Goal: Task Accomplishment & Management: Manage account settings

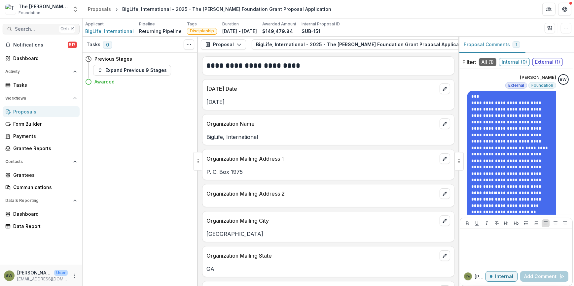
click at [42, 29] on span "Search..." at bounding box center [36, 29] width 42 height 6
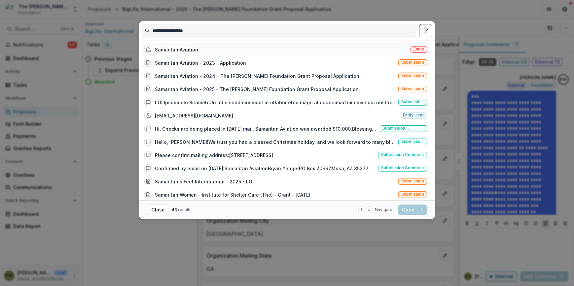
type input "**********"
click at [414, 50] on span "Entity" at bounding box center [419, 49] width 11 height 5
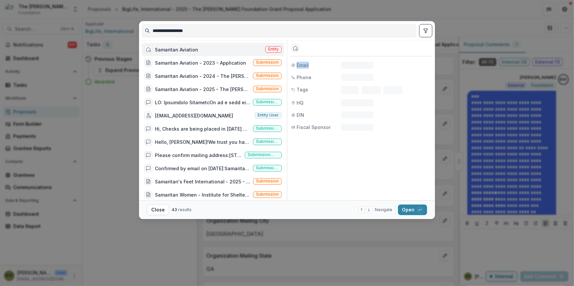
click at [413, 50] on div "Entity" at bounding box center [361, 48] width 142 height 16
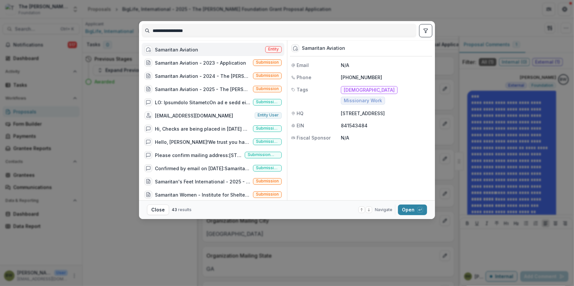
click at [390, 11] on div "**********" at bounding box center [287, 143] width 574 height 286
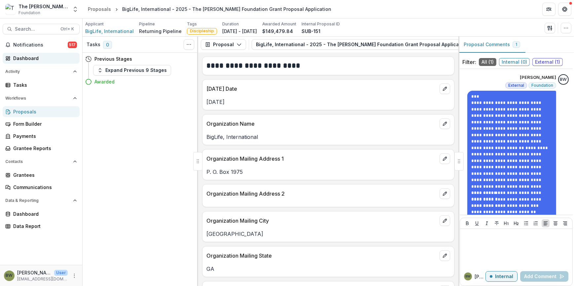
click at [29, 61] on div "Dashboard" at bounding box center [43, 58] width 61 height 7
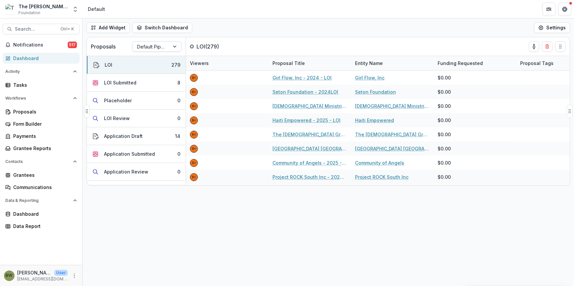
click at [175, 46] on div at bounding box center [175, 47] width 12 height 10
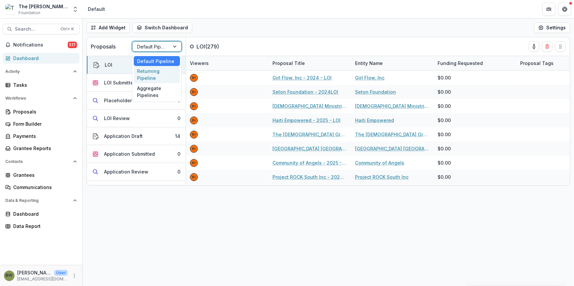
click at [161, 75] on div "Returning Pipeline" at bounding box center [157, 74] width 46 height 17
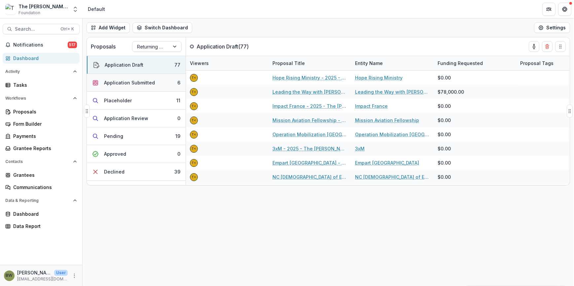
click at [137, 84] on div "Application Submitted" at bounding box center [129, 82] width 51 height 7
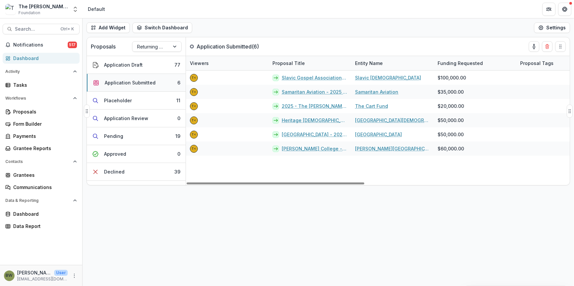
click at [159, 82] on button "Application Submitted 6" at bounding box center [136, 83] width 99 height 18
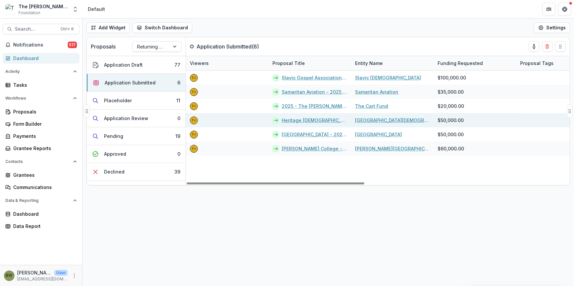
click at [294, 122] on link "Heritage [DEMOGRAPHIC_DATA] University - 2025 - The [PERSON_NAME] Foundation Gr…" at bounding box center [314, 120] width 65 height 7
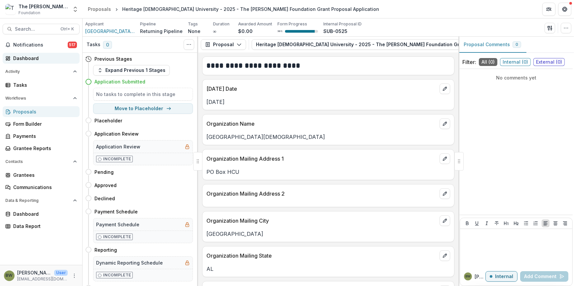
click at [38, 59] on div "Dashboard" at bounding box center [43, 58] width 61 height 7
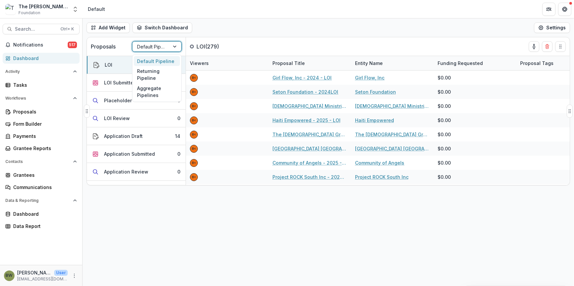
click at [174, 49] on div at bounding box center [175, 47] width 12 height 10
click at [163, 74] on div "Returning Pipeline" at bounding box center [157, 74] width 46 height 17
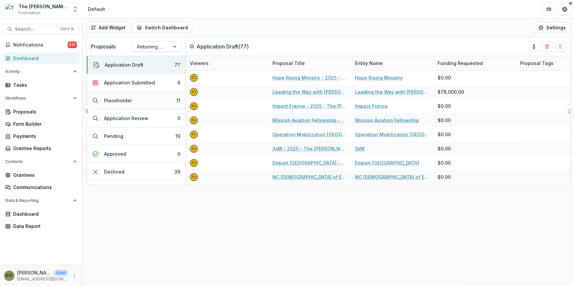
click at [119, 100] on div "Placeholder" at bounding box center [118, 100] width 28 height 7
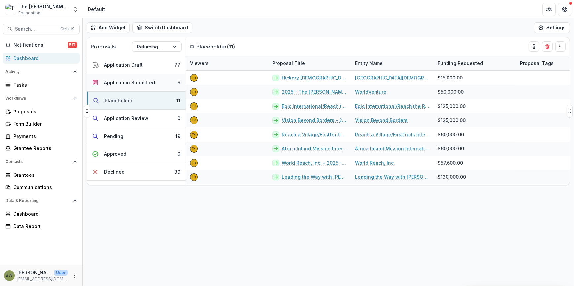
click at [140, 82] on div "Application Submitted" at bounding box center [129, 82] width 51 height 7
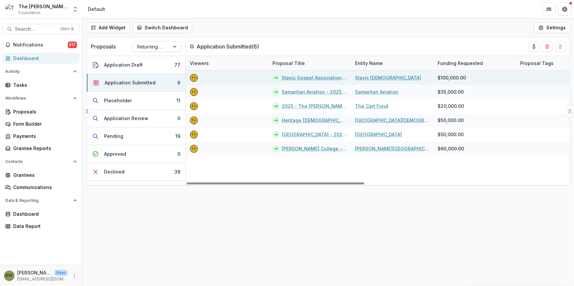
click at [294, 76] on link "Slavic Gospel Association - 2025 - The [PERSON_NAME] Foundation Grant Proposal …" at bounding box center [314, 77] width 65 height 7
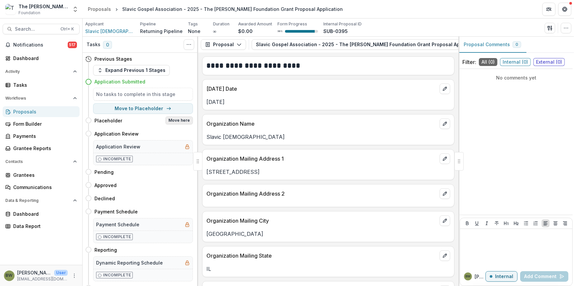
click at [188, 118] on button "Move here" at bounding box center [178, 121] width 27 height 8
select select "**********"
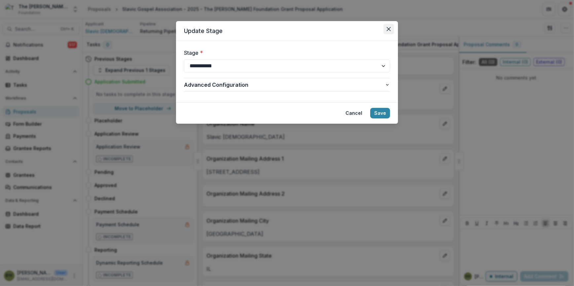
click at [387, 28] on icon "Close" at bounding box center [389, 29] width 4 height 4
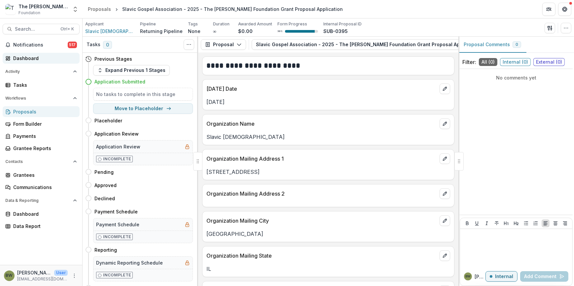
click at [21, 59] on div "Dashboard" at bounding box center [43, 58] width 61 height 7
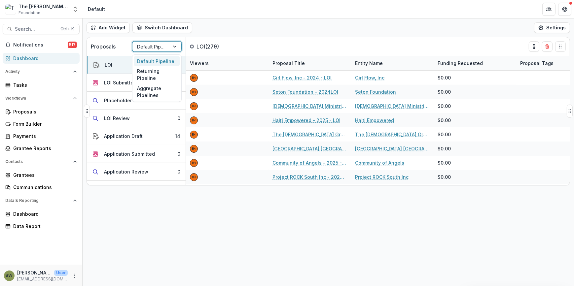
click at [157, 45] on div at bounding box center [151, 47] width 28 height 8
click at [156, 73] on div "Returning Pipeline" at bounding box center [157, 74] width 46 height 17
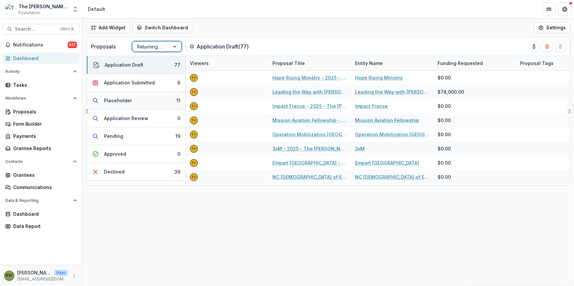
scroll to position [30, 0]
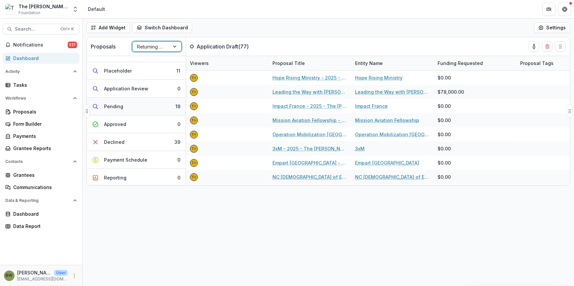
click at [120, 103] on div "Pending" at bounding box center [113, 106] width 19 height 7
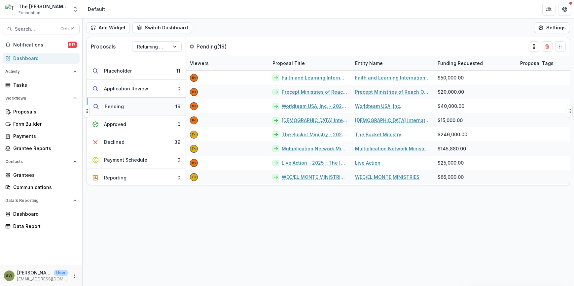
scroll to position [0, 0]
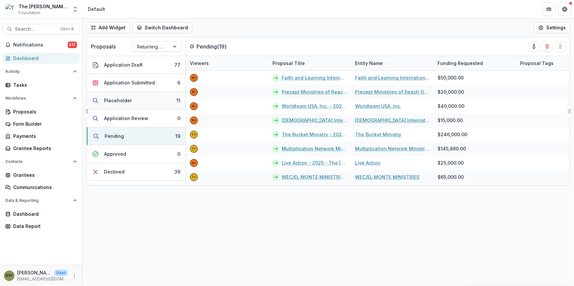
click at [124, 101] on div "Placeholder" at bounding box center [118, 100] width 28 height 7
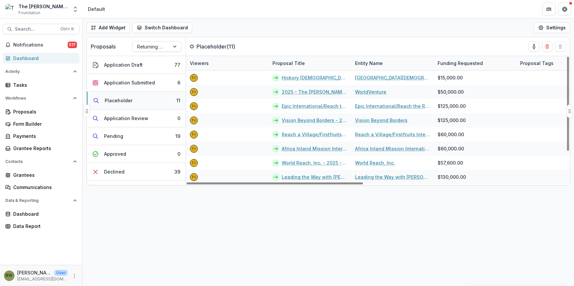
click at [145, 103] on button "Placeholder 11" at bounding box center [136, 101] width 99 height 18
click at [151, 103] on button "Placeholder 11" at bounding box center [136, 101] width 99 height 18
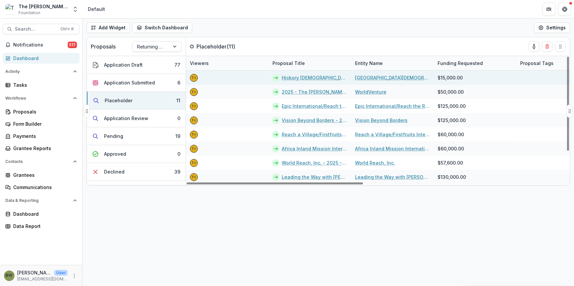
click at [295, 77] on link "Hickory [DEMOGRAPHIC_DATA] Academy - 2025 - The [PERSON_NAME] Foundation Grant …" at bounding box center [314, 77] width 65 height 7
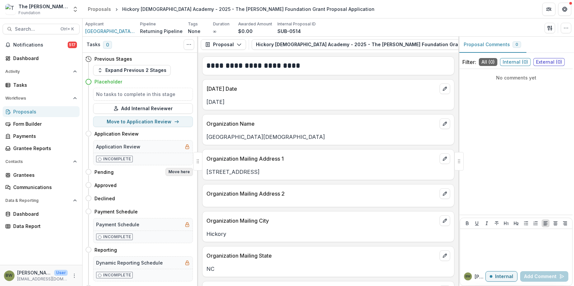
click at [177, 172] on button "Move here" at bounding box center [178, 172] width 27 height 8
select select "*******"
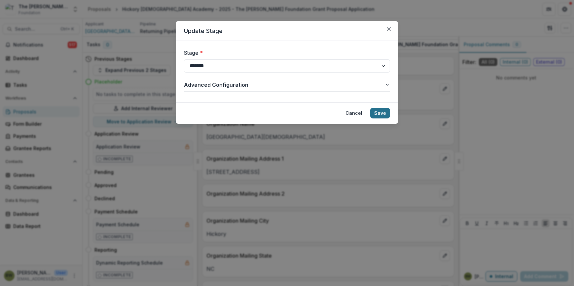
click at [388, 112] on button "Save" at bounding box center [380, 113] width 20 height 11
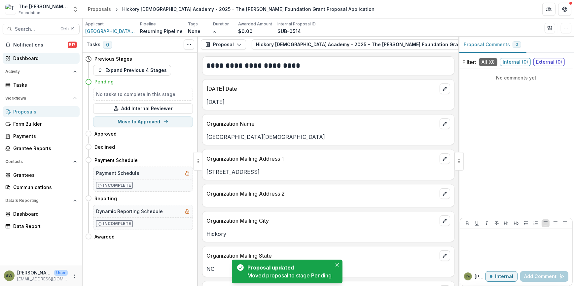
click at [30, 60] on div "Dashboard" at bounding box center [43, 58] width 61 height 7
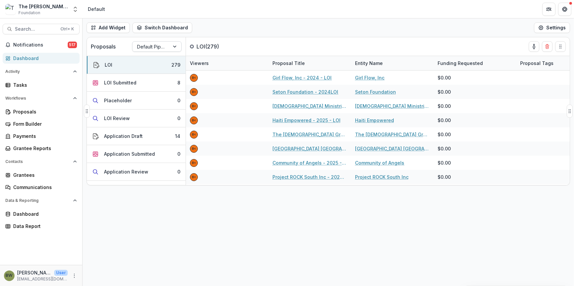
click at [155, 49] on div at bounding box center [151, 47] width 28 height 8
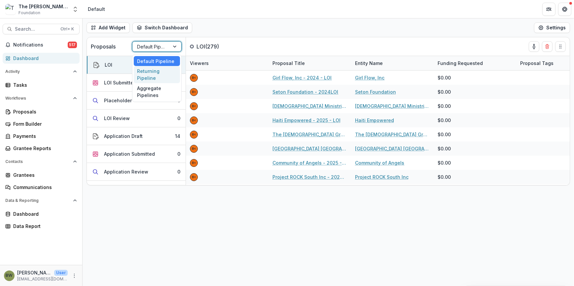
click at [154, 78] on div "Returning Pipeline" at bounding box center [157, 74] width 46 height 17
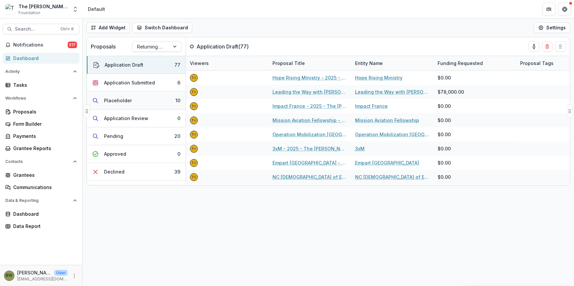
click at [111, 99] on div "Placeholder" at bounding box center [118, 100] width 28 height 7
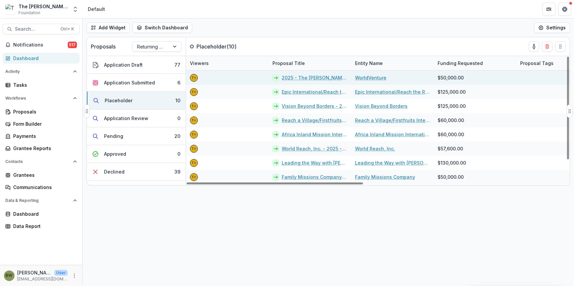
click at [298, 79] on link "2025 - The [PERSON_NAME] Foundation Grant Proposal Application" at bounding box center [314, 77] width 65 height 7
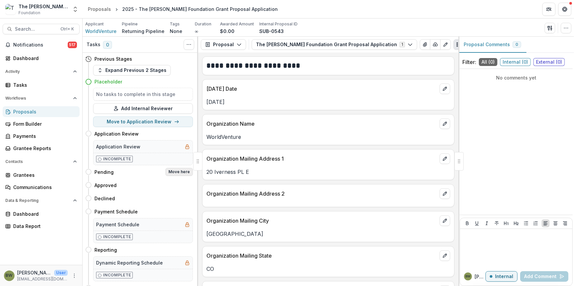
click at [172, 171] on button "Move here" at bounding box center [178, 172] width 27 height 8
select select "*******"
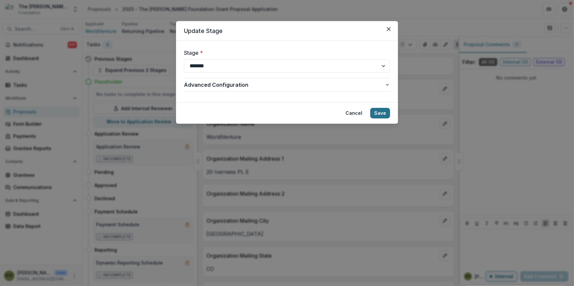
click at [380, 113] on button "Save" at bounding box center [380, 113] width 20 height 11
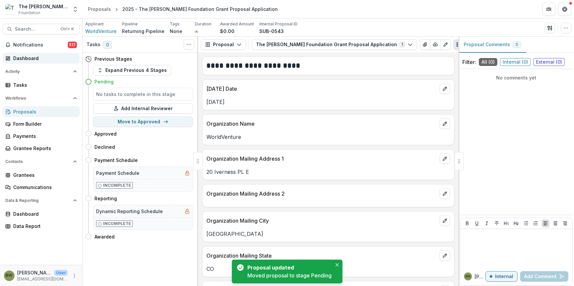
click at [25, 58] on div "Dashboard" at bounding box center [43, 58] width 61 height 7
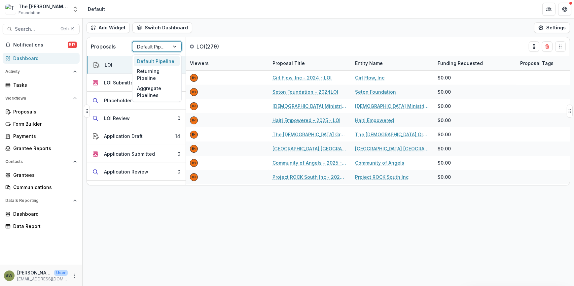
click at [148, 45] on div at bounding box center [151, 47] width 28 height 8
click at [148, 71] on div "Returning Pipeline" at bounding box center [157, 74] width 46 height 17
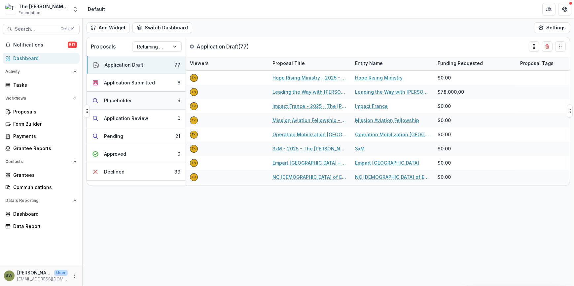
click at [115, 103] on div "Placeholder" at bounding box center [118, 100] width 28 height 7
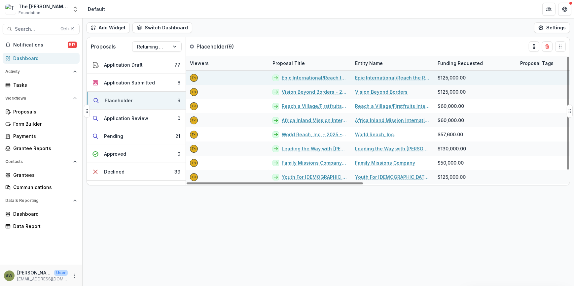
click at [306, 76] on link "Epic International/Reach the Rest" at bounding box center [314, 77] width 65 height 7
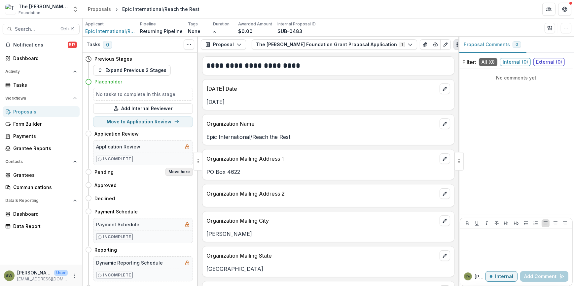
click at [170, 172] on button "Move here" at bounding box center [178, 172] width 27 height 8
select select "*******"
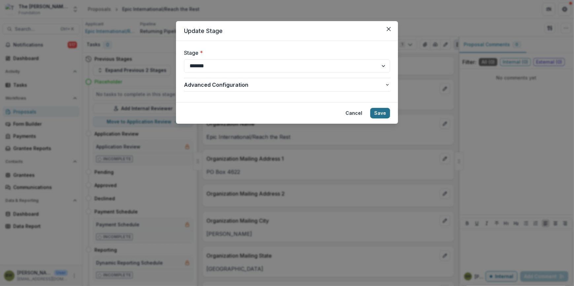
click at [386, 112] on button "Save" at bounding box center [380, 113] width 20 height 11
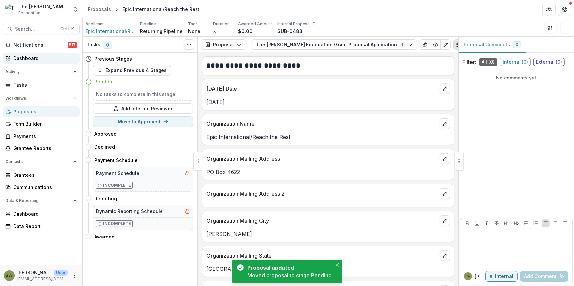
click at [35, 56] on div "Dashboard" at bounding box center [43, 58] width 61 height 7
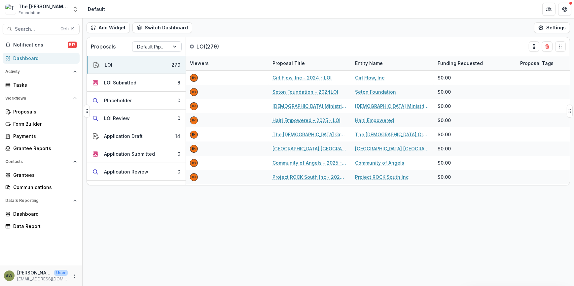
click at [143, 45] on div at bounding box center [151, 47] width 28 height 8
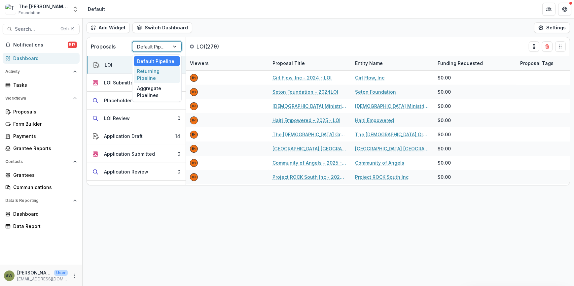
click at [140, 77] on div "Returning Pipeline" at bounding box center [157, 74] width 46 height 17
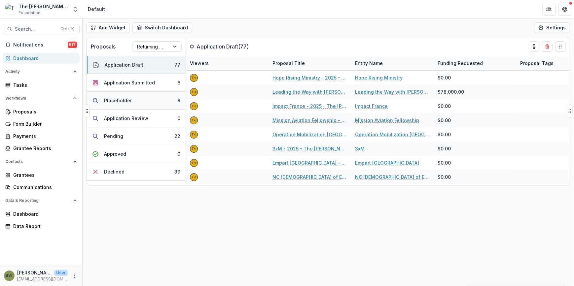
click at [106, 100] on div "Placeholder" at bounding box center [118, 100] width 28 height 7
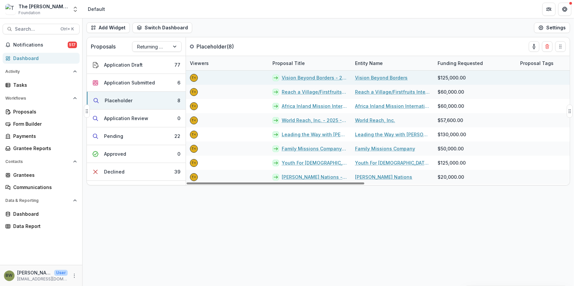
click at [299, 78] on link "Vision Beyond Borders - 2025 - The [PERSON_NAME] Foundation Grant Proposal Appl…" at bounding box center [314, 77] width 65 height 7
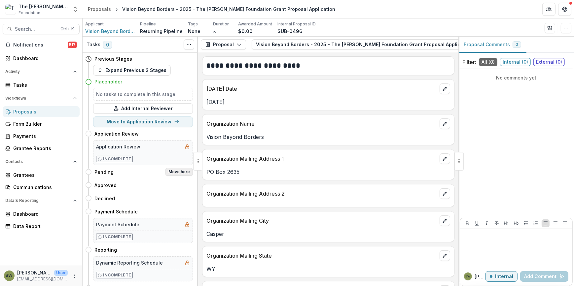
click at [175, 170] on button "Move here" at bounding box center [178, 172] width 27 height 8
select select "*******"
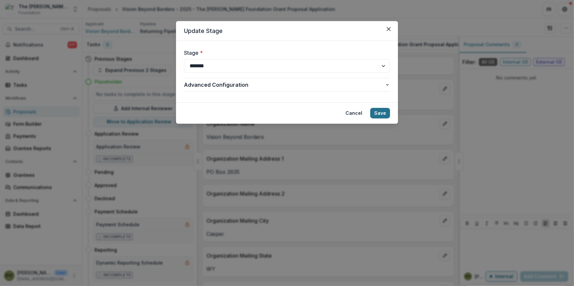
click at [377, 112] on button "Save" at bounding box center [380, 113] width 20 height 11
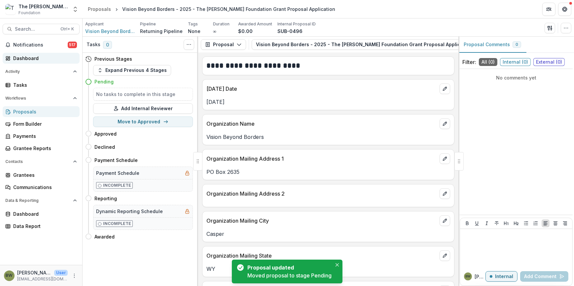
click at [27, 59] on div "Dashboard" at bounding box center [43, 58] width 61 height 7
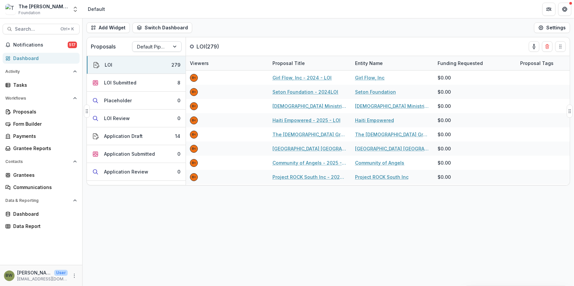
click at [155, 47] on div at bounding box center [151, 47] width 28 height 8
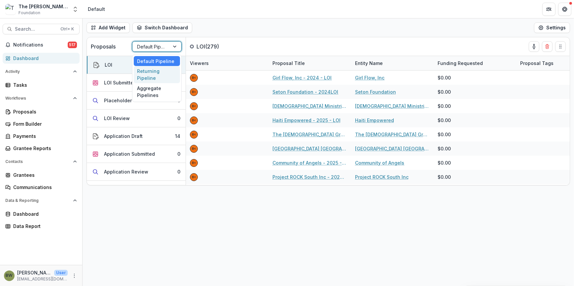
click at [157, 79] on div "Returning Pipeline" at bounding box center [157, 74] width 46 height 17
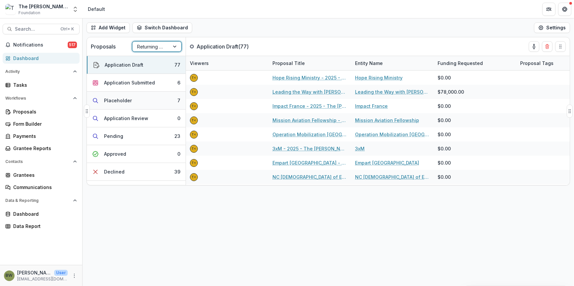
click at [109, 99] on div "Placeholder" at bounding box center [118, 100] width 28 height 7
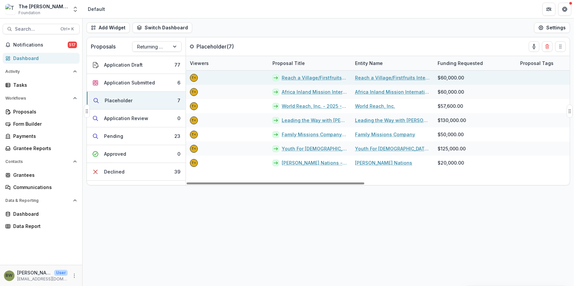
click at [287, 79] on link "Reach a Village/Firstfruits International Ministries - 2025 - The [PERSON_NAME]…" at bounding box center [314, 77] width 65 height 7
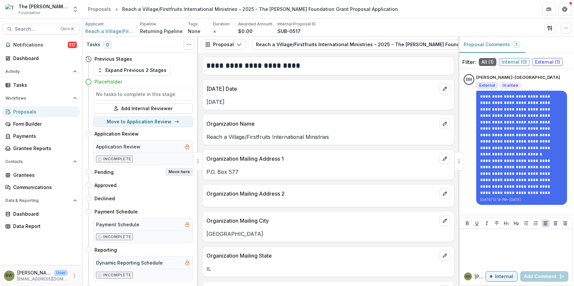
click at [175, 172] on button "Move here" at bounding box center [178, 172] width 27 height 8
select select "*******"
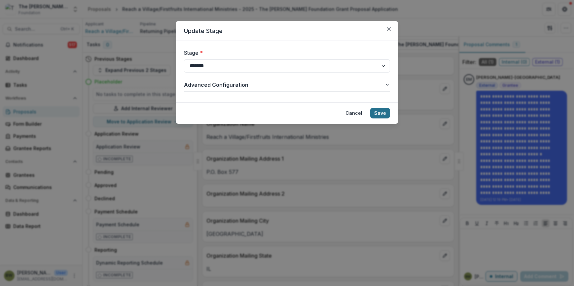
click at [385, 115] on button "Save" at bounding box center [380, 113] width 20 height 11
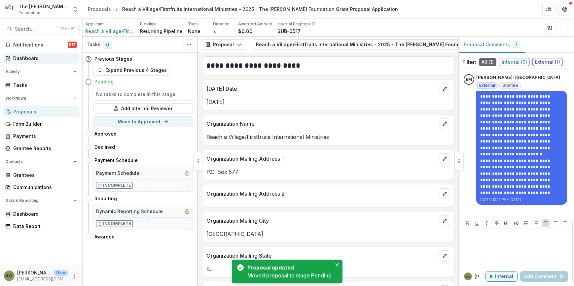
click at [18, 58] on div "Dashboard" at bounding box center [43, 58] width 61 height 7
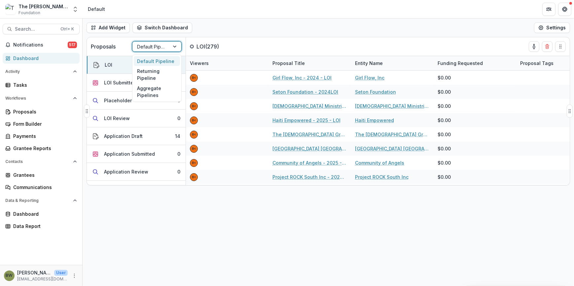
drag, startPoint x: 162, startPoint y: 47, endPoint x: 164, endPoint y: 54, distance: 7.7
click at [162, 47] on div at bounding box center [151, 47] width 28 height 8
click at [163, 76] on div "Returning Pipeline" at bounding box center [157, 74] width 46 height 17
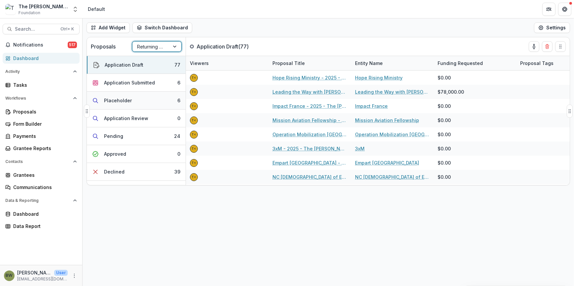
click at [119, 100] on div "Placeholder" at bounding box center [118, 100] width 28 height 7
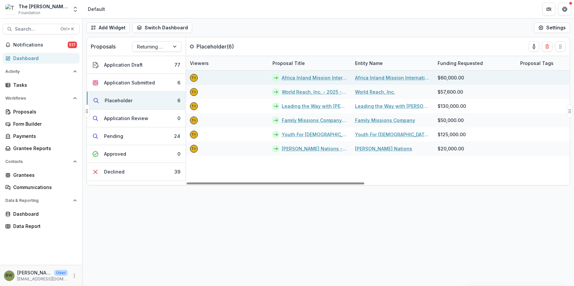
click at [296, 77] on link "Africa Inland Mission International, Inc - 2025 - The [PERSON_NAME] Foundation …" at bounding box center [314, 77] width 65 height 7
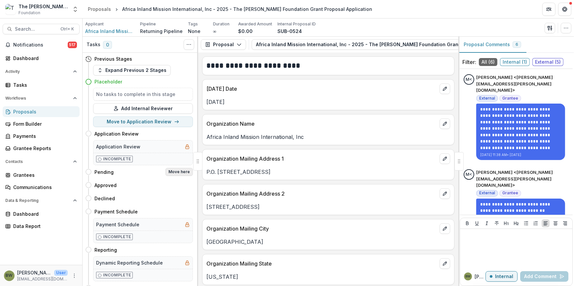
click at [182, 171] on button "Move here" at bounding box center [178, 172] width 27 height 8
select select "*******"
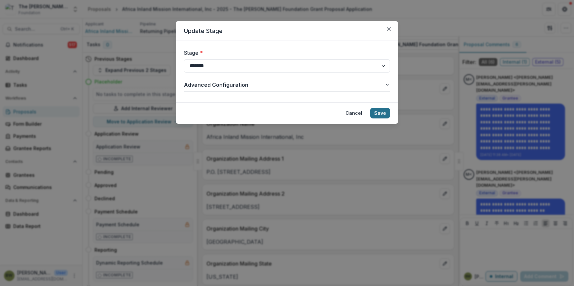
click at [384, 114] on button "Save" at bounding box center [380, 113] width 20 height 11
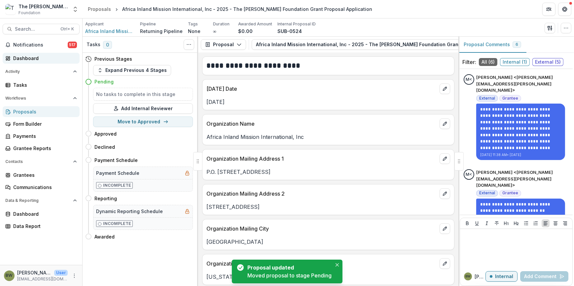
click at [25, 55] on div "Dashboard" at bounding box center [43, 58] width 61 height 7
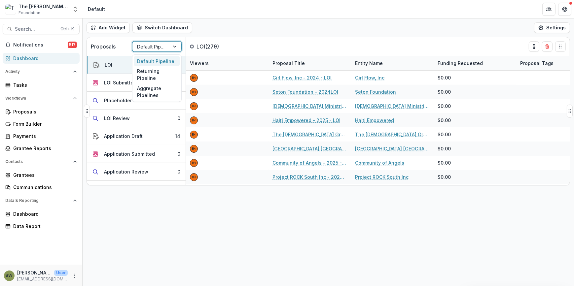
click at [163, 49] on div at bounding box center [151, 47] width 28 height 8
click at [153, 73] on div "Returning Pipeline" at bounding box center [157, 74] width 46 height 17
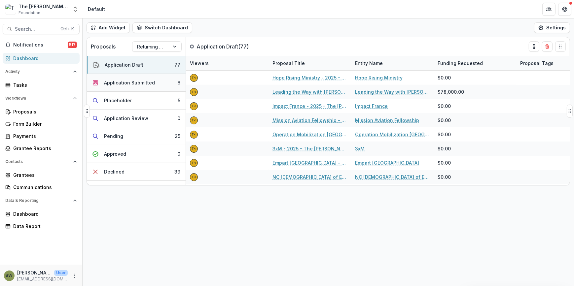
click at [114, 83] on div "Application Submitted" at bounding box center [129, 82] width 51 height 7
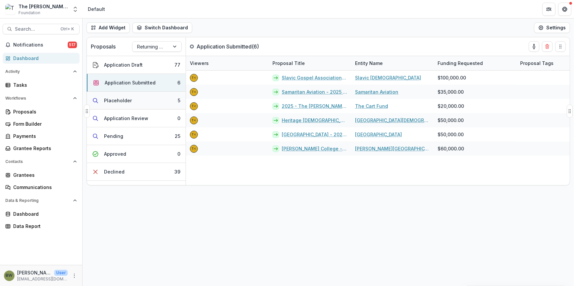
click at [114, 97] on div "Placeholder" at bounding box center [118, 100] width 28 height 7
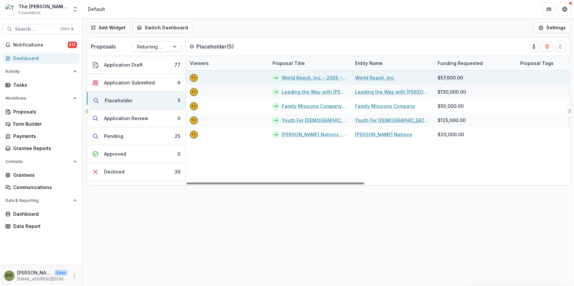
click at [299, 76] on link "World Reach, Inc. - 2025 - The [PERSON_NAME] Foundation Grant Proposal Applicat…" at bounding box center [314, 77] width 65 height 7
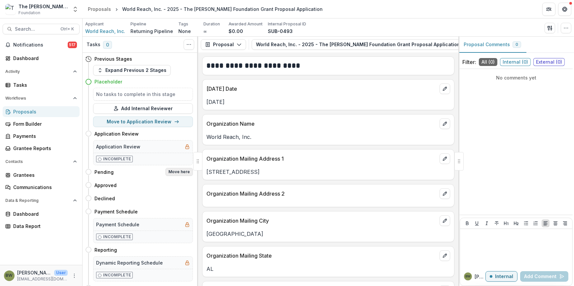
click at [176, 170] on button "Move here" at bounding box center [178, 172] width 27 height 8
select select "*******"
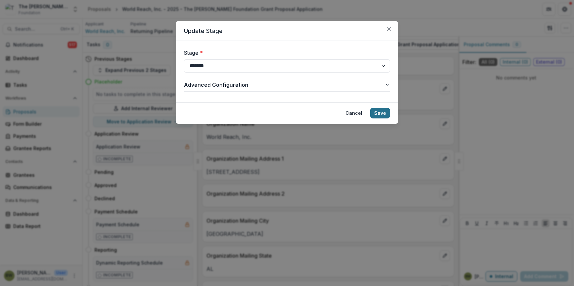
click at [376, 113] on button "Save" at bounding box center [380, 113] width 20 height 11
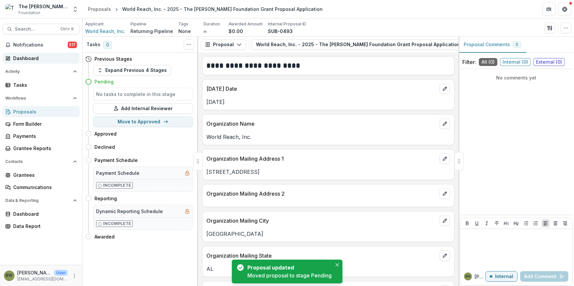
click at [28, 58] on div "Dashboard" at bounding box center [43, 58] width 61 height 7
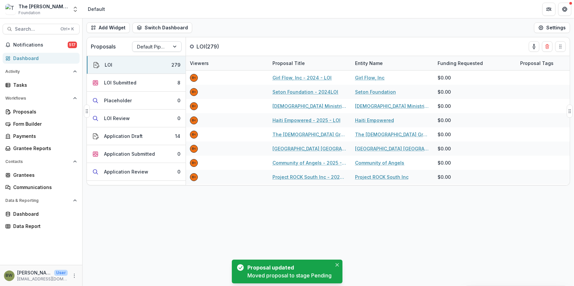
click at [160, 47] on div at bounding box center [151, 47] width 28 height 8
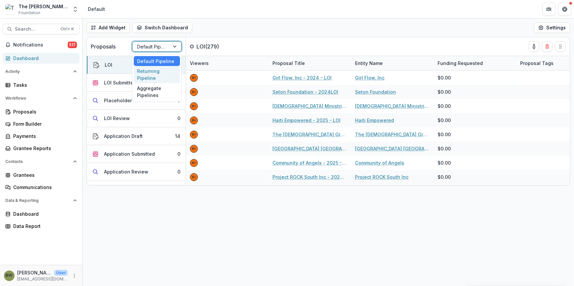
click at [159, 74] on div "Returning Pipeline" at bounding box center [157, 74] width 46 height 17
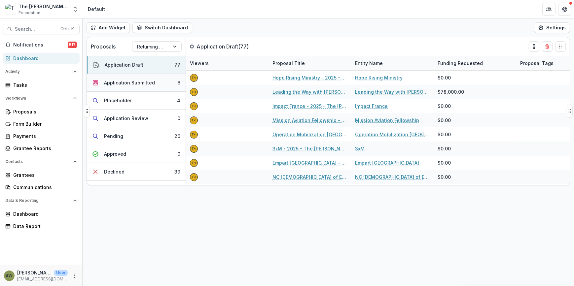
click at [145, 81] on div "Application Submitted" at bounding box center [129, 82] width 51 height 7
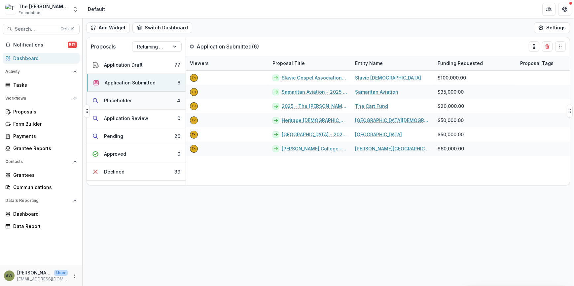
click at [113, 102] on div "Placeholder" at bounding box center [118, 100] width 28 height 7
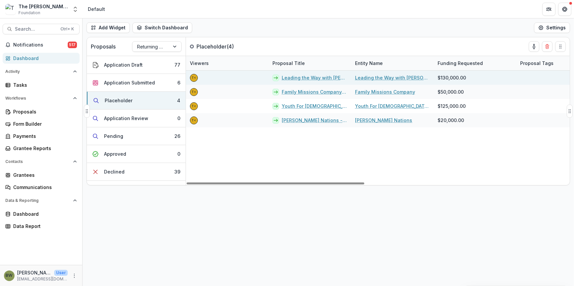
click at [306, 77] on link "Leading the Way with [PERSON_NAME] - 2025 - The [PERSON_NAME] Foundation Grant …" at bounding box center [314, 77] width 65 height 7
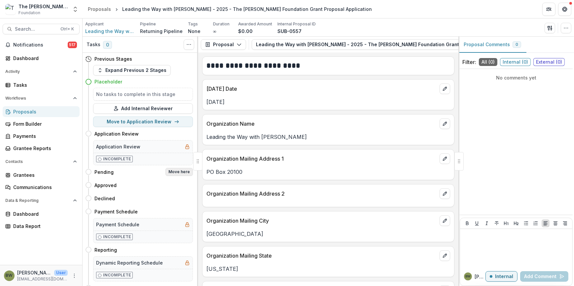
click at [177, 172] on button "Move here" at bounding box center [178, 172] width 27 height 8
select select "*******"
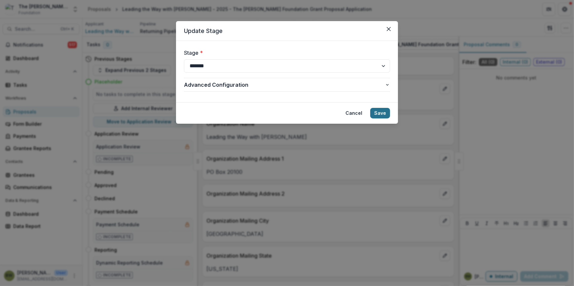
click at [382, 112] on button "Save" at bounding box center [380, 113] width 20 height 11
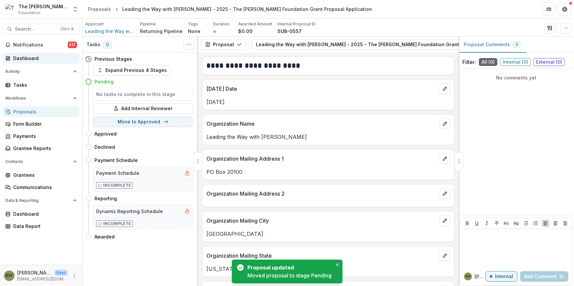
click at [19, 59] on div "Dashboard" at bounding box center [43, 58] width 61 height 7
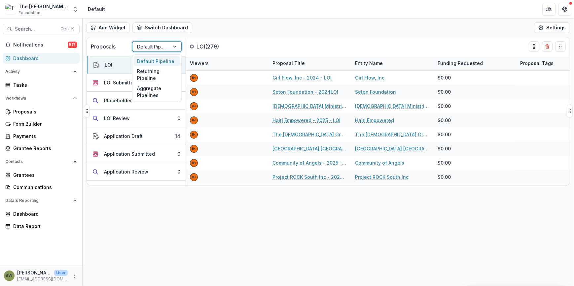
click at [145, 49] on div at bounding box center [151, 47] width 28 height 8
click at [144, 76] on div "Returning Pipeline" at bounding box center [157, 74] width 46 height 17
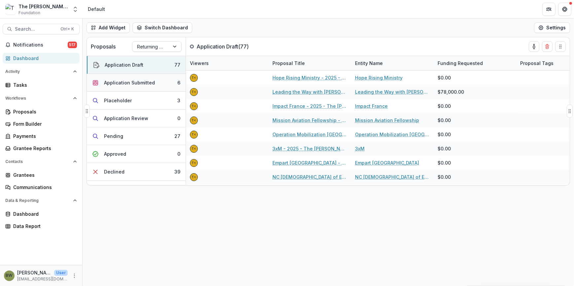
click at [130, 81] on div "Application Submitted" at bounding box center [129, 82] width 51 height 7
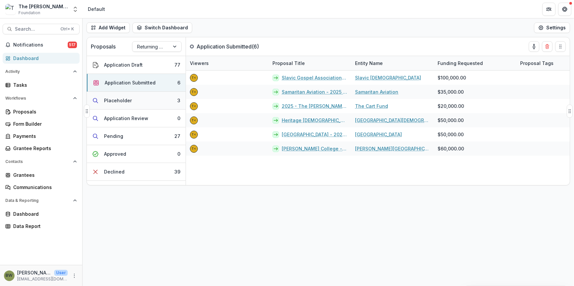
click at [117, 99] on div "Placeholder" at bounding box center [118, 100] width 28 height 7
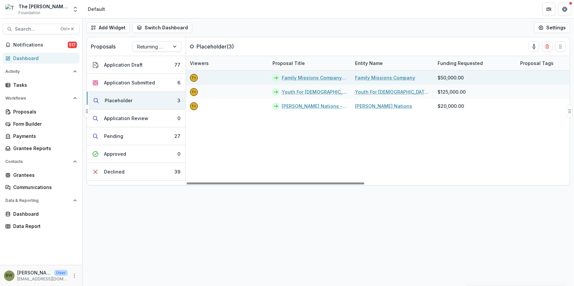
click at [300, 75] on link "Family Missions Company - 2025 - The [PERSON_NAME] Foundation Grant Proposal Ap…" at bounding box center [314, 77] width 65 height 7
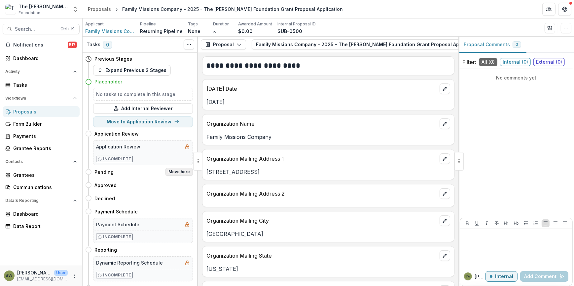
click at [178, 173] on button "Move here" at bounding box center [178, 172] width 27 height 8
select select "*******"
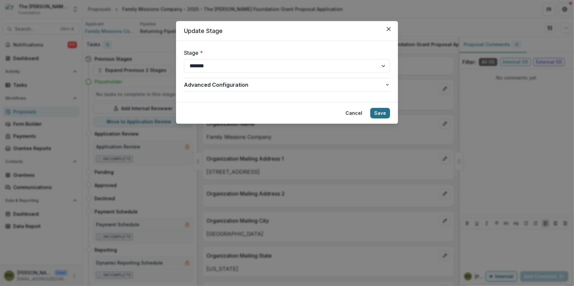
click at [381, 110] on button "Save" at bounding box center [380, 113] width 20 height 11
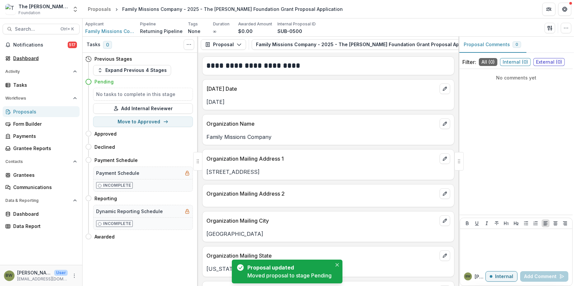
click at [26, 59] on div "Dashboard" at bounding box center [43, 58] width 61 height 7
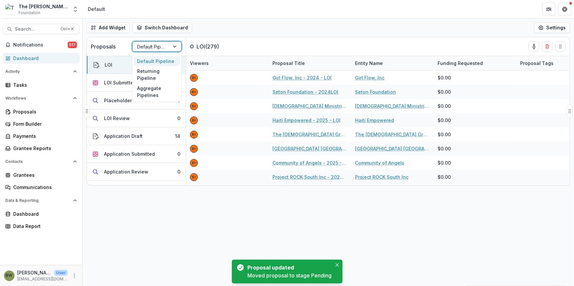
click at [141, 46] on div at bounding box center [151, 47] width 28 height 8
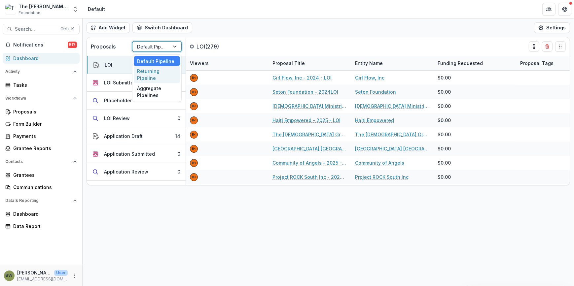
click at [139, 74] on div "Returning Pipeline" at bounding box center [157, 74] width 46 height 17
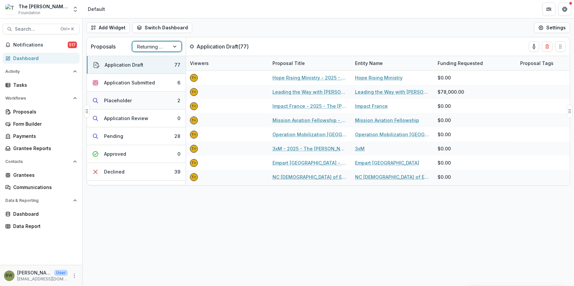
click at [109, 100] on div "Placeholder" at bounding box center [118, 100] width 28 height 7
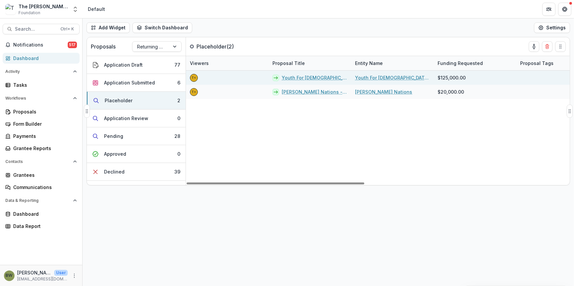
click at [308, 76] on link "Youth For [DEMOGRAPHIC_DATA] USA, Inc. - 2025 - The [PERSON_NAME] Foundation Gr…" at bounding box center [314, 77] width 65 height 7
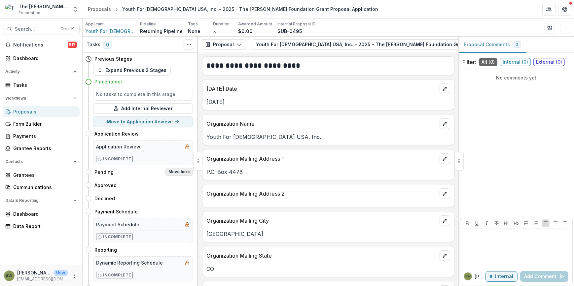
click at [179, 168] on button "Move here" at bounding box center [178, 172] width 27 height 8
select select "*******"
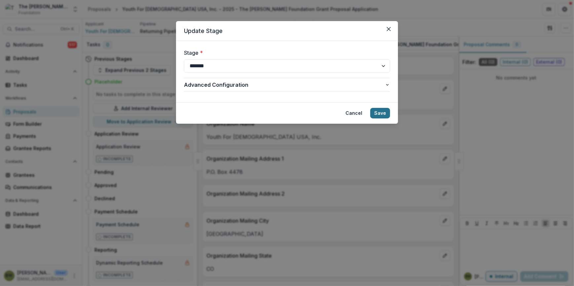
click at [380, 110] on button "Save" at bounding box center [380, 113] width 20 height 11
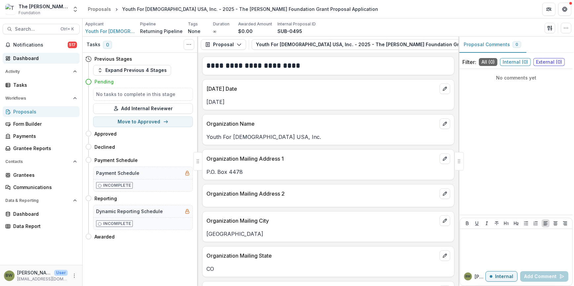
click at [31, 57] on div "Dashboard" at bounding box center [43, 58] width 61 height 7
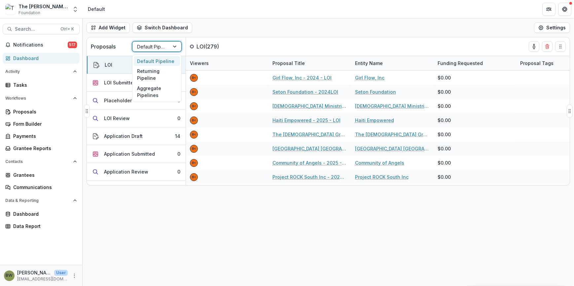
click at [162, 47] on div at bounding box center [151, 47] width 28 height 8
drag, startPoint x: 150, startPoint y: 76, endPoint x: 110, endPoint y: 75, distance: 39.3
click at [109, 78] on body "Skip to content The [PERSON_NAME] Foundation Foundation Aggregate Analysis Foun…" at bounding box center [287, 143] width 574 height 286
click at [106, 101] on div "Placeholder" at bounding box center [118, 100] width 28 height 7
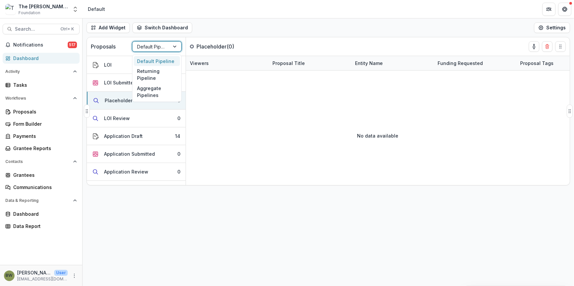
click at [150, 46] on div at bounding box center [151, 47] width 28 height 8
click at [150, 74] on div "Returning Pipeline" at bounding box center [157, 74] width 46 height 17
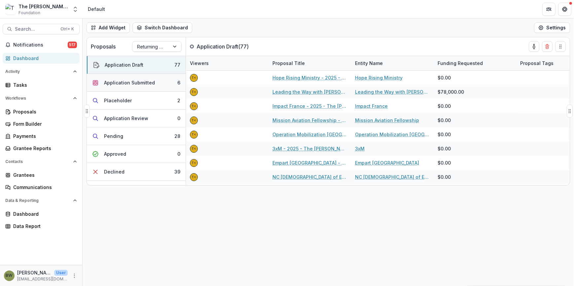
click at [128, 83] on div "Application Submitted" at bounding box center [129, 82] width 51 height 7
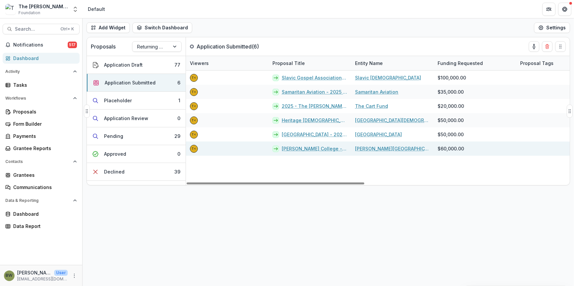
click at [290, 148] on link "[PERSON_NAME] College - 2025 - The [PERSON_NAME] Foundation Grant Proposal Appl…" at bounding box center [314, 148] width 65 height 7
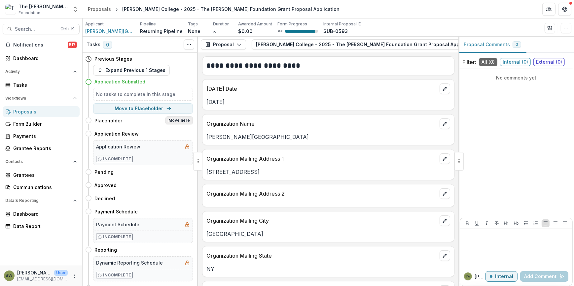
click at [173, 121] on button "Move here" at bounding box center [178, 121] width 27 height 8
select select "**********"
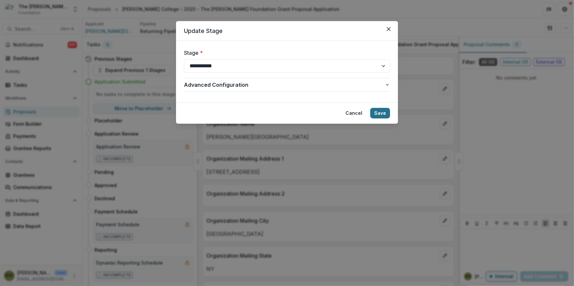
click at [376, 114] on button "Save" at bounding box center [380, 113] width 20 height 11
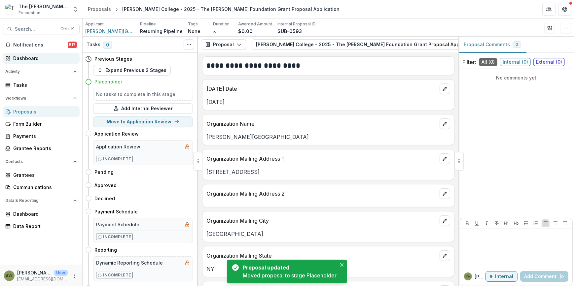
click at [22, 55] on div "Dashboard" at bounding box center [43, 58] width 61 height 7
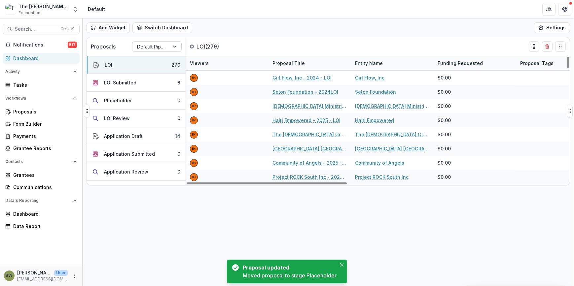
click at [157, 49] on div at bounding box center [151, 47] width 28 height 8
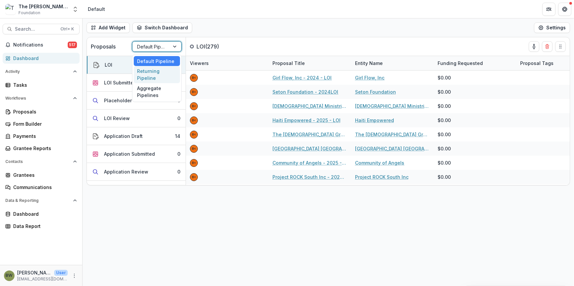
click at [156, 75] on div "Returning Pipeline" at bounding box center [157, 74] width 46 height 17
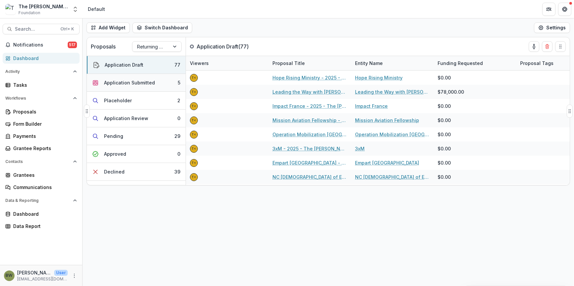
click at [148, 81] on div "Application Submitted" at bounding box center [129, 82] width 51 height 7
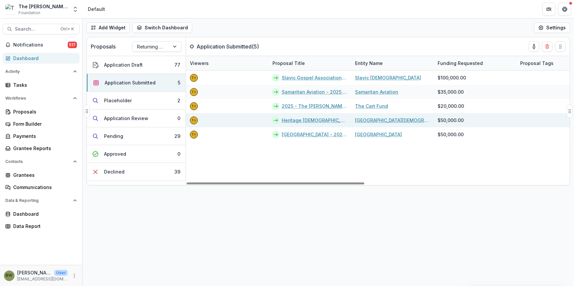
click at [303, 123] on link "Heritage [DEMOGRAPHIC_DATA] University - 2025 - The [PERSON_NAME] Foundation Gr…" at bounding box center [314, 120] width 65 height 7
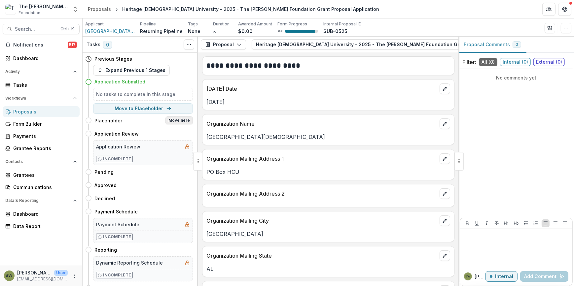
click at [171, 120] on button "Move here" at bounding box center [178, 121] width 27 height 8
select select "**********"
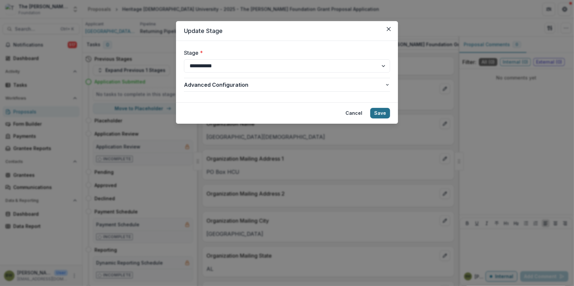
click at [379, 111] on button "Save" at bounding box center [380, 113] width 20 height 11
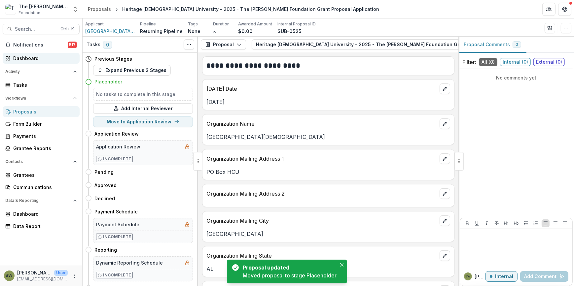
click at [16, 60] on div "Dashboard" at bounding box center [43, 58] width 61 height 7
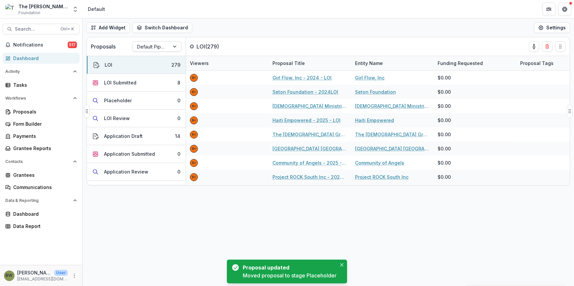
click at [142, 50] on div at bounding box center [151, 47] width 28 height 8
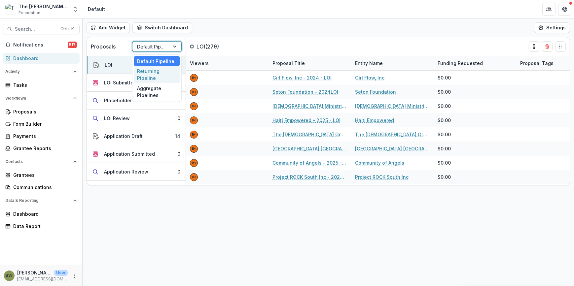
click at [142, 73] on div "Returning Pipeline" at bounding box center [157, 74] width 46 height 17
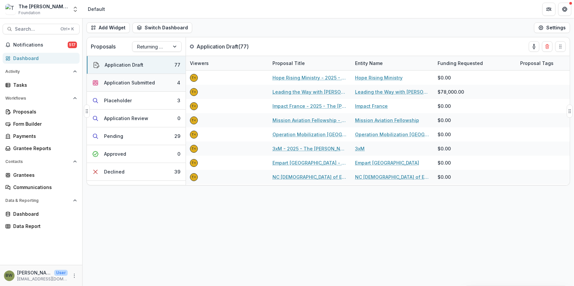
click at [119, 81] on div "Application Submitted" at bounding box center [129, 82] width 51 height 7
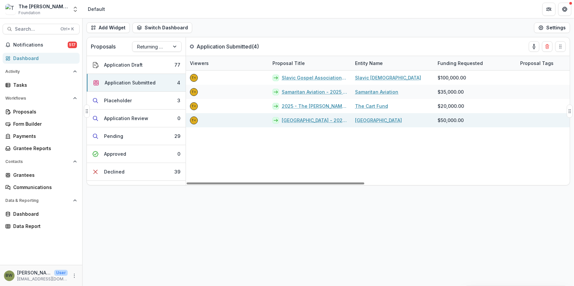
click at [302, 120] on link "[GEOGRAPHIC_DATA] - 2025 - The [PERSON_NAME] Foundation Grant Proposal Applicat…" at bounding box center [314, 120] width 65 height 7
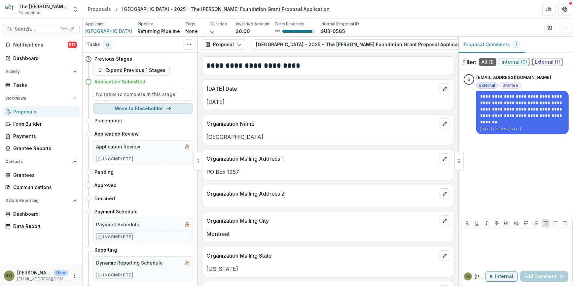
click at [138, 110] on button "Move to Placeholder" at bounding box center [143, 108] width 100 height 11
select select "**********"
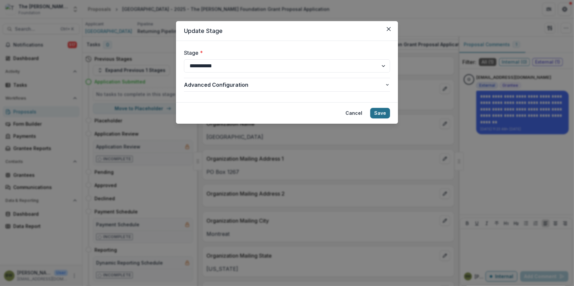
click at [380, 114] on button "Save" at bounding box center [380, 113] width 20 height 11
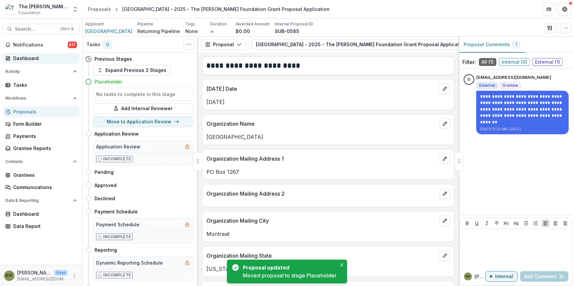
click at [32, 59] on div "Dashboard" at bounding box center [43, 58] width 61 height 7
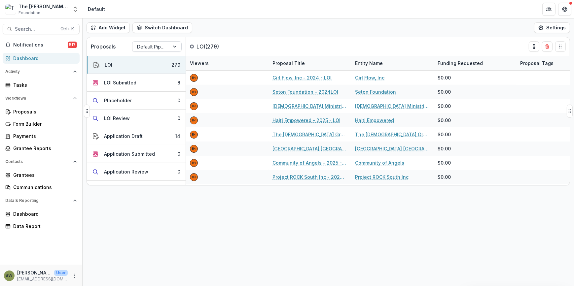
click at [162, 48] on div at bounding box center [151, 47] width 28 height 8
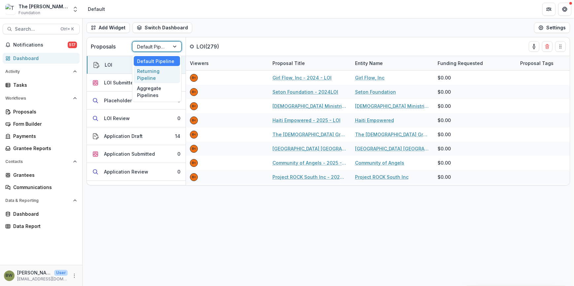
click at [161, 73] on div "Returning Pipeline" at bounding box center [157, 74] width 46 height 17
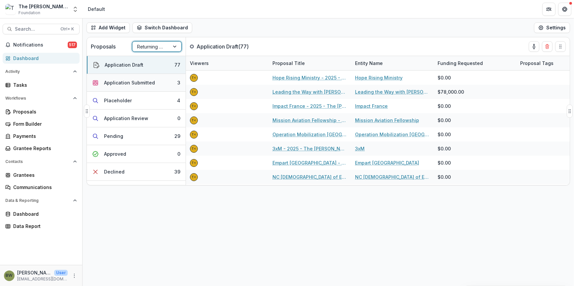
click at [144, 83] on div "Application Submitted" at bounding box center [129, 82] width 51 height 7
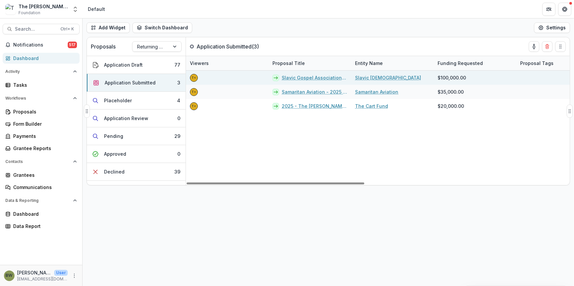
click at [296, 80] on link "Slavic Gospel Association - 2025 - The [PERSON_NAME] Foundation Grant Proposal …" at bounding box center [314, 77] width 65 height 7
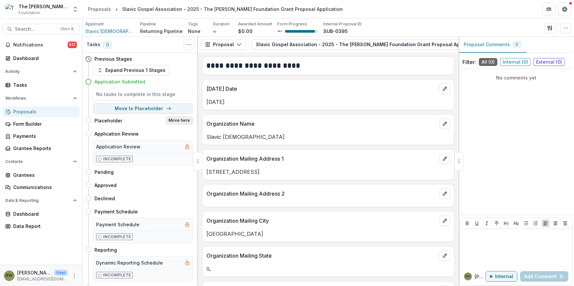
click at [179, 119] on button "Move here" at bounding box center [178, 121] width 27 height 8
select select "**********"
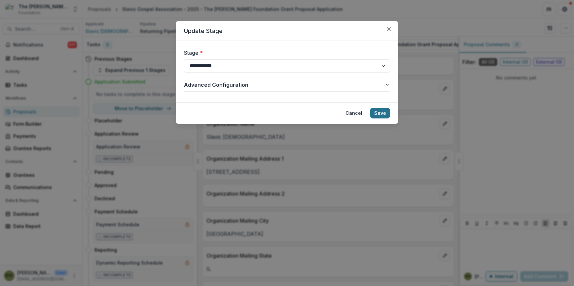
click at [381, 113] on button "Save" at bounding box center [380, 113] width 20 height 11
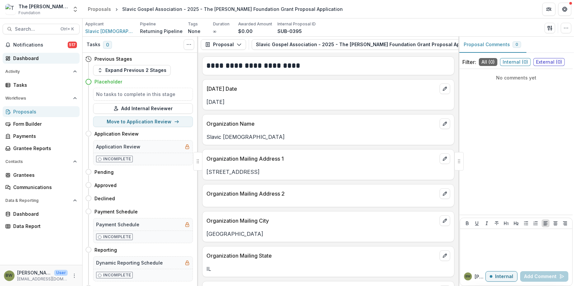
click at [23, 57] on div "Dashboard" at bounding box center [43, 58] width 61 height 7
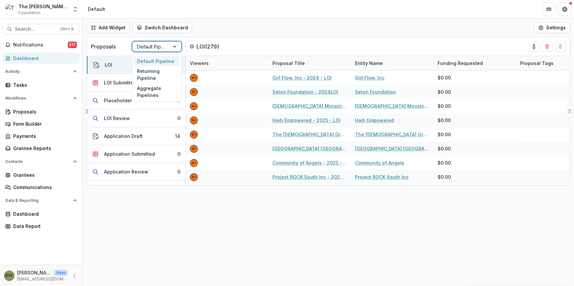
click at [142, 48] on div at bounding box center [151, 47] width 28 height 8
click at [142, 77] on div "Returning Pipeline" at bounding box center [157, 74] width 46 height 17
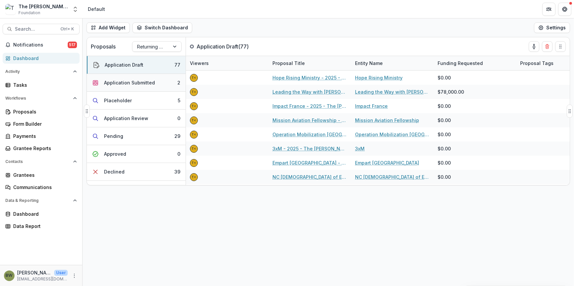
click at [122, 84] on div "Application Submitted" at bounding box center [129, 82] width 51 height 7
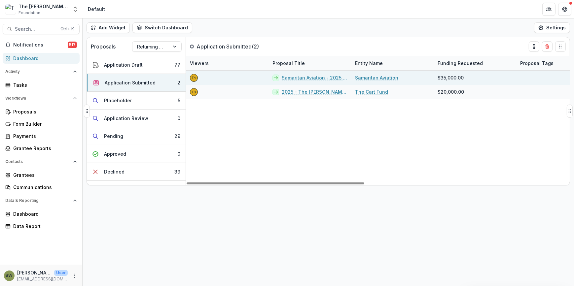
click at [305, 80] on link "Samaritan Aviation - 2025 - The [PERSON_NAME] Foundation Grant Proposal Applica…" at bounding box center [314, 77] width 65 height 7
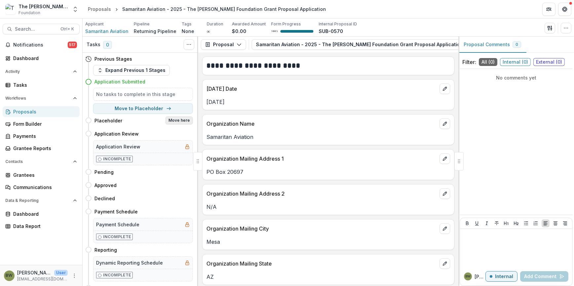
click at [172, 120] on button "Move here" at bounding box center [178, 121] width 27 height 8
select select "**********"
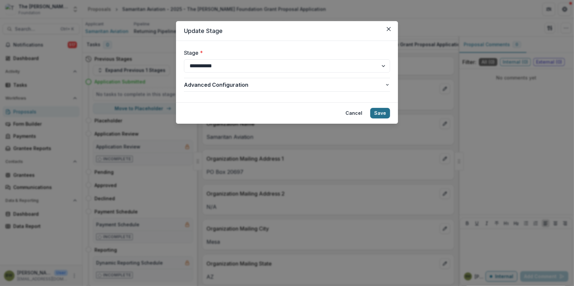
click at [384, 116] on button "Save" at bounding box center [380, 113] width 20 height 11
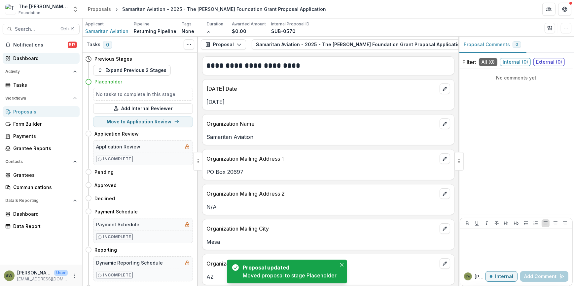
click at [27, 56] on div "Dashboard" at bounding box center [43, 58] width 61 height 7
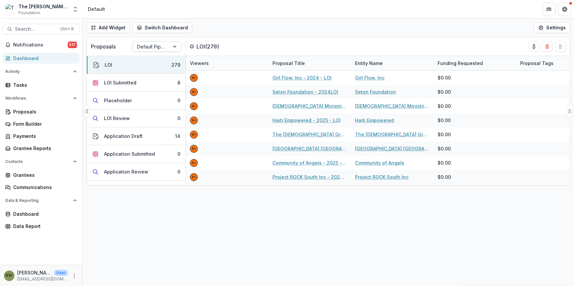
click at [147, 47] on div at bounding box center [151, 47] width 28 height 8
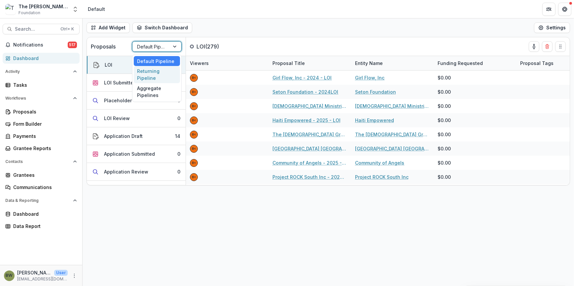
click at [148, 78] on div "Returning Pipeline" at bounding box center [157, 74] width 46 height 17
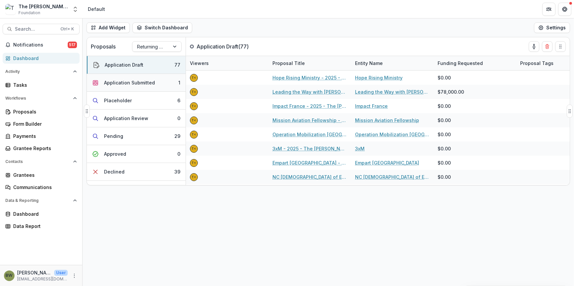
click at [138, 82] on div "Application Submitted" at bounding box center [129, 82] width 51 height 7
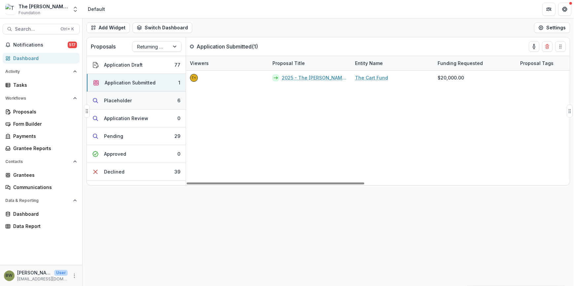
click at [145, 102] on button "Placeholder 6" at bounding box center [136, 101] width 99 height 18
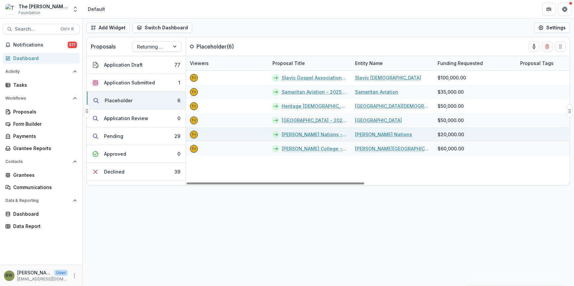
click at [293, 135] on link "[PERSON_NAME] Nations - 2025 - The [PERSON_NAME] Foundation Grant Proposal Appl…" at bounding box center [314, 134] width 65 height 7
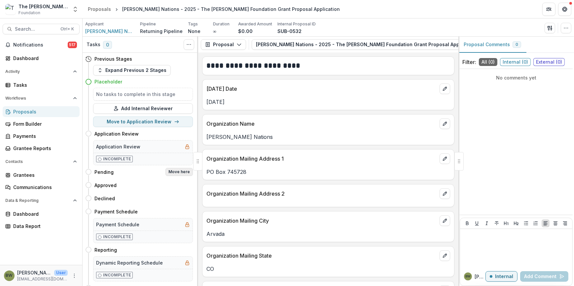
click at [175, 171] on button "Move here" at bounding box center [178, 172] width 27 height 8
select select "*******"
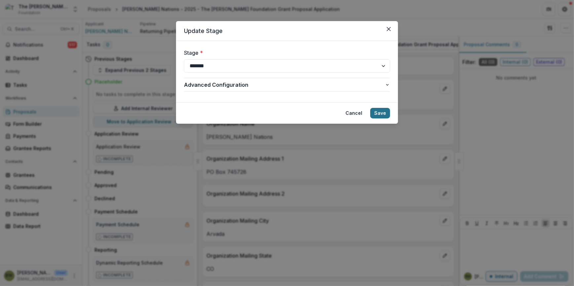
click at [380, 111] on button "Save" at bounding box center [380, 113] width 20 height 11
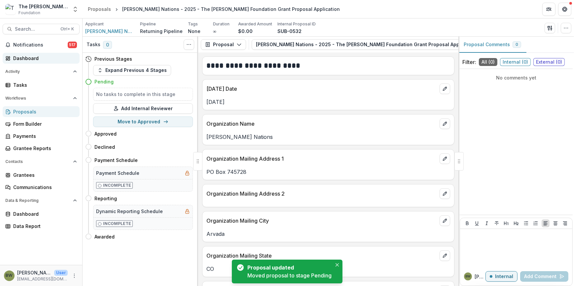
click at [18, 54] on link "Dashboard" at bounding box center [41, 58] width 77 height 11
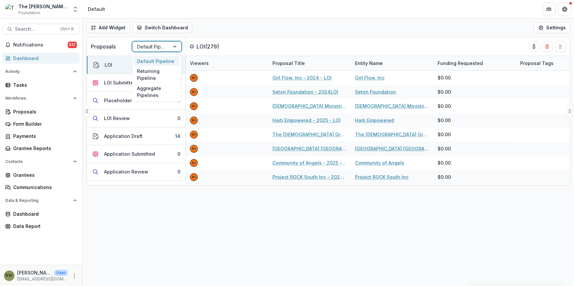
click at [140, 48] on div at bounding box center [151, 47] width 28 height 8
click at [141, 77] on div "Returning Pipeline" at bounding box center [157, 74] width 46 height 17
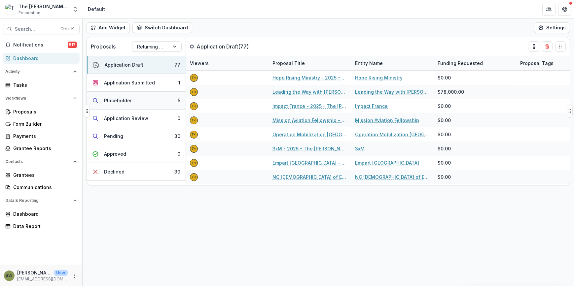
click at [122, 99] on div "Placeholder" at bounding box center [118, 100] width 28 height 7
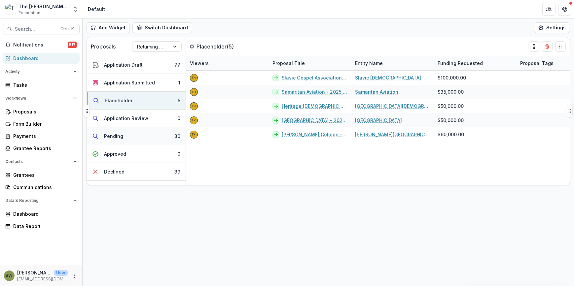
click at [115, 139] on div "Pending" at bounding box center [113, 136] width 19 height 7
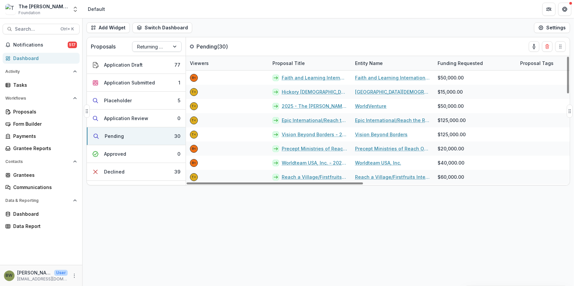
click at [156, 45] on div at bounding box center [151, 47] width 28 height 8
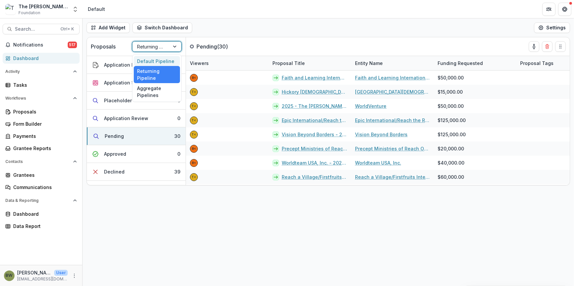
click at [157, 60] on div "Default Pipeline" at bounding box center [157, 61] width 46 height 10
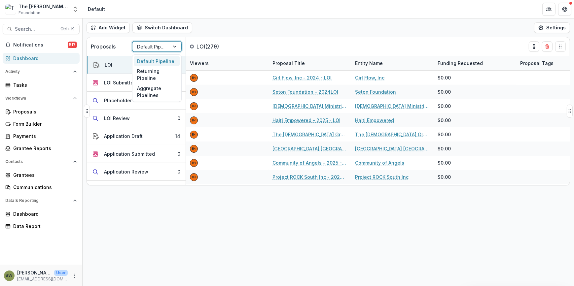
click at [154, 48] on div at bounding box center [151, 47] width 28 height 8
click at [173, 47] on div at bounding box center [175, 47] width 12 height 10
click at [161, 72] on div "Returning Pipeline" at bounding box center [157, 74] width 46 height 17
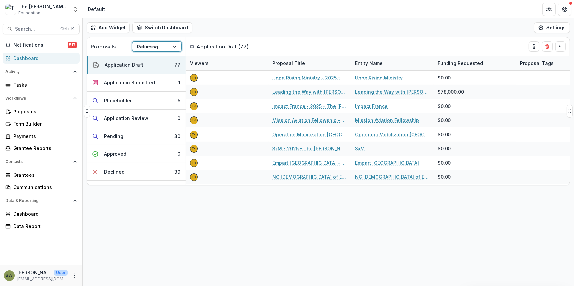
click at [175, 47] on div at bounding box center [175, 47] width 12 height 10
click at [162, 62] on div "Default Pipeline" at bounding box center [157, 61] width 46 height 10
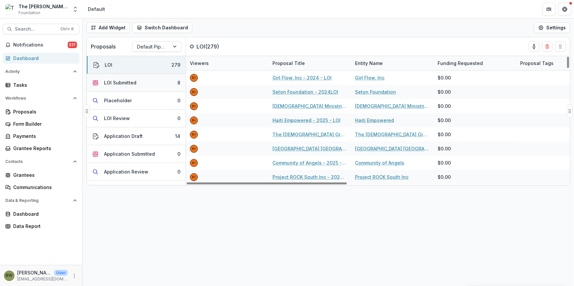
click at [122, 84] on div "LOI Submitted" at bounding box center [120, 82] width 32 height 7
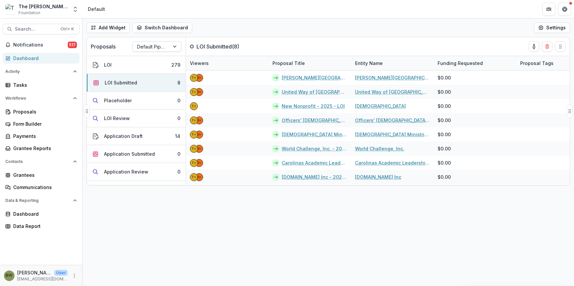
click at [145, 46] on div at bounding box center [151, 47] width 28 height 8
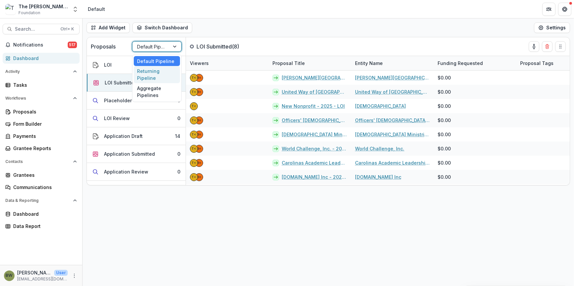
click at [145, 72] on div "Returning Pipeline" at bounding box center [157, 74] width 46 height 17
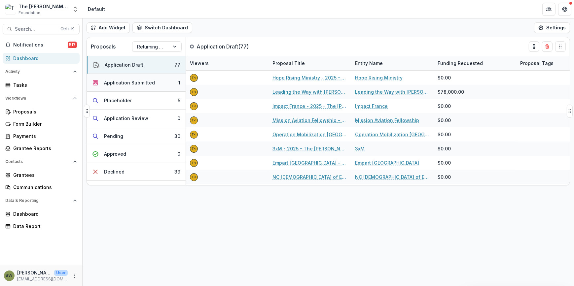
click at [126, 82] on div "Application Submitted" at bounding box center [129, 82] width 51 height 7
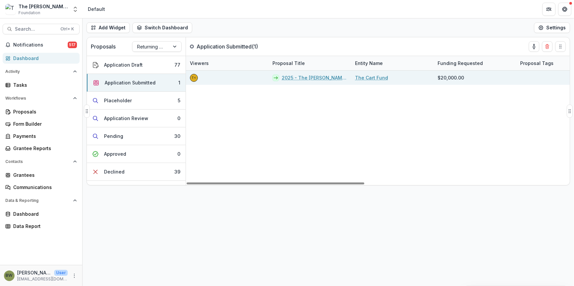
click at [307, 78] on link "2025 - The [PERSON_NAME] Foundation Grant Proposal Application" at bounding box center [314, 77] width 65 height 7
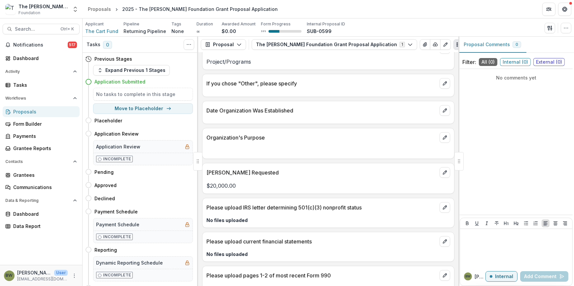
scroll to position [483, 0]
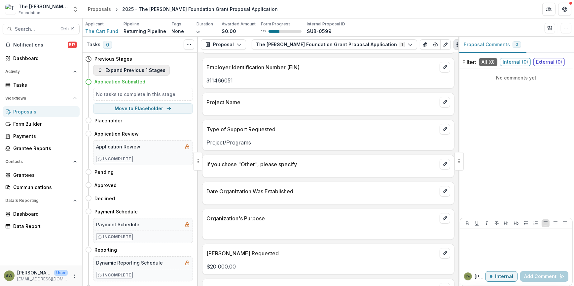
click at [99, 71] on icon "button" at bounding box center [99, 70] width 5 height 5
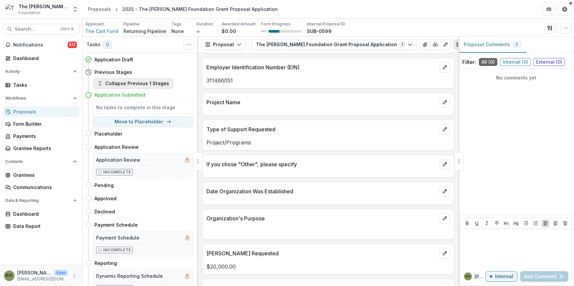
click at [98, 84] on icon "button" at bounding box center [99, 83] width 5 height 5
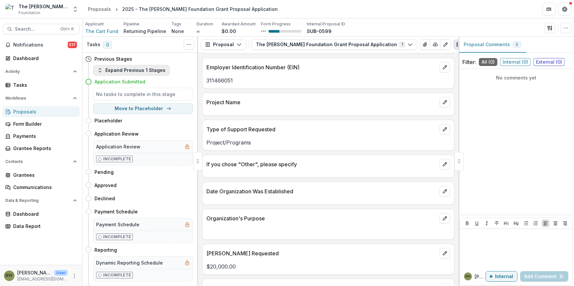
click at [112, 72] on button "Expand Previous 1 Stages" at bounding box center [131, 70] width 77 height 11
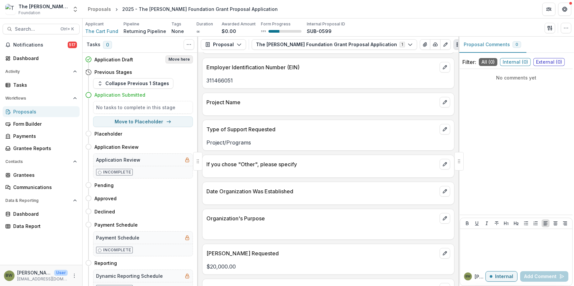
click at [182, 60] on button "Move here" at bounding box center [178, 59] width 27 height 8
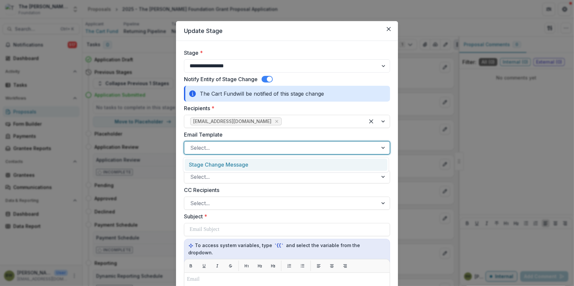
click at [206, 149] on div at bounding box center [281, 147] width 182 height 9
click at [216, 165] on div "Stage Change Message" at bounding box center [286, 165] width 203 height 12
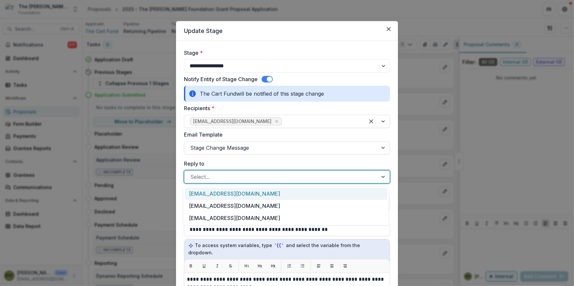
click at [220, 177] on div at bounding box center [281, 176] width 182 height 9
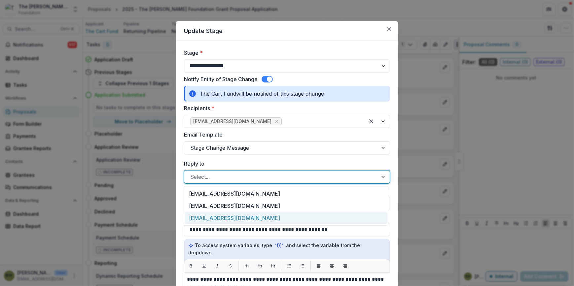
click at [223, 217] on div "[EMAIL_ADDRESS][DOMAIN_NAME]" at bounding box center [286, 218] width 203 height 12
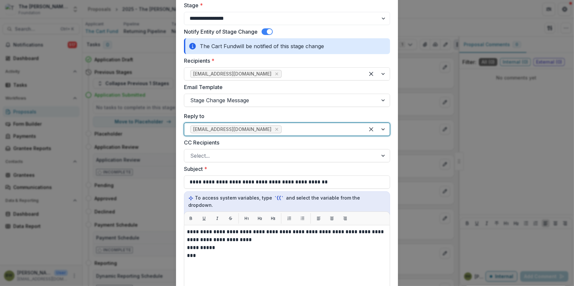
scroll to position [120, 0]
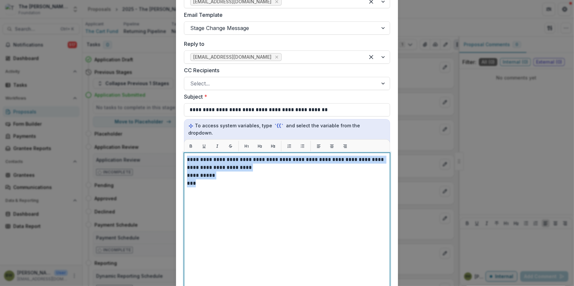
drag, startPoint x: 186, startPoint y: 152, endPoint x: 255, endPoint y: 187, distance: 76.8
click at [255, 187] on div "**********" at bounding box center [287, 235] width 200 height 159
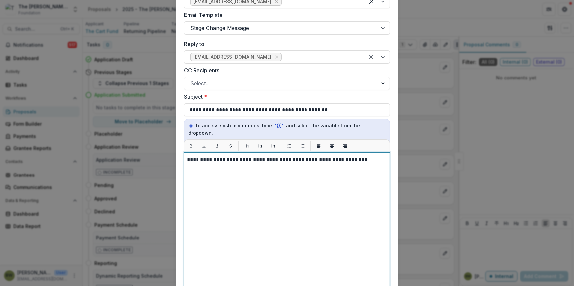
click at [187, 156] on p "**********" at bounding box center [287, 160] width 200 height 8
click at [367, 156] on p "**********" at bounding box center [287, 160] width 200 height 8
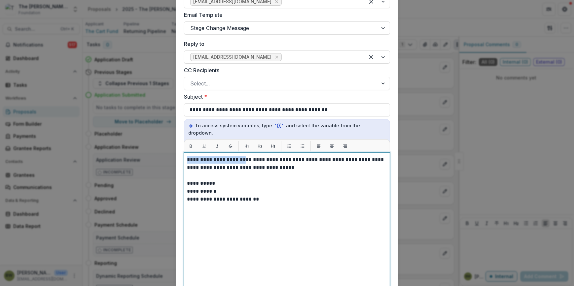
drag, startPoint x: 241, startPoint y: 152, endPoint x: 185, endPoint y: 153, distance: 56.2
click at [185, 153] on div "**********" at bounding box center [287, 235] width 206 height 165
drag, startPoint x: 238, startPoint y: 176, endPoint x: 202, endPoint y: 166, distance: 36.9
click at [238, 180] on p "**********" at bounding box center [287, 184] width 200 height 8
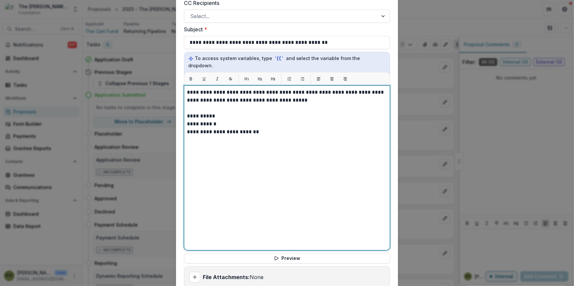
scroll to position [266, 0]
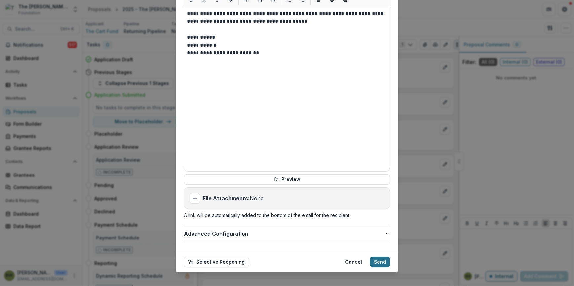
click at [380, 258] on button "Send" at bounding box center [380, 262] width 20 height 11
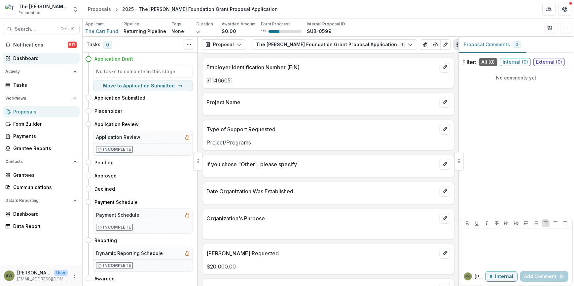
click at [22, 58] on div "Dashboard" at bounding box center [43, 58] width 61 height 7
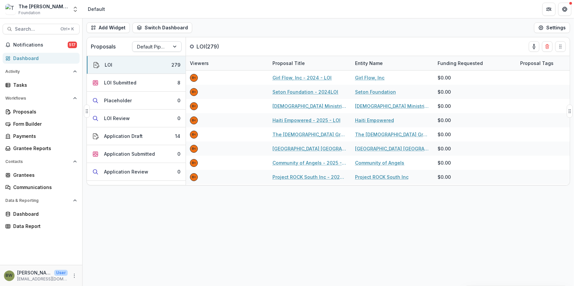
click at [149, 46] on div at bounding box center [151, 47] width 28 height 8
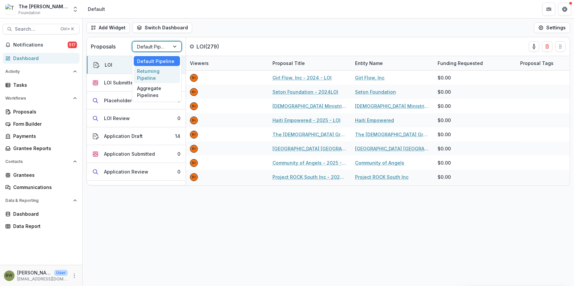
click at [152, 72] on div "Returning Pipeline" at bounding box center [157, 74] width 46 height 17
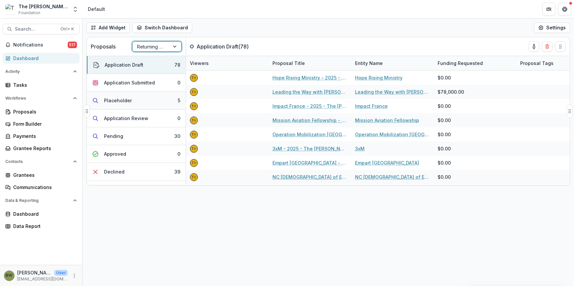
click at [107, 101] on div "Placeholder" at bounding box center [118, 100] width 28 height 7
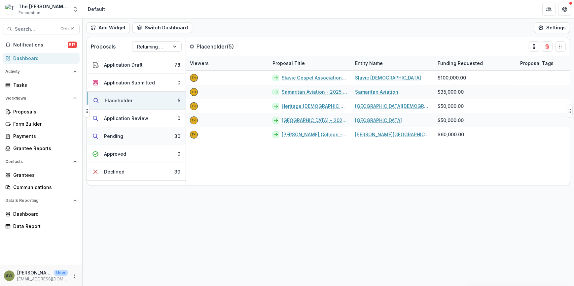
click at [125, 133] on button "Pending 30" at bounding box center [136, 136] width 99 height 18
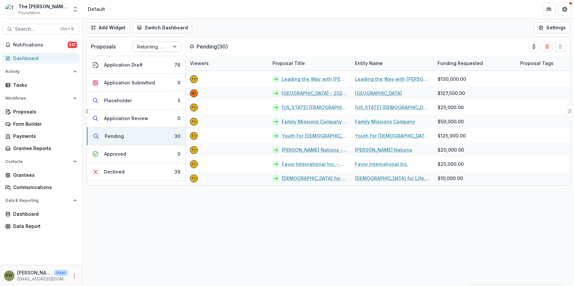
click at [148, 48] on div at bounding box center [151, 47] width 28 height 8
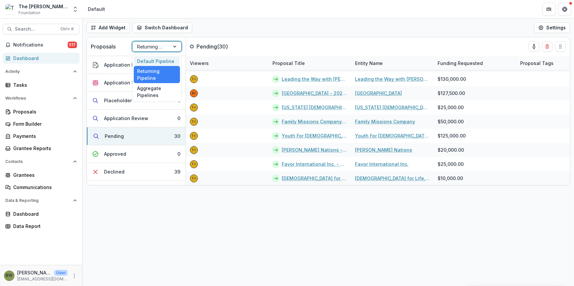
click at [155, 64] on div "Default Pipeline" at bounding box center [157, 61] width 46 height 10
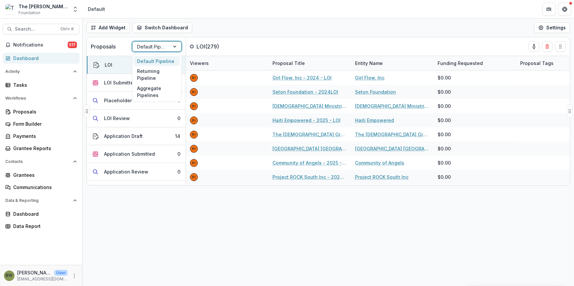
click at [158, 48] on div at bounding box center [151, 47] width 28 height 8
click at [157, 61] on div "Default Pipeline" at bounding box center [157, 61] width 46 height 10
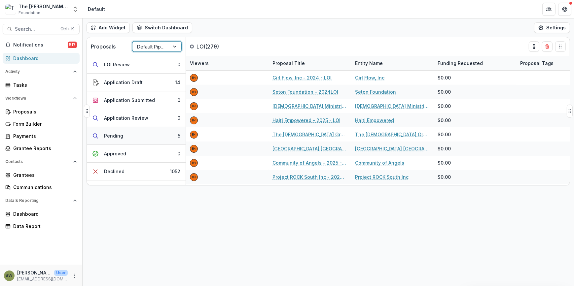
scroll to position [42, 0]
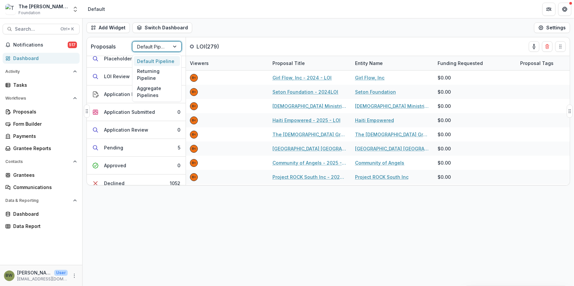
click at [178, 45] on div at bounding box center [175, 47] width 12 height 10
click at [168, 75] on div "Returning Pipeline" at bounding box center [157, 74] width 46 height 17
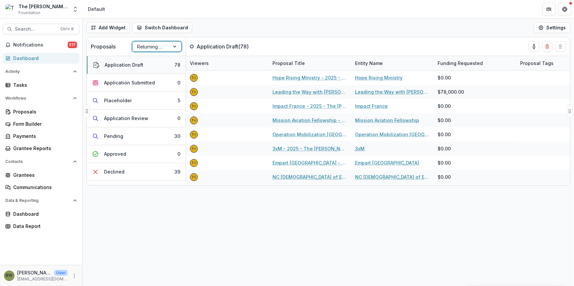
scroll to position [0, 0]
click at [171, 47] on div at bounding box center [175, 47] width 12 height 10
click at [166, 61] on div "Default Pipeline" at bounding box center [157, 61] width 46 height 10
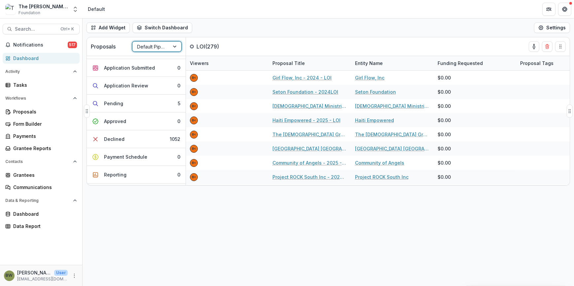
scroll to position [90, 0]
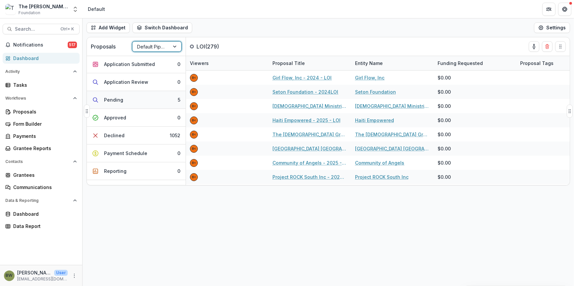
click at [112, 97] on div "Pending" at bounding box center [113, 99] width 19 height 7
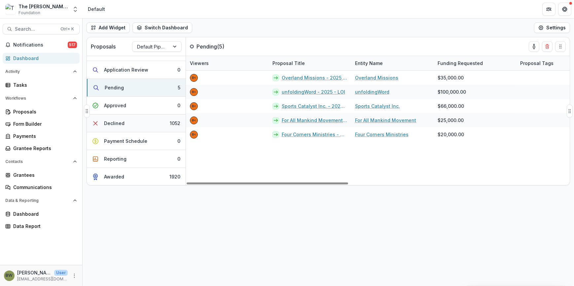
scroll to position [0, 0]
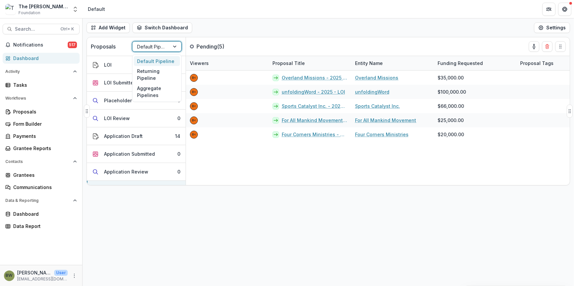
click at [159, 48] on div at bounding box center [151, 47] width 28 height 8
click at [162, 76] on div "Returning Pipeline" at bounding box center [157, 74] width 46 height 17
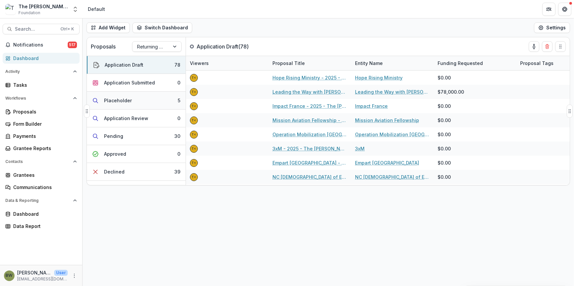
click at [118, 100] on div "Placeholder" at bounding box center [118, 100] width 28 height 7
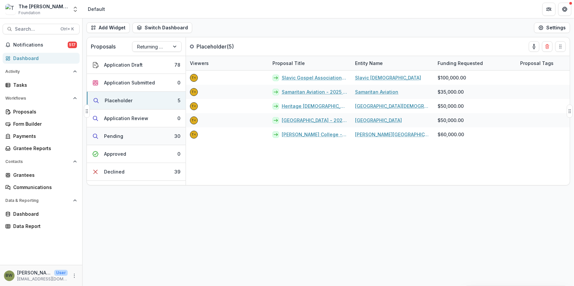
click at [113, 134] on div "Pending" at bounding box center [113, 136] width 19 height 7
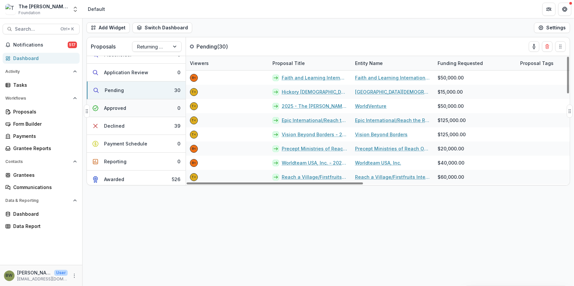
scroll to position [49, 0]
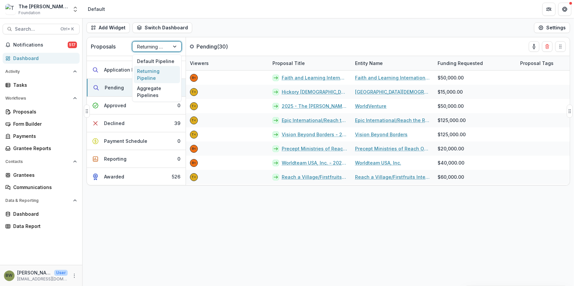
click at [160, 46] on div at bounding box center [151, 47] width 28 height 8
click at [158, 61] on div "Default Pipeline" at bounding box center [157, 61] width 46 height 10
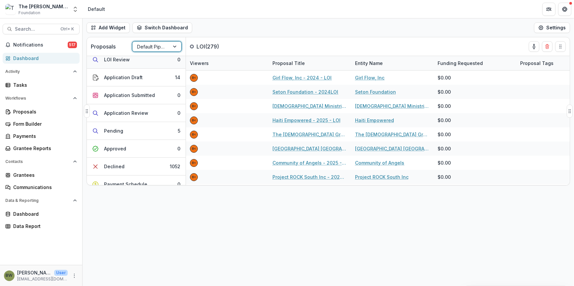
scroll to position [60, 0]
click at [125, 131] on button "Pending 5" at bounding box center [136, 130] width 99 height 18
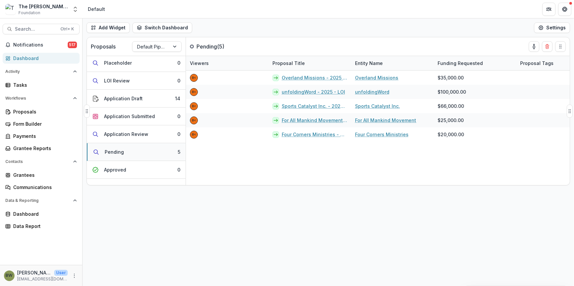
scroll to position [0, 0]
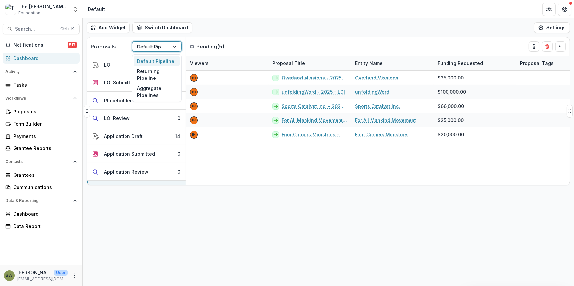
click at [147, 46] on div at bounding box center [151, 47] width 28 height 8
click at [154, 71] on div "Returning Pipeline" at bounding box center [157, 74] width 46 height 17
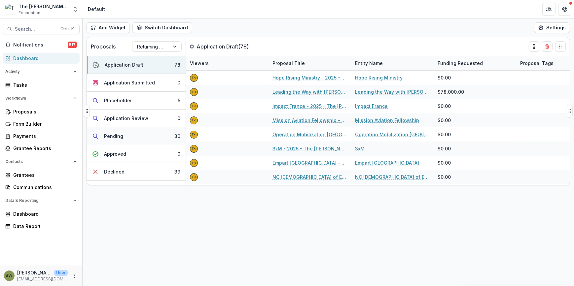
click at [124, 140] on button "Pending 30" at bounding box center [136, 136] width 99 height 18
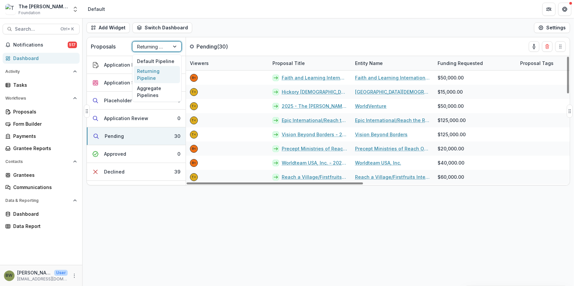
click at [142, 47] on div at bounding box center [151, 47] width 28 height 8
click at [146, 60] on div "Default Pipeline" at bounding box center [157, 61] width 46 height 10
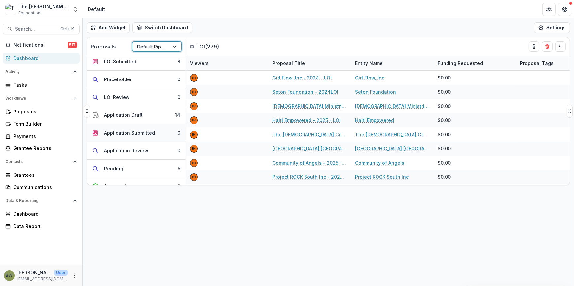
scroll to position [60, 0]
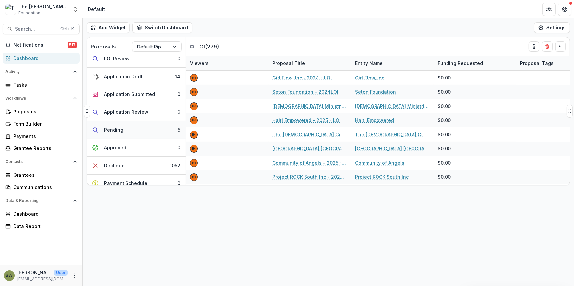
click at [114, 130] on div "Pending" at bounding box center [113, 130] width 19 height 7
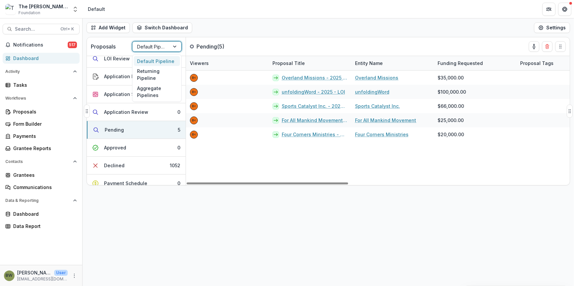
click at [152, 49] on div at bounding box center [151, 47] width 28 height 8
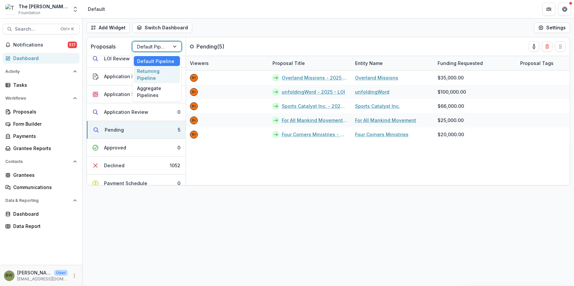
click at [152, 71] on div "Returning Pipeline" at bounding box center [157, 74] width 46 height 17
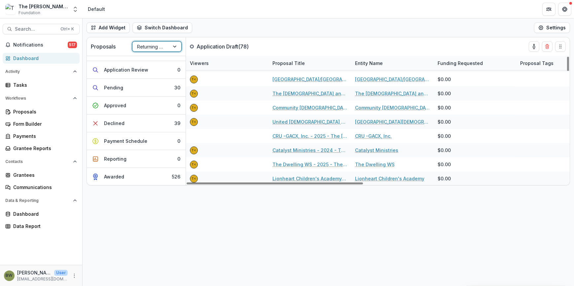
scroll to position [690, 0]
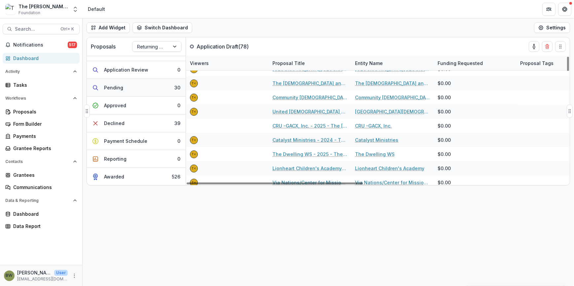
click at [126, 91] on button "Pending 30" at bounding box center [136, 88] width 99 height 18
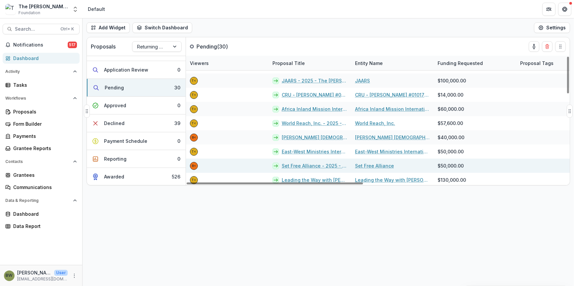
scroll to position [311, 0]
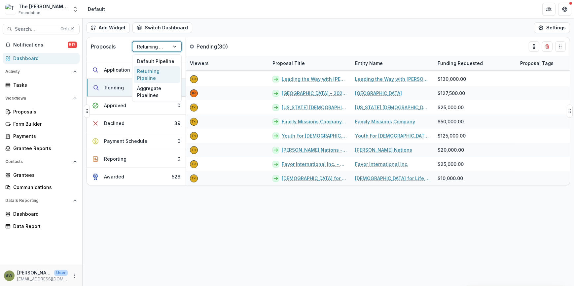
click at [151, 47] on div at bounding box center [151, 47] width 28 height 8
click at [152, 61] on div "Default Pipeline" at bounding box center [157, 61] width 46 height 10
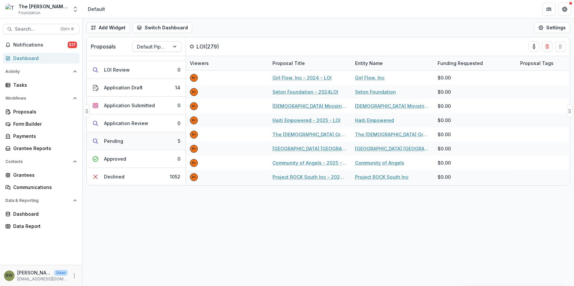
click at [132, 142] on button "Pending 5" at bounding box center [136, 141] width 99 height 18
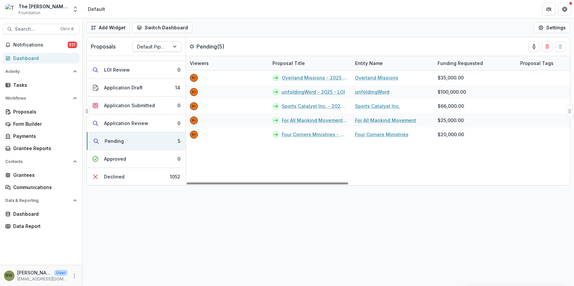
click at [159, 47] on div at bounding box center [151, 47] width 28 height 8
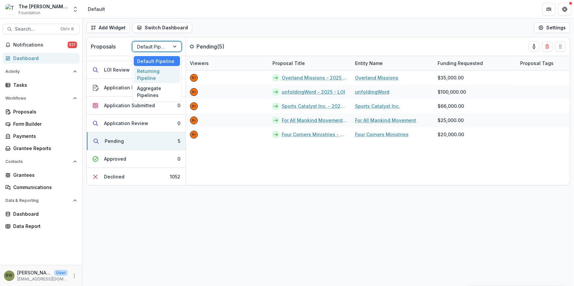
click at [152, 72] on div "Returning Pipeline" at bounding box center [157, 74] width 46 height 17
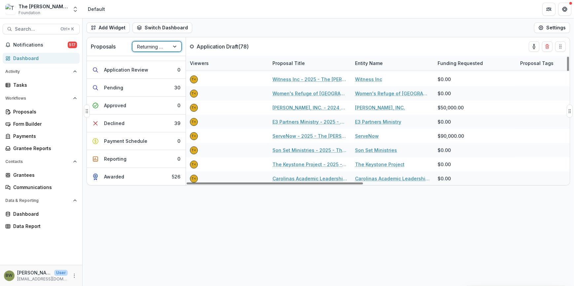
scroll to position [993, 0]
click at [37, 28] on span "Search..." at bounding box center [36, 29] width 42 height 6
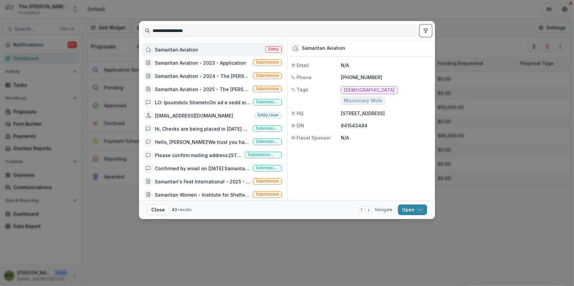
drag, startPoint x: 240, startPoint y: 31, endPoint x: 41, endPoint y: 25, distance: 199.6
click at [41, 25] on div "**********" at bounding box center [287, 143] width 574 height 286
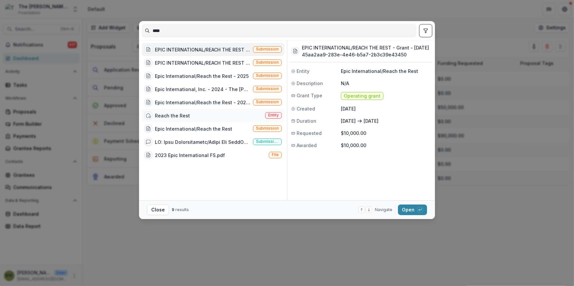
type input "****"
click at [275, 116] on span "Entity" at bounding box center [273, 115] width 11 height 5
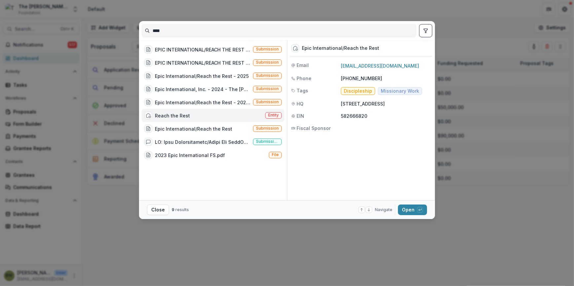
click at [275, 116] on span "Entity" at bounding box center [273, 115] width 11 height 5
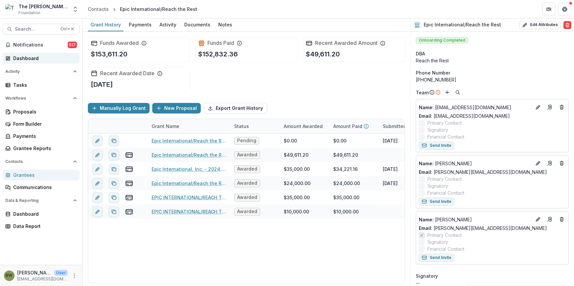
click at [28, 57] on div "Dashboard" at bounding box center [43, 58] width 61 height 7
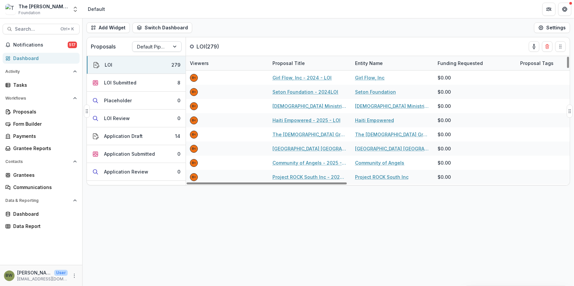
click at [159, 49] on div at bounding box center [151, 47] width 28 height 8
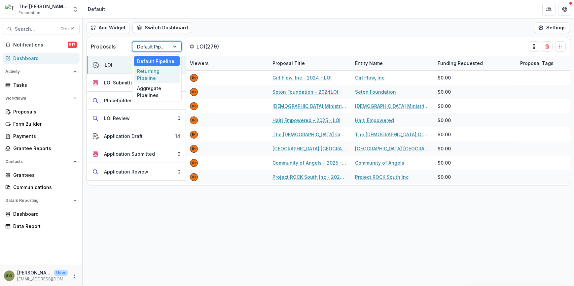
click at [157, 71] on div "Returning Pipeline" at bounding box center [157, 74] width 46 height 17
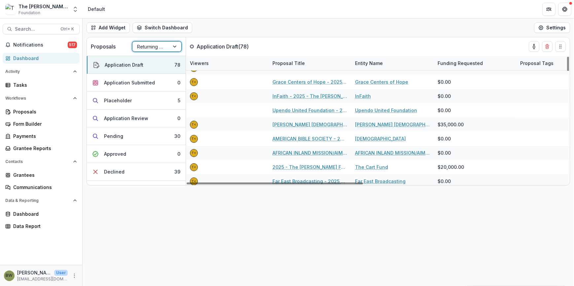
scroll to position [480, 0]
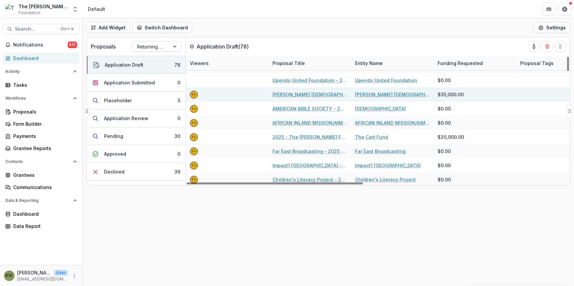
click at [316, 93] on link "[PERSON_NAME] [DEMOGRAPHIC_DATA] - 2025 - The [PERSON_NAME] Foundation Grant Pr…" at bounding box center [309, 94] width 75 height 7
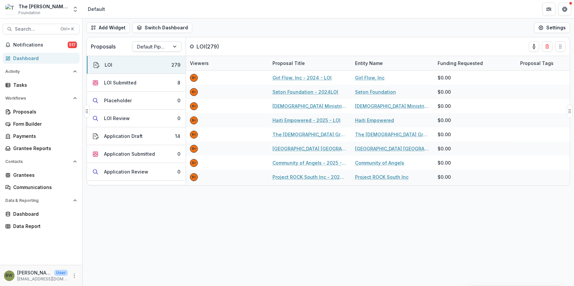
click at [164, 43] on div at bounding box center [151, 47] width 28 height 8
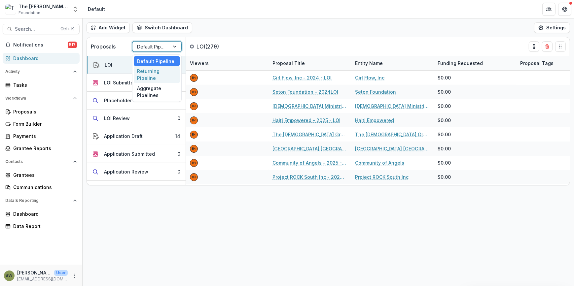
click at [160, 73] on div "Returning Pipeline" at bounding box center [157, 74] width 46 height 17
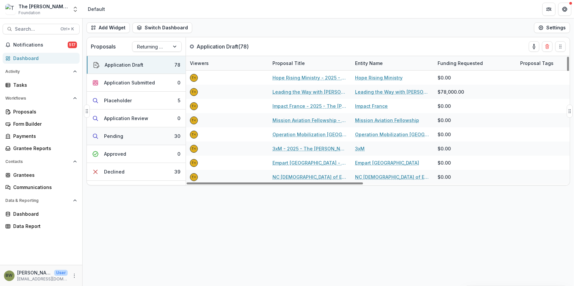
click at [124, 136] on button "Pending 30" at bounding box center [136, 136] width 99 height 18
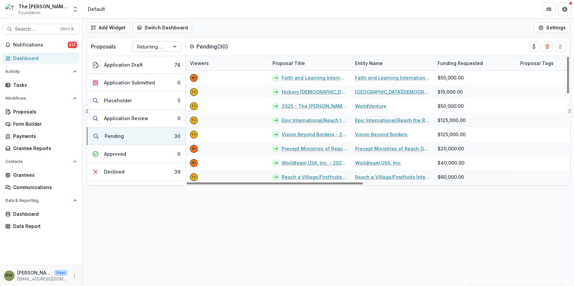
click at [159, 50] on div at bounding box center [151, 47] width 28 height 8
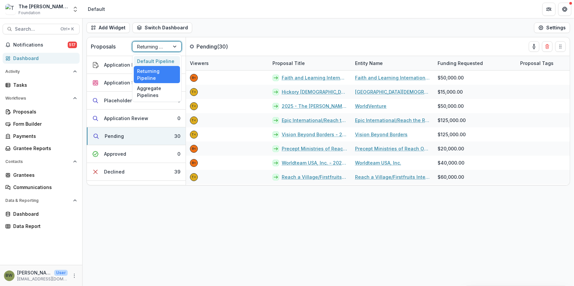
click at [160, 60] on div "Default Pipeline" at bounding box center [157, 61] width 46 height 10
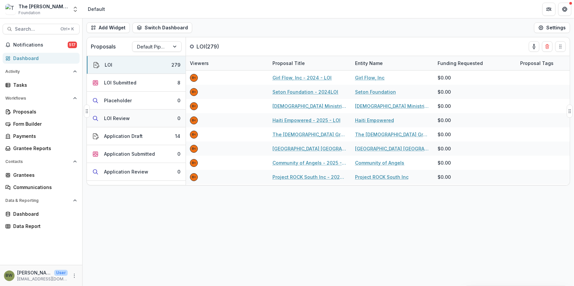
click at [128, 120] on div "LOI Review" at bounding box center [117, 118] width 26 height 7
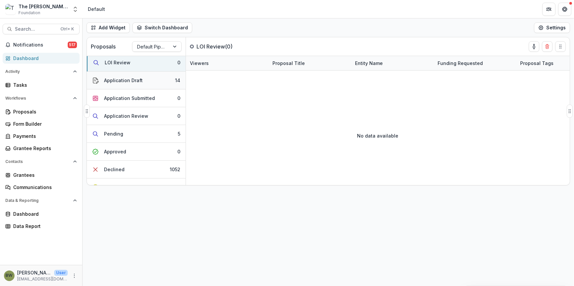
scroll to position [60, 0]
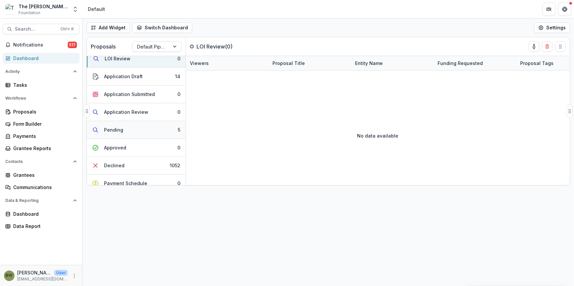
click at [112, 126] on button "Pending 5" at bounding box center [136, 130] width 99 height 18
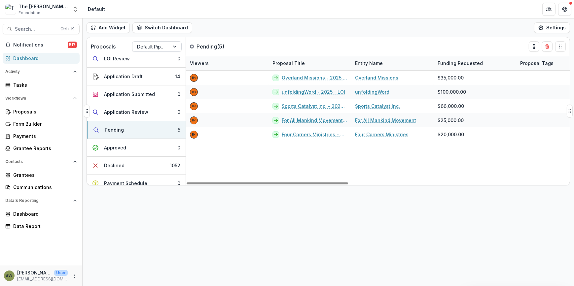
click at [157, 50] on div at bounding box center [151, 47] width 28 height 8
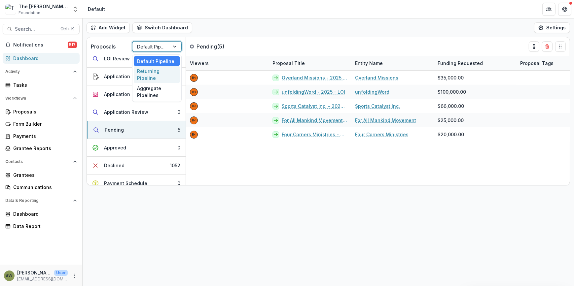
click at [156, 72] on div "Returning Pipeline" at bounding box center [157, 74] width 46 height 17
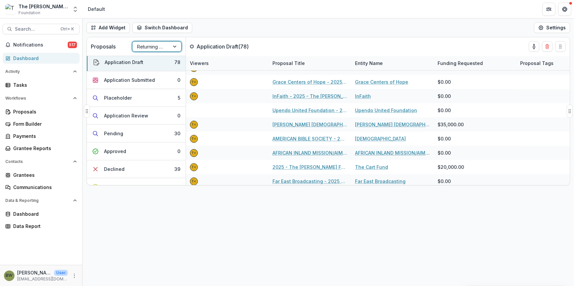
scroll to position [0, 0]
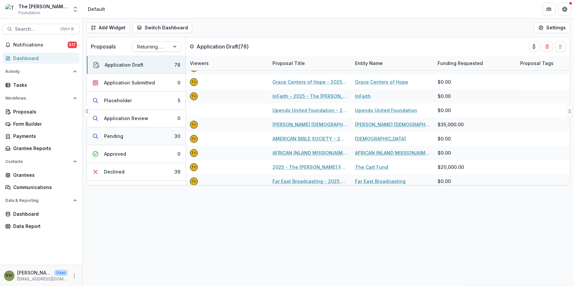
click at [132, 137] on button "Pending 30" at bounding box center [136, 136] width 99 height 18
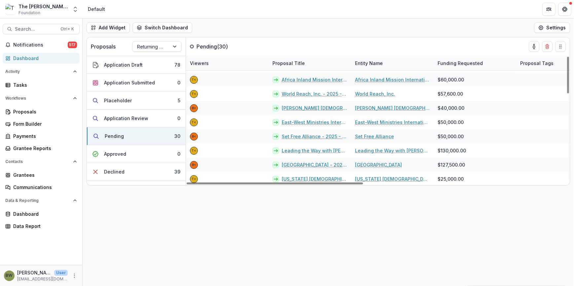
scroll to position [240, 0]
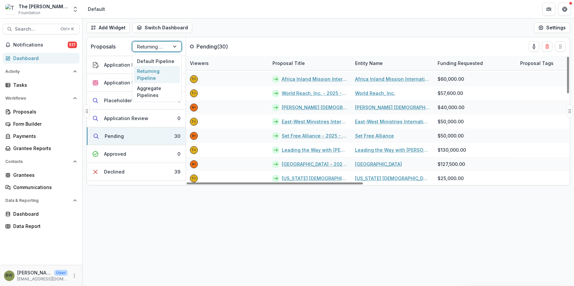
click at [149, 46] on div at bounding box center [151, 47] width 28 height 8
click at [153, 60] on div "Default Pipeline" at bounding box center [157, 61] width 46 height 10
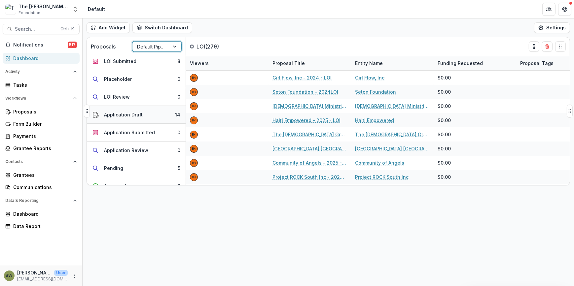
scroll to position [60, 0]
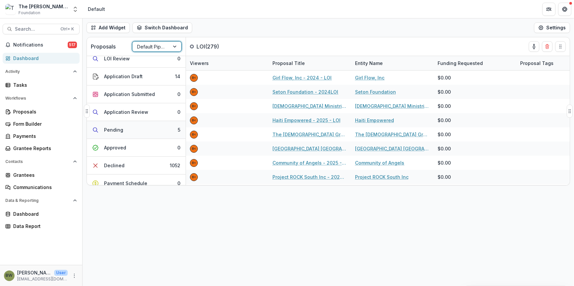
click at [132, 128] on button "Pending 5" at bounding box center [136, 130] width 99 height 18
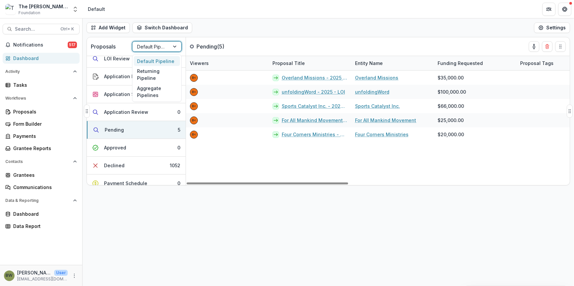
click at [163, 46] on div at bounding box center [151, 47] width 28 height 8
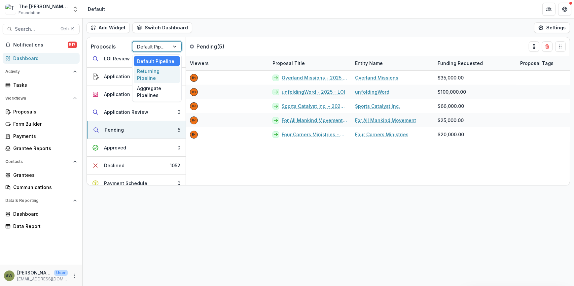
click at [159, 76] on div "Returning Pipeline" at bounding box center [157, 74] width 46 height 17
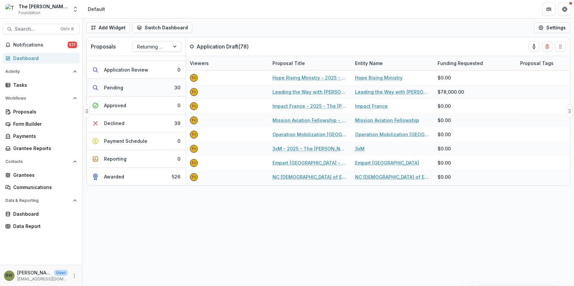
click at [141, 87] on button "Pending 30" at bounding box center [136, 88] width 99 height 18
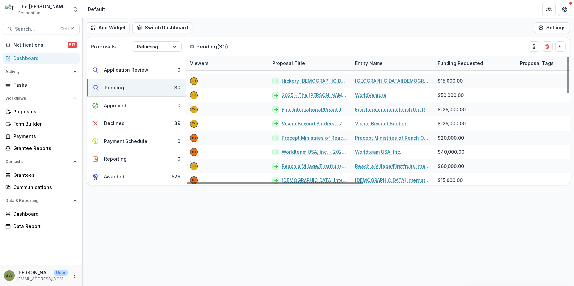
scroll to position [0, 0]
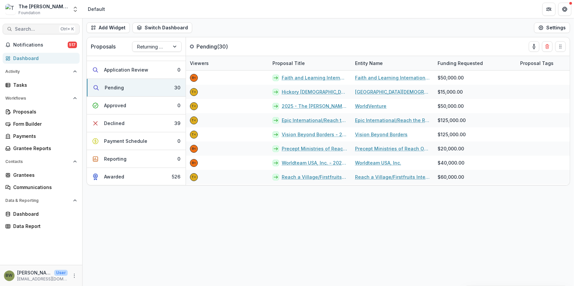
click at [23, 28] on span "Search..." at bounding box center [36, 29] width 42 height 6
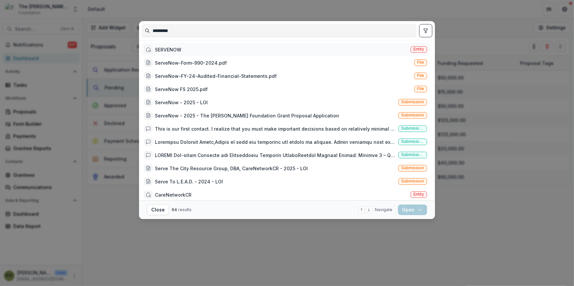
type input "*********"
click at [188, 46] on div "SERVENOW Entity" at bounding box center [286, 49] width 288 height 13
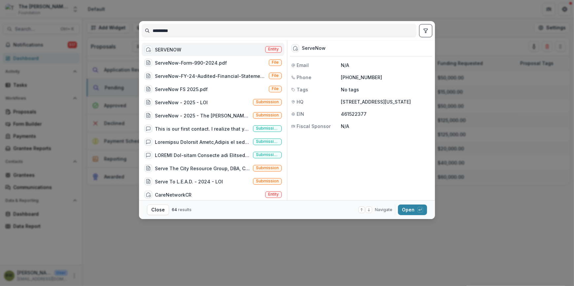
click at [275, 50] on span "Entity" at bounding box center [273, 49] width 11 height 5
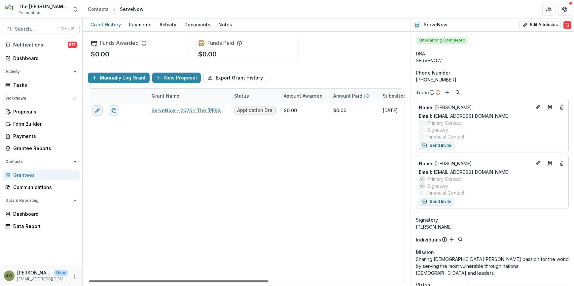
drag, startPoint x: 254, startPoint y: 281, endPoint x: 228, endPoint y: 292, distance: 28.2
click at [228, 283] on div at bounding box center [179, 282] width 180 height 2
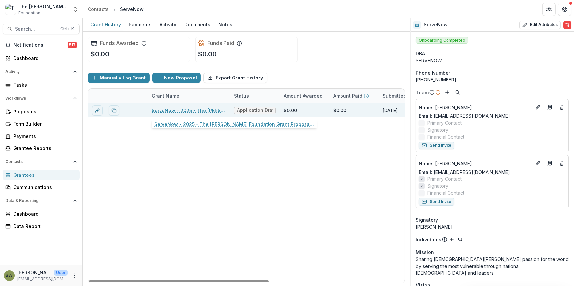
click at [198, 110] on link "ServeNow - 2025 - The [PERSON_NAME] Foundation Grant Proposal Application" at bounding box center [189, 110] width 75 height 7
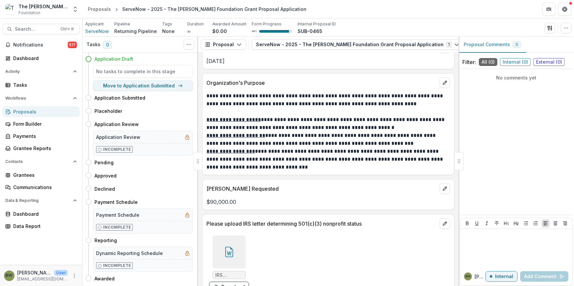
scroll to position [690, 0]
click at [171, 160] on button "Move here" at bounding box center [178, 163] width 27 height 8
select select "*******"
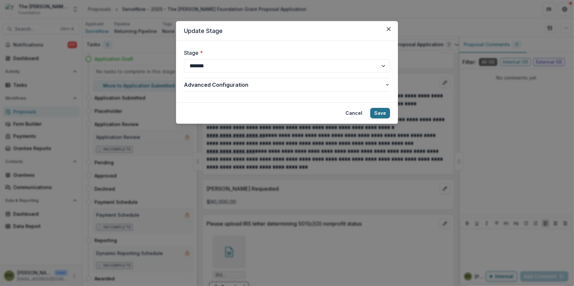
click at [388, 115] on button "Save" at bounding box center [380, 113] width 20 height 11
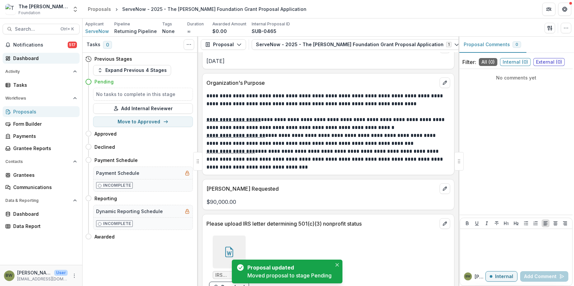
click at [18, 59] on div "Dashboard" at bounding box center [43, 58] width 61 height 7
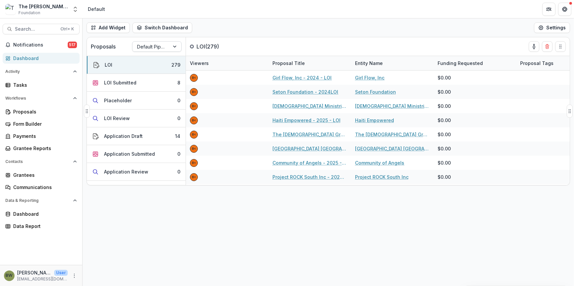
click at [137, 46] on input "text" at bounding box center [137, 46] width 1 height 7
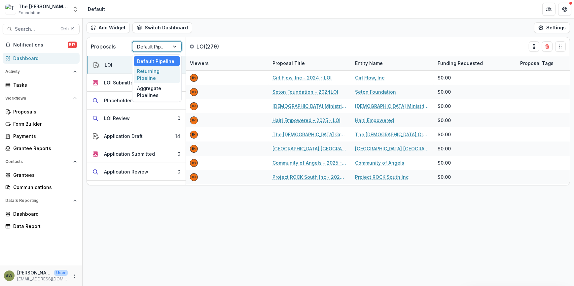
click at [147, 78] on div "Returning Pipeline" at bounding box center [157, 74] width 46 height 17
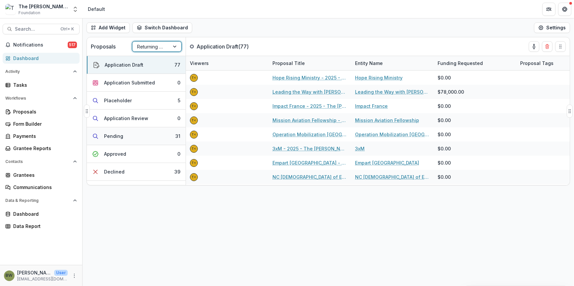
click at [141, 138] on button "Pending 31" at bounding box center [136, 136] width 99 height 18
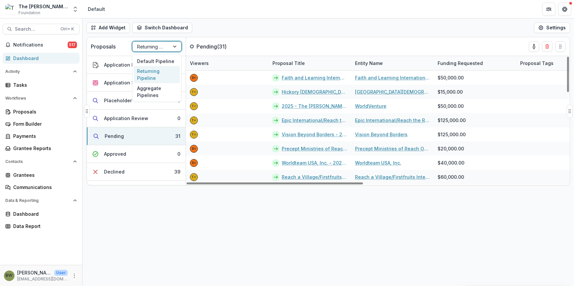
click at [151, 46] on div at bounding box center [151, 47] width 28 height 8
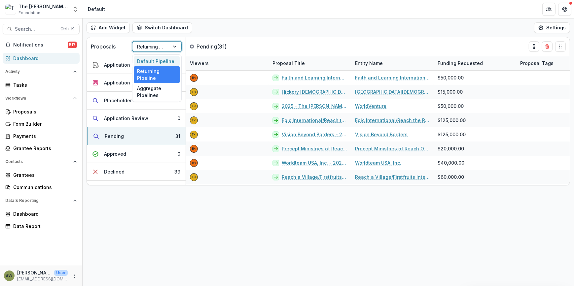
click at [156, 60] on div "Default Pipeline" at bounding box center [157, 61] width 46 height 10
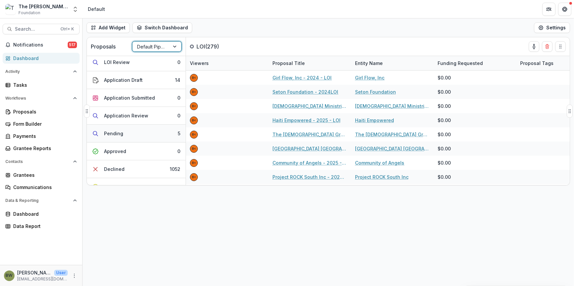
scroll to position [42, 0]
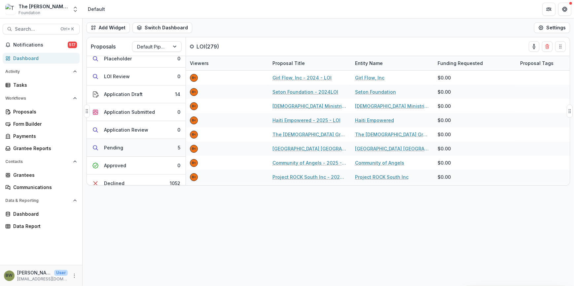
click at [122, 147] on div "Pending" at bounding box center [113, 147] width 19 height 7
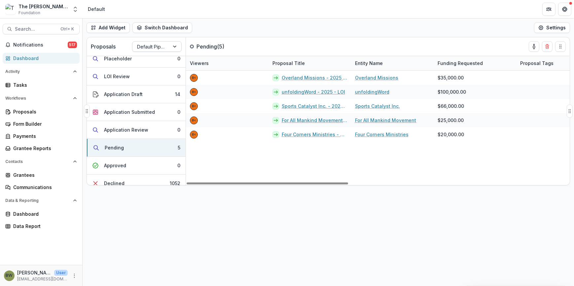
click at [163, 48] on div at bounding box center [151, 47] width 28 height 8
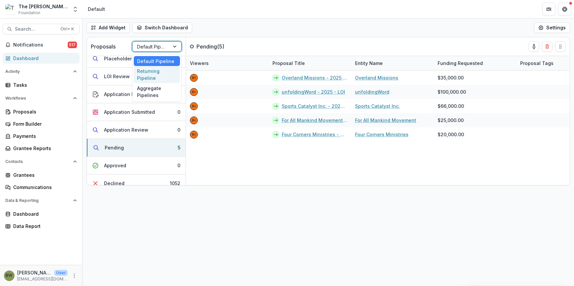
click at [160, 74] on div "Returning Pipeline" at bounding box center [157, 74] width 46 height 17
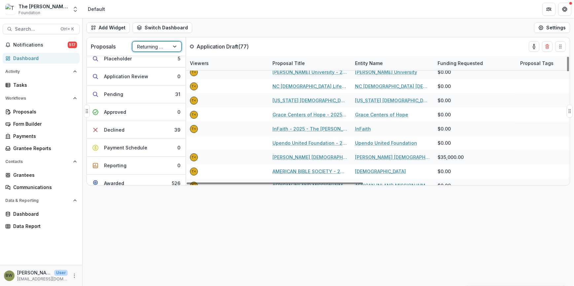
scroll to position [450, 0]
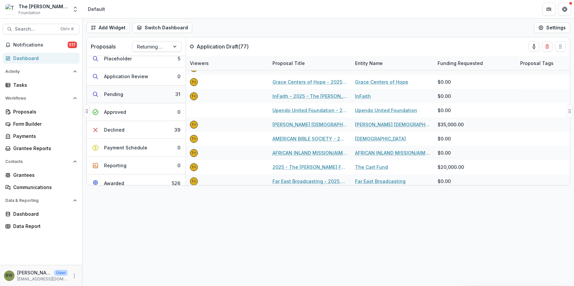
click at [114, 97] on div "Pending" at bounding box center [113, 94] width 19 height 7
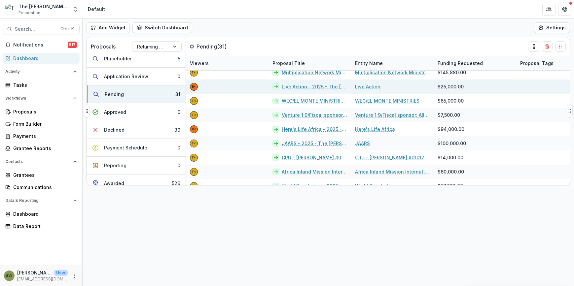
scroll to position [150, 0]
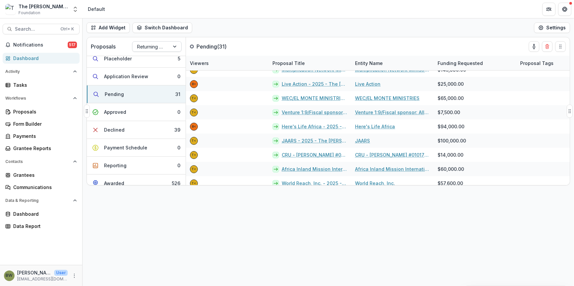
click at [152, 47] on div at bounding box center [151, 47] width 28 height 8
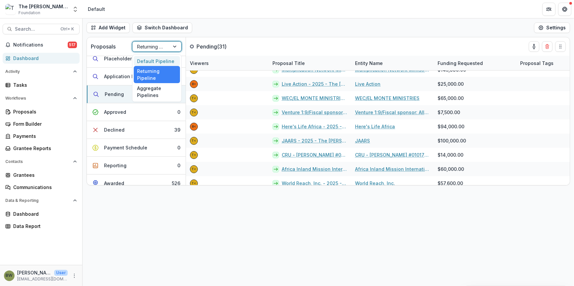
click at [157, 61] on div "Default Pipeline" at bounding box center [157, 61] width 46 height 10
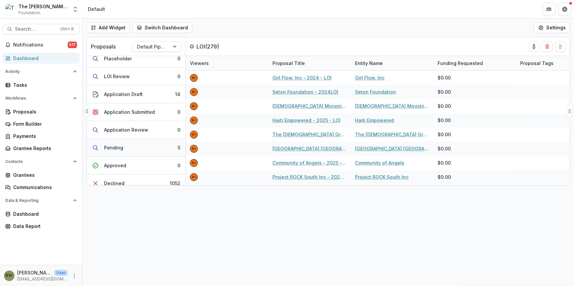
click at [132, 147] on button "Pending 5" at bounding box center [136, 148] width 99 height 18
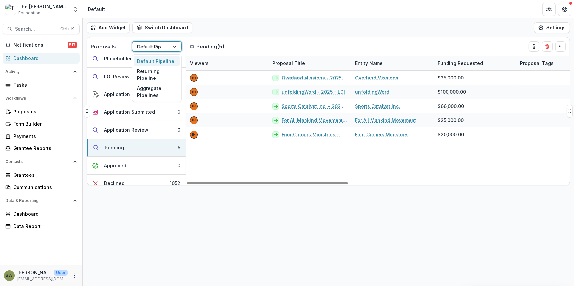
click at [163, 47] on div at bounding box center [151, 47] width 28 height 8
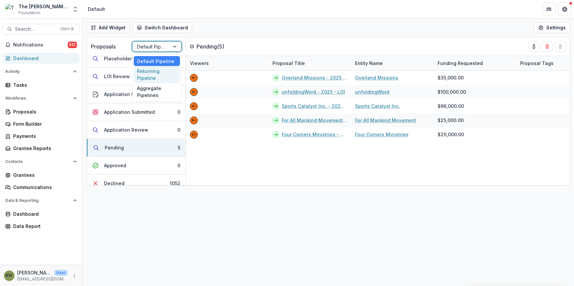
click at [160, 76] on div "Returning Pipeline" at bounding box center [157, 74] width 46 height 17
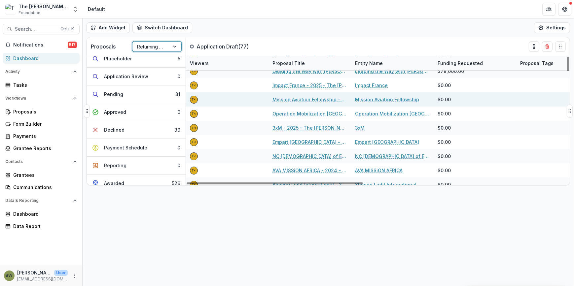
scroll to position [30, 0]
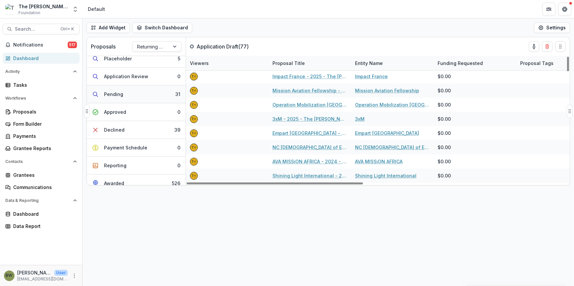
click at [118, 97] on div "Pending" at bounding box center [113, 94] width 19 height 7
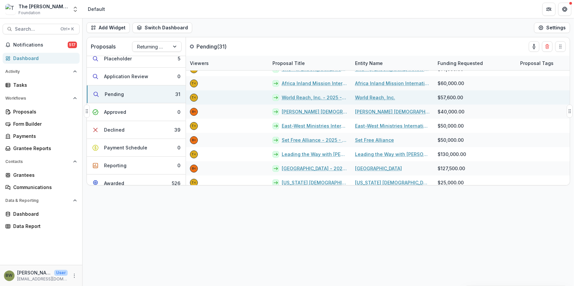
scroll to position [235, 0]
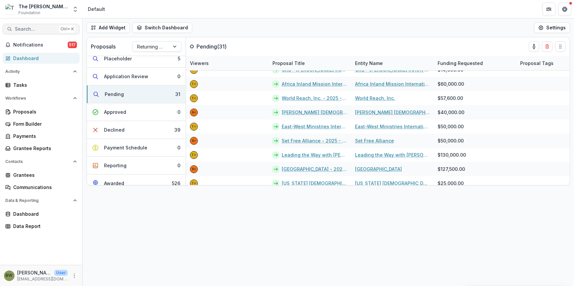
click at [37, 28] on span "Search..." at bounding box center [36, 29] width 42 height 6
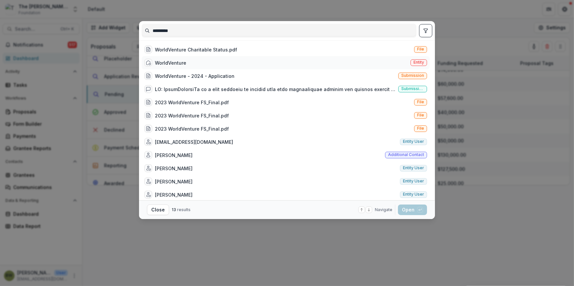
type input "*********"
click at [418, 61] on span "Entity" at bounding box center [419, 62] width 11 height 5
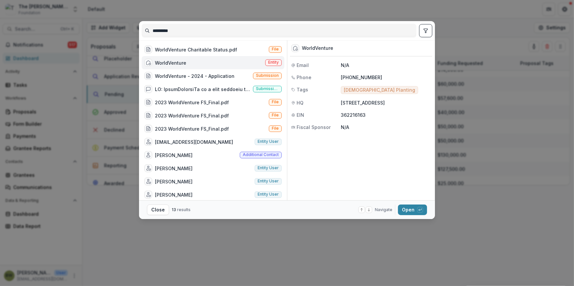
click at [269, 64] on span "Entity" at bounding box center [273, 62] width 11 height 5
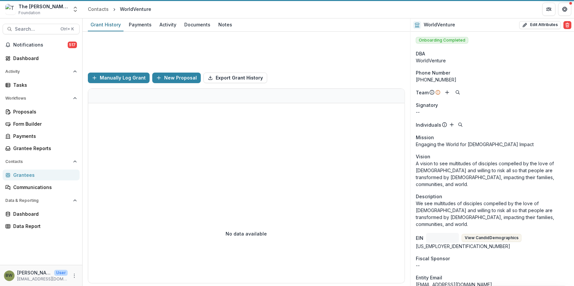
click at [269, 64] on div "Funds Awarded $0.00 Funds Paid $0.00" at bounding box center [246, 50] width 317 height 36
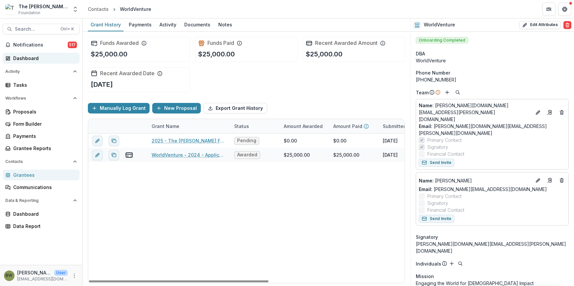
click at [17, 57] on div "Dashboard" at bounding box center [43, 58] width 61 height 7
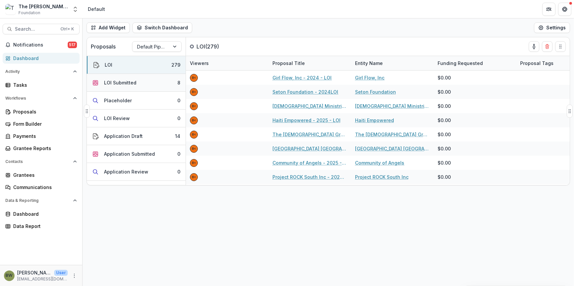
scroll to position [30, 0]
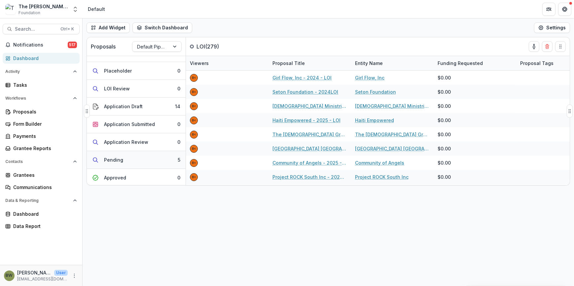
click at [128, 161] on button "Pending 5" at bounding box center [136, 160] width 99 height 18
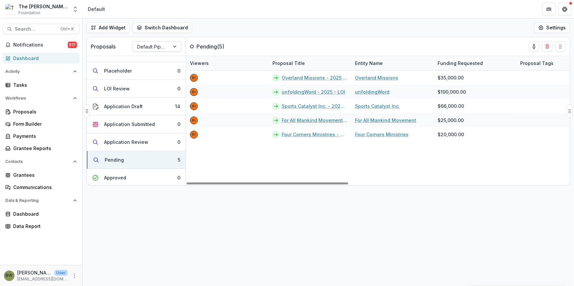
drag, startPoint x: 152, startPoint y: 39, endPoint x: 152, endPoint y: 43, distance: 4.0
click at [152, 39] on div "Proposals Default Pipeline" at bounding box center [136, 46] width 99 height 18
click at [152, 46] on div at bounding box center [151, 47] width 28 height 8
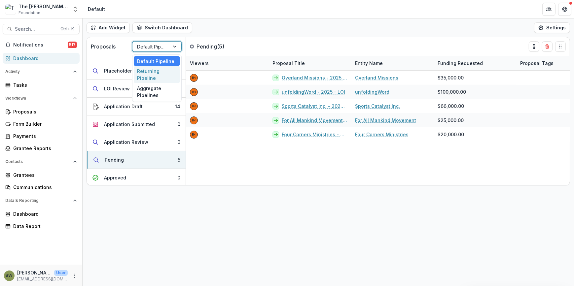
click at [161, 75] on div "Returning Pipeline" at bounding box center [157, 74] width 46 height 17
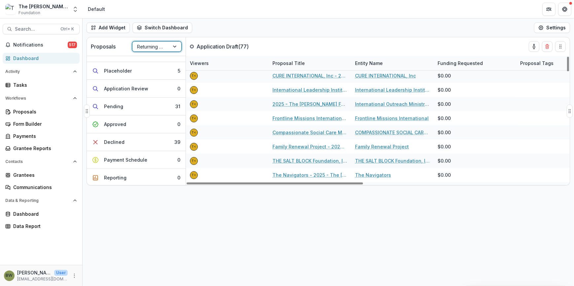
scroll to position [330, 0]
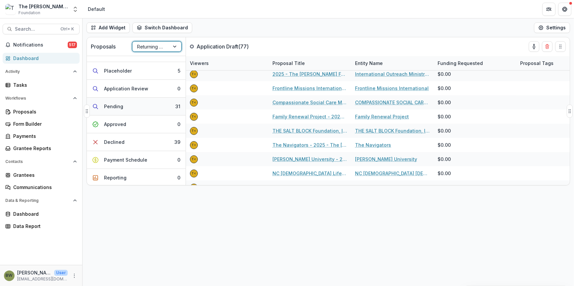
click at [128, 107] on button "Pending 31" at bounding box center [136, 107] width 99 height 18
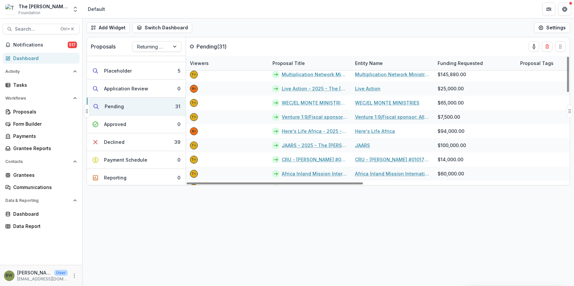
scroll to position [0, 0]
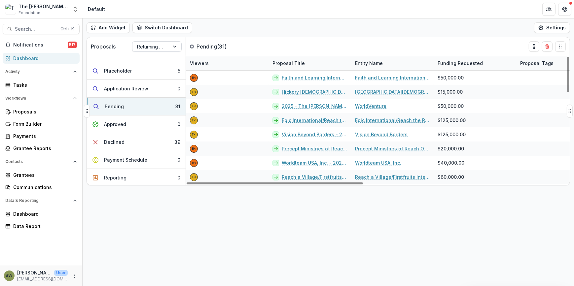
click at [178, 49] on div at bounding box center [175, 47] width 12 height 10
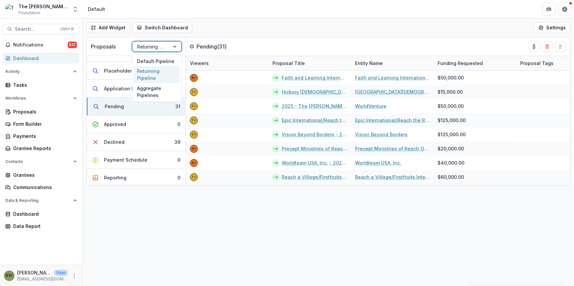
click at [151, 75] on div "Returning Pipeline" at bounding box center [157, 74] width 46 height 17
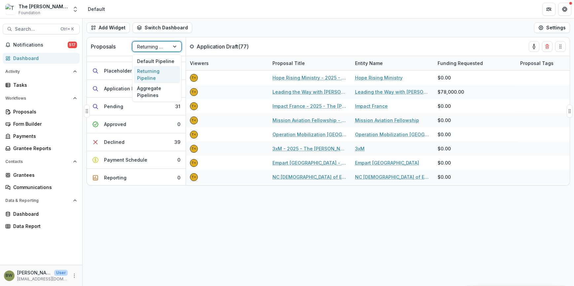
click at [177, 46] on div at bounding box center [175, 47] width 12 height 10
click at [156, 76] on div "Returning Pipeline" at bounding box center [157, 74] width 46 height 17
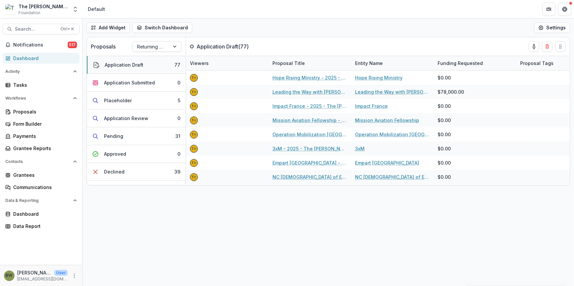
click at [148, 66] on button "Application Draft 77" at bounding box center [136, 65] width 99 height 18
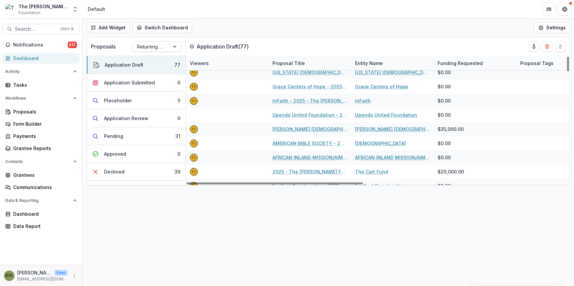
scroll to position [450, 0]
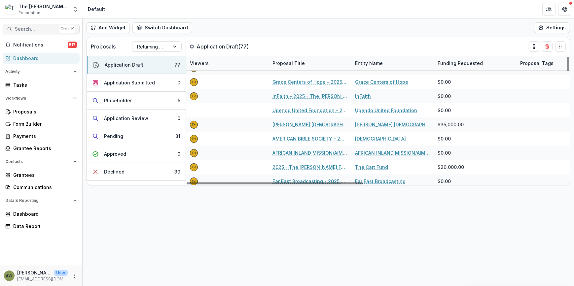
click at [23, 30] on span "Search..." at bounding box center [36, 29] width 42 height 6
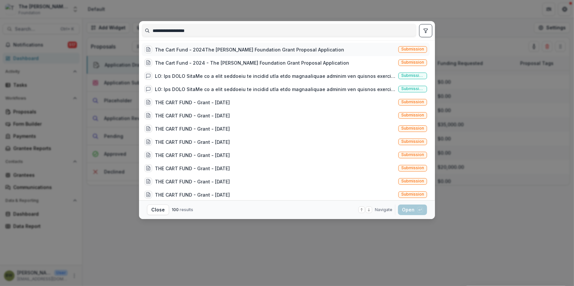
type input "**********"
click at [224, 52] on div "The Cart Fund - 2024The [PERSON_NAME] Foundation Grant Proposal Application" at bounding box center [249, 49] width 189 height 7
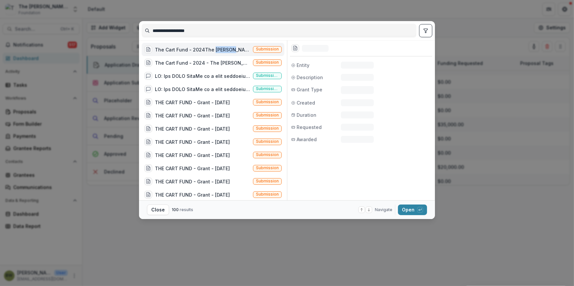
click at [224, 51] on div "The Cart Fund - 2024The [PERSON_NAME] Foundation Grant Proposal Application" at bounding box center [202, 49] width 95 height 7
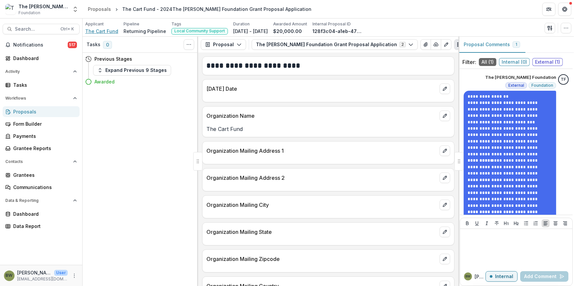
click at [104, 30] on span "The Cart Fund" at bounding box center [101, 31] width 33 height 7
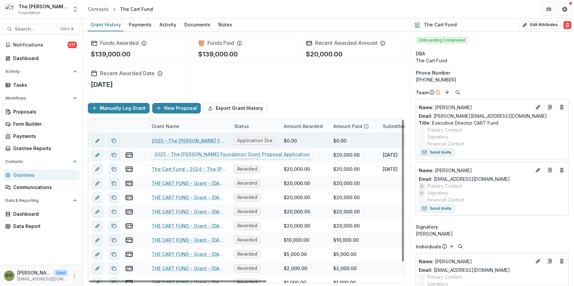
click at [170, 140] on link "2025 - The [PERSON_NAME] Foundation Grant Proposal Application" at bounding box center [189, 140] width 75 height 7
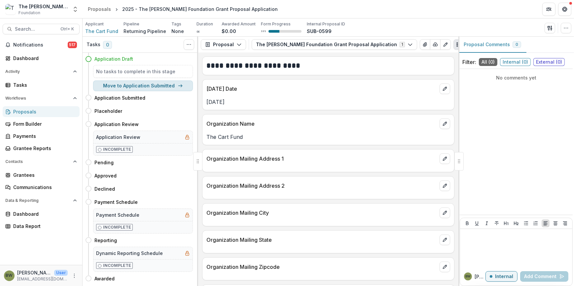
click at [135, 86] on button "Move to Application Submitted" at bounding box center [143, 86] width 100 height 11
select select "**********"
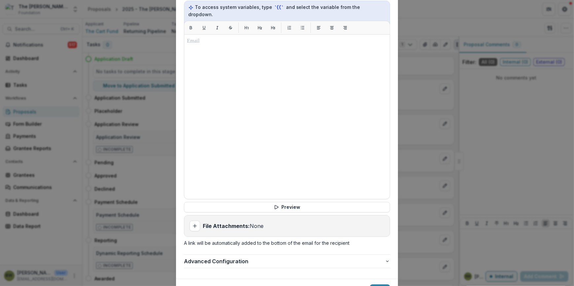
scroll to position [266, 0]
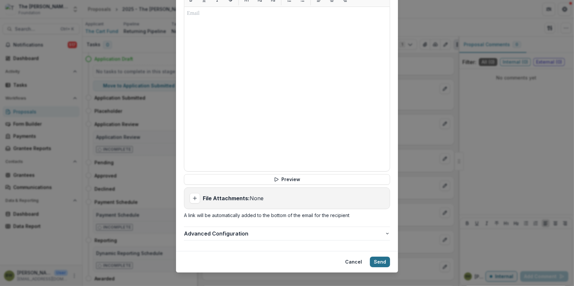
click at [379, 258] on button "Send" at bounding box center [380, 262] width 20 height 11
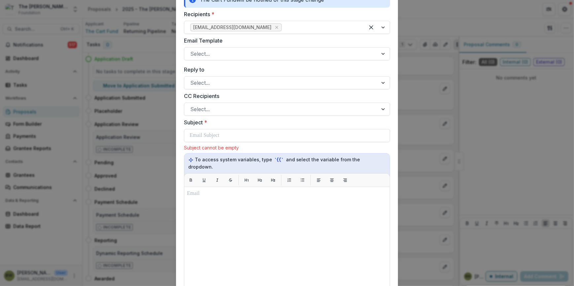
scroll to position [0, 0]
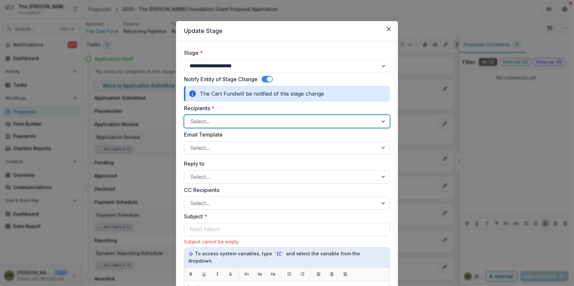
click at [384, 120] on div at bounding box center [384, 121] width 12 height 13
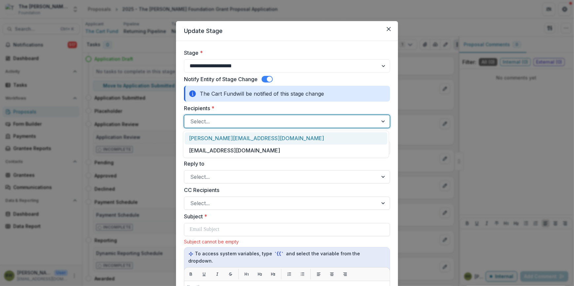
click at [294, 124] on div at bounding box center [281, 121] width 182 height 9
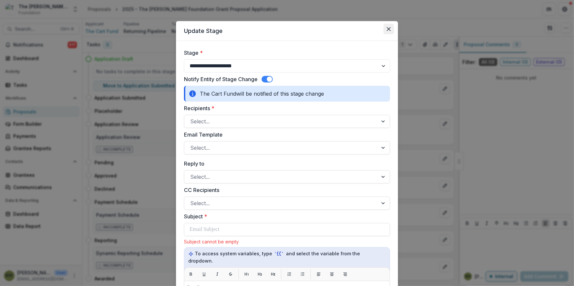
click at [390, 28] on button "Close" at bounding box center [388, 29] width 11 height 11
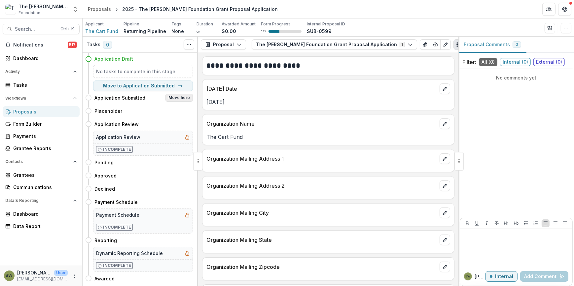
click at [177, 99] on button "Move here" at bounding box center [178, 98] width 27 height 8
select select "**********"
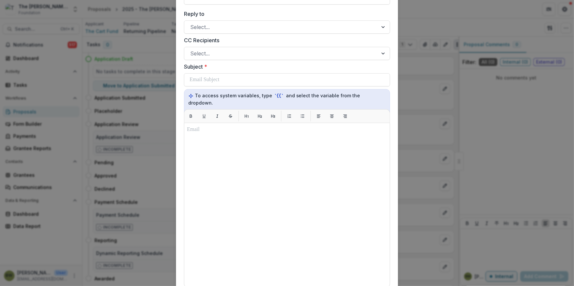
scroll to position [266, 0]
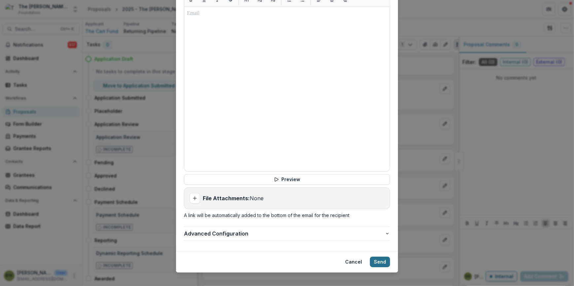
click at [380, 257] on button "Send" at bounding box center [380, 262] width 20 height 11
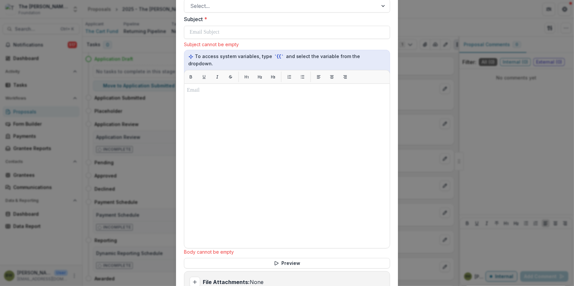
scroll to position [124, 0]
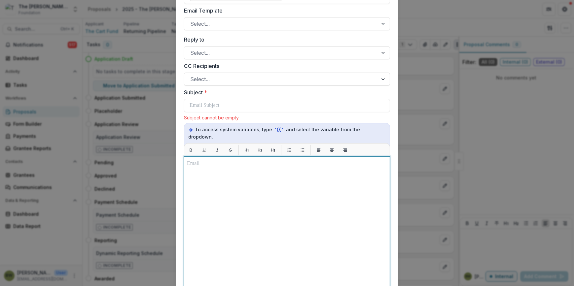
click at [192, 160] on p at bounding box center [287, 164] width 200 height 8
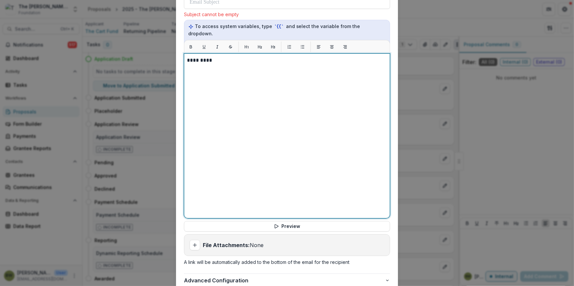
scroll to position [274, 0]
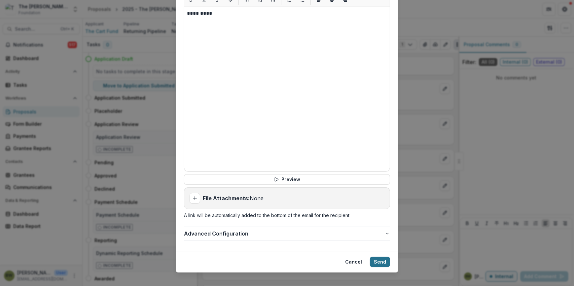
drag, startPoint x: 376, startPoint y: 254, endPoint x: 378, endPoint y: 257, distance: 3.4
click at [377, 257] on button "Send" at bounding box center [380, 262] width 20 height 11
click at [381, 257] on button "Send" at bounding box center [380, 262] width 20 height 11
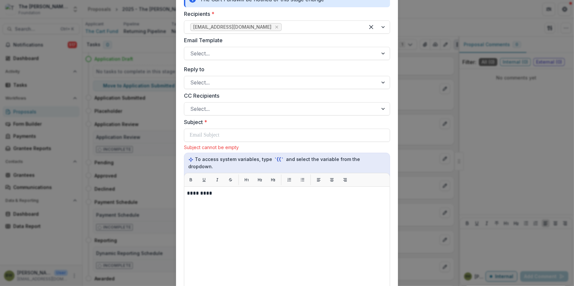
scroll to position [0, 0]
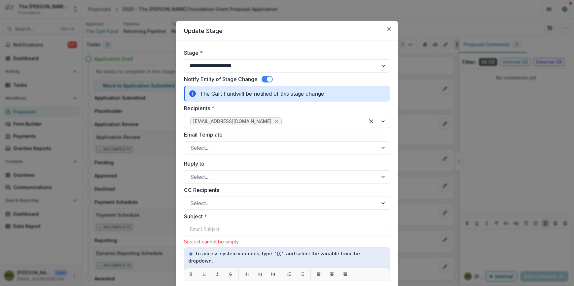
click at [275, 122] on icon "Remove mgellick@gmail.com" at bounding box center [276, 121] width 3 height 3
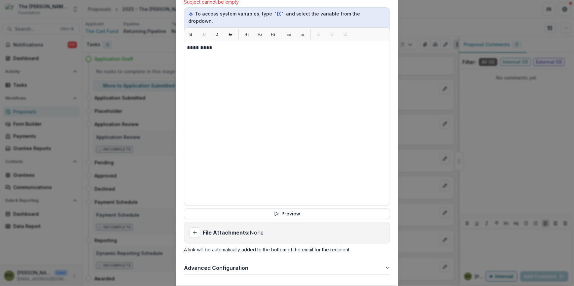
scroll to position [274, 0]
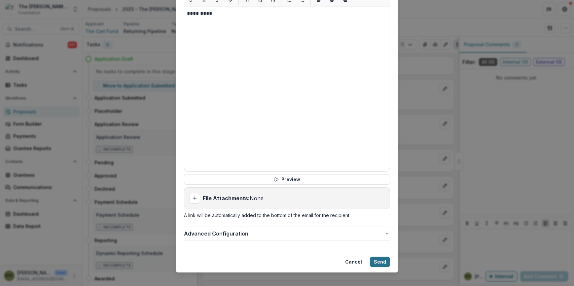
type input "**********"
click at [378, 257] on button "Send" at bounding box center [380, 262] width 20 height 11
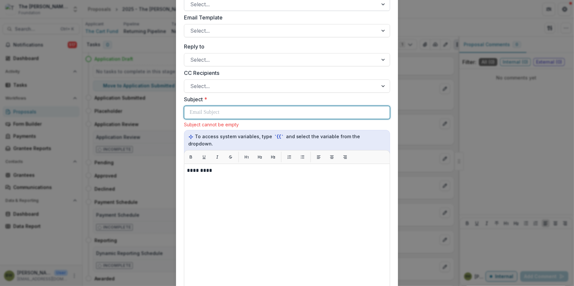
click at [200, 112] on p at bounding box center [205, 113] width 30 height 8
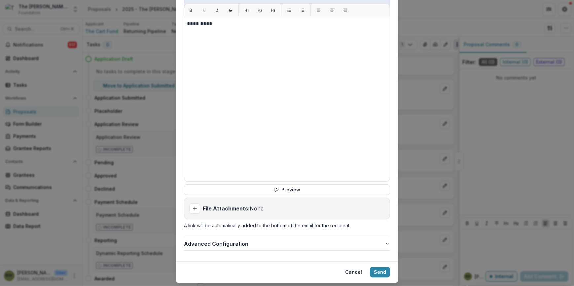
scroll to position [266, 0]
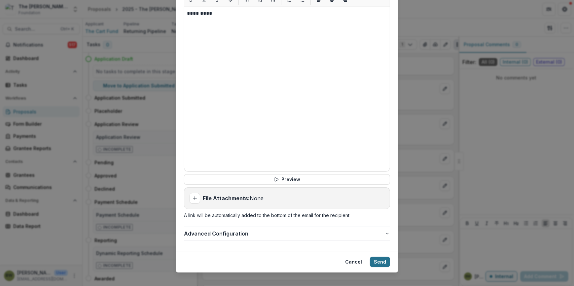
click at [381, 257] on button "Send" at bounding box center [380, 262] width 20 height 11
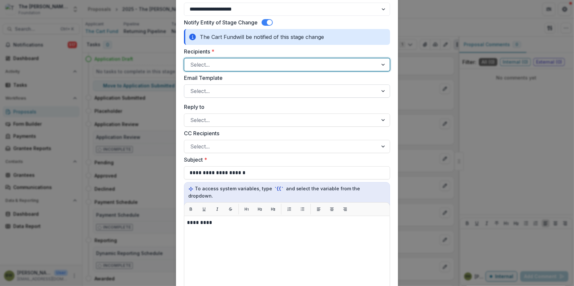
scroll to position [0, 0]
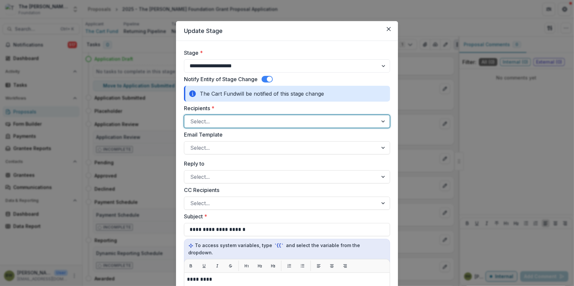
click at [217, 124] on div at bounding box center [281, 121] width 182 height 9
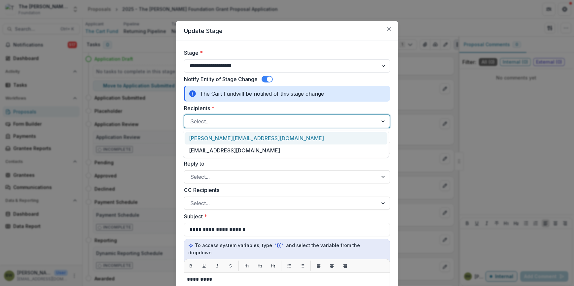
click at [213, 120] on div at bounding box center [281, 121] width 182 height 9
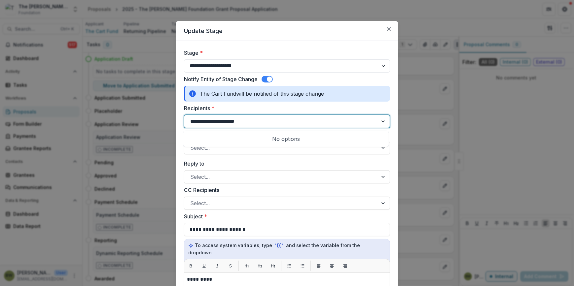
type input "**********"
click at [267, 123] on div at bounding box center [281, 121] width 182 height 9
click at [301, 117] on div at bounding box center [281, 121] width 182 height 9
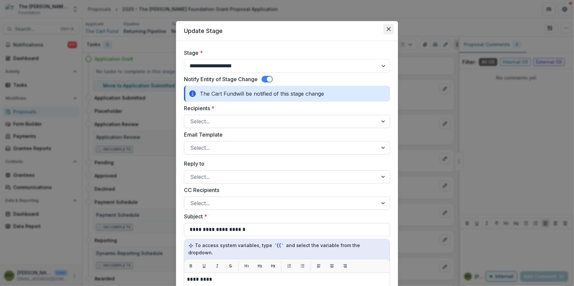
click at [388, 28] on icon "Close" at bounding box center [389, 29] width 4 height 4
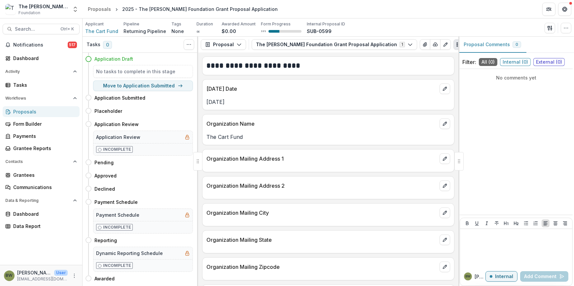
click at [117, 59] on h4 "Application Draft" at bounding box center [113, 58] width 39 height 7
click at [106, 29] on span "The Cart Fund" at bounding box center [101, 31] width 33 height 7
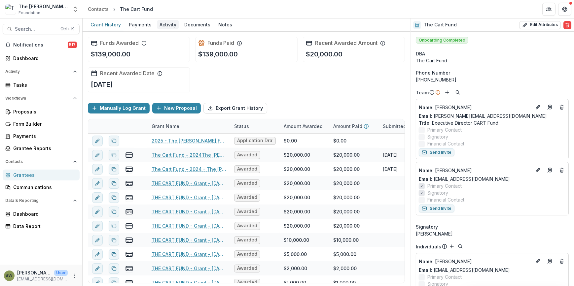
click at [171, 26] on div "Activity" at bounding box center [168, 25] width 22 height 10
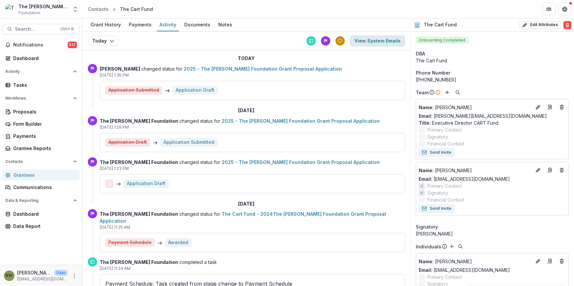
click at [364, 41] on button "View System Emails" at bounding box center [377, 41] width 55 height 11
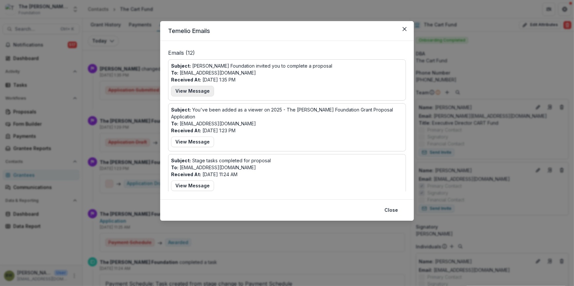
click at [203, 92] on button "View Message" at bounding box center [192, 91] width 43 height 11
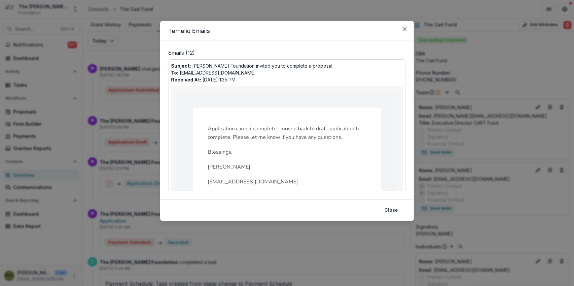
click at [188, 53] on p "Emails ( 12 )" at bounding box center [287, 54] width 238 height 11
click at [405, 30] on icon "Close" at bounding box center [405, 29] width 4 height 4
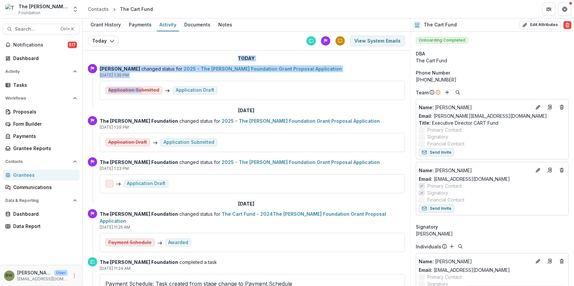
drag, startPoint x: 341, startPoint y: 41, endPoint x: 140, endPoint y: 92, distance: 208.0
click at [140, 92] on div "[DATE] [DATE] [DATE] [DATE] [DATE] [DATE] [DATE] [DATE] [DATE] View System Emai…" at bounding box center [247, 159] width 328 height 255
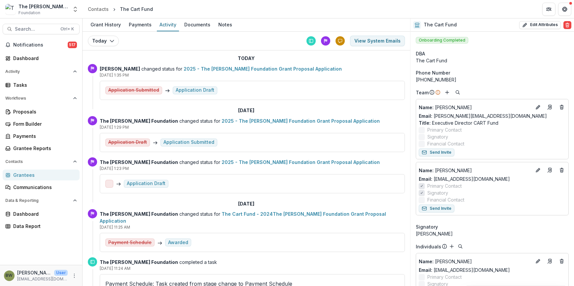
drag, startPoint x: 140, startPoint y: 92, endPoint x: 202, endPoint y: 88, distance: 62.6
click at [202, 88] on div "Application Draft" at bounding box center [195, 91] width 39 height 6
click at [196, 91] on div "Application Draft" at bounding box center [195, 91] width 39 height 6
click at [189, 91] on div "Application Draft" at bounding box center [195, 91] width 39 height 6
click at [112, 72] on p "[PERSON_NAME] changed status for 2025 - The [PERSON_NAME] Foundation Grant Prop…" at bounding box center [252, 68] width 305 height 7
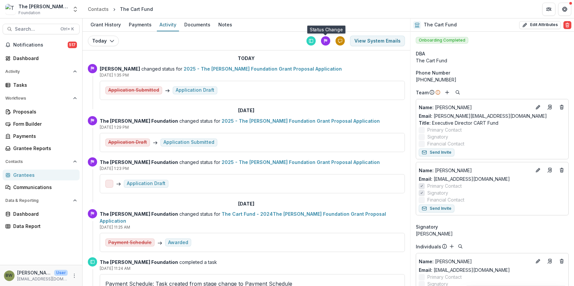
drag, startPoint x: 325, startPoint y: 42, endPoint x: 335, endPoint y: 41, distance: 10.7
click at [335, 41] on div "View System Emails" at bounding box center [356, 41] width 98 height 11
click at [342, 41] on icon at bounding box center [340, 41] width 4 height 4
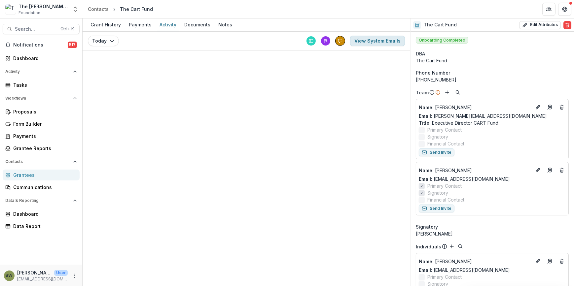
click at [373, 42] on button "View System Emails" at bounding box center [377, 41] width 55 height 11
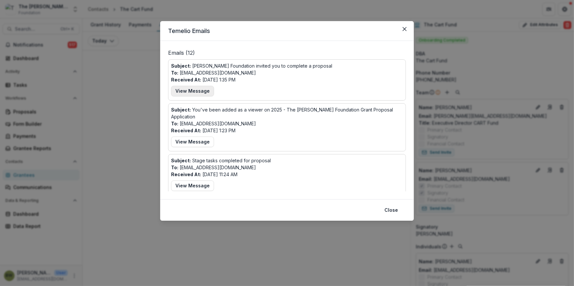
click at [194, 90] on button "View Message" at bounding box center [192, 91] width 43 height 11
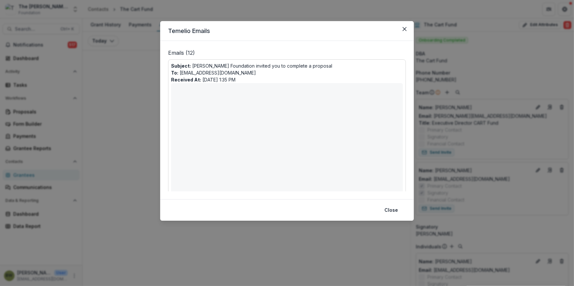
scroll to position [293, 0]
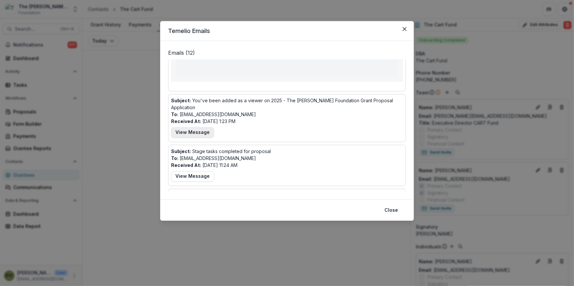
click at [190, 127] on button "View Message" at bounding box center [192, 132] width 43 height 11
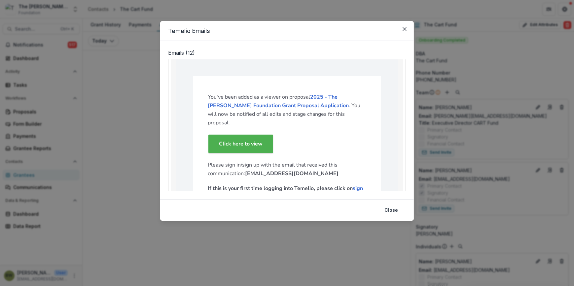
scroll to position [353, 0]
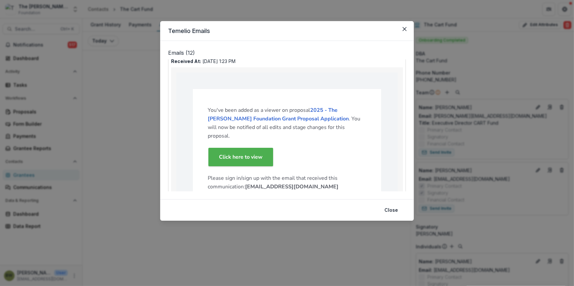
click at [259, 154] on strong "Click here to view" at bounding box center [241, 157] width 44 height 7
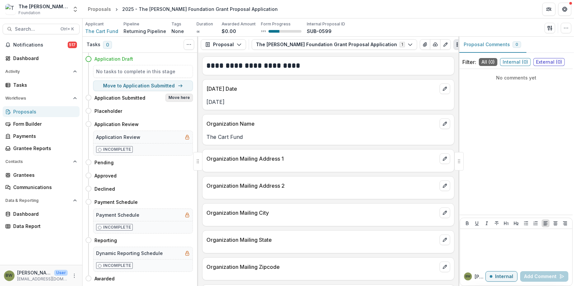
click at [174, 99] on button "Move here" at bounding box center [178, 98] width 27 height 8
select select "**********"
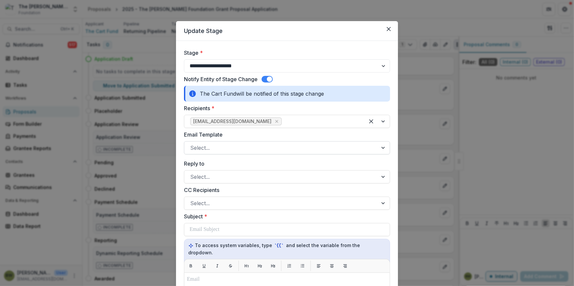
click at [283, 146] on div at bounding box center [281, 147] width 182 height 9
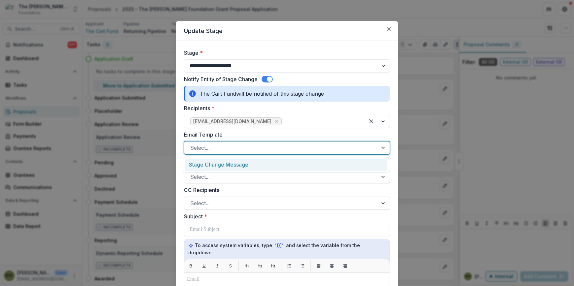
click at [280, 164] on div "Stage Change Message" at bounding box center [286, 165] width 203 height 12
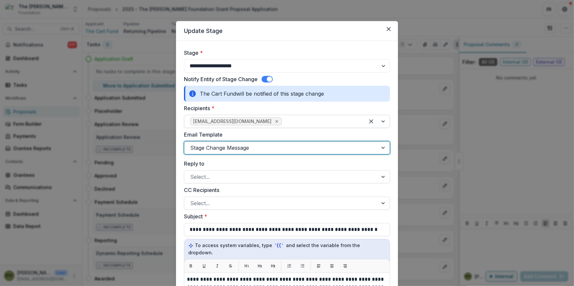
click at [274, 119] on icon "Remove mgellick@gmail.com" at bounding box center [276, 121] width 5 height 5
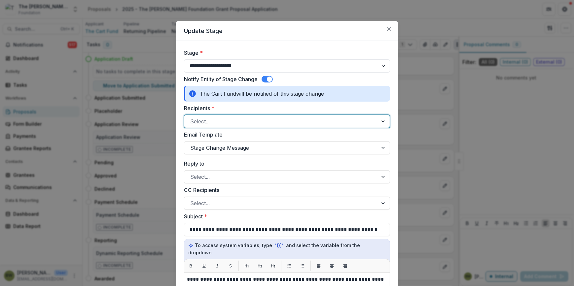
click at [209, 122] on div at bounding box center [281, 121] width 182 height 9
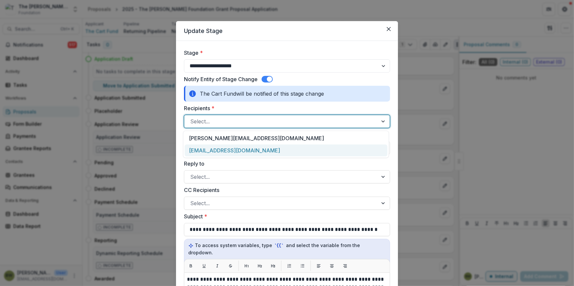
click at [206, 151] on div "[EMAIL_ADDRESS][DOMAIN_NAME]" at bounding box center [286, 151] width 203 height 12
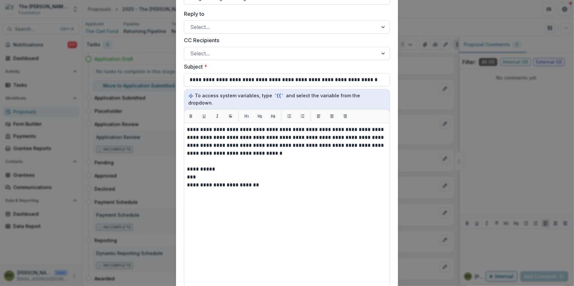
scroll to position [266, 0]
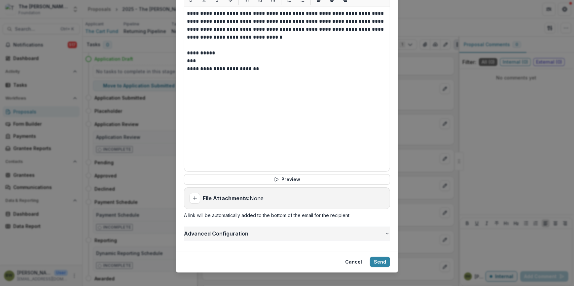
drag, startPoint x: 379, startPoint y: 255, endPoint x: 305, endPoint y: 222, distance: 81.0
click at [237, 220] on section "**********" at bounding box center [287, 14] width 222 height 518
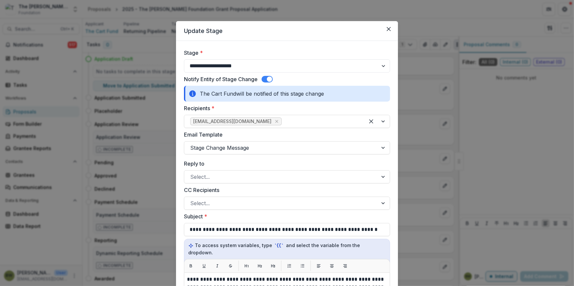
scroll to position [150, 0]
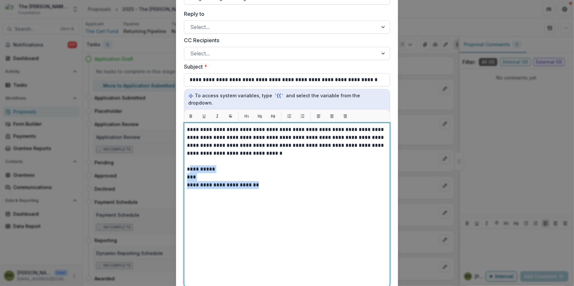
drag, startPoint x: 188, startPoint y: 160, endPoint x: 297, endPoint y: 176, distance: 110.2
click at [297, 176] on div "**********" at bounding box center [287, 205] width 200 height 159
click at [261, 173] on p "***" at bounding box center [287, 177] width 200 height 8
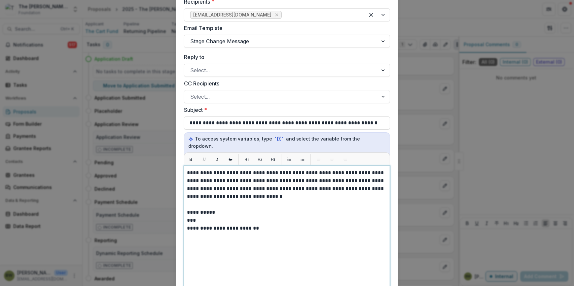
scroll to position [60, 0]
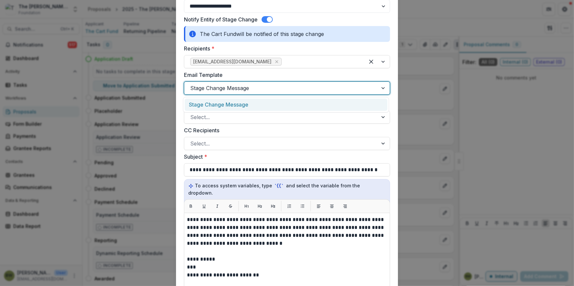
click at [239, 86] on div at bounding box center [281, 88] width 182 height 9
click at [228, 107] on div "Stage Change Message" at bounding box center [286, 105] width 203 height 12
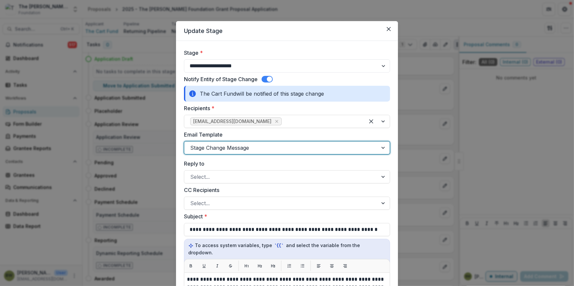
scroll to position [90, 0]
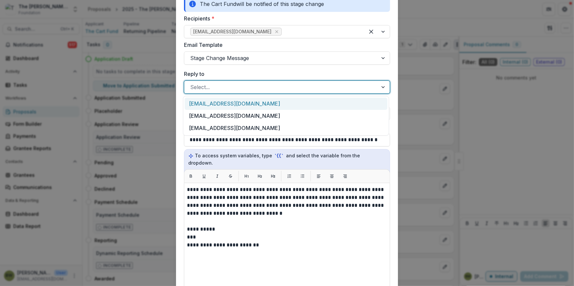
click at [239, 89] on div at bounding box center [281, 87] width 182 height 9
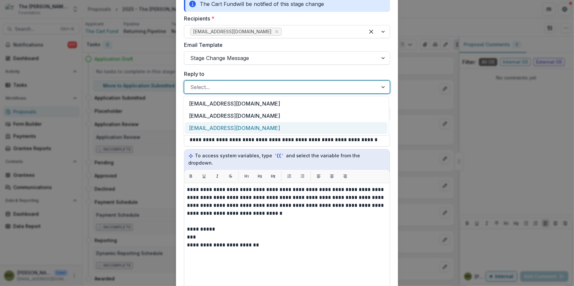
click at [235, 128] on div "[EMAIL_ADDRESS][DOMAIN_NAME]" at bounding box center [286, 128] width 203 height 12
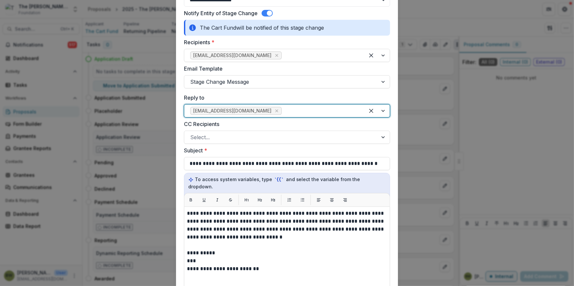
scroll to position [60, 0]
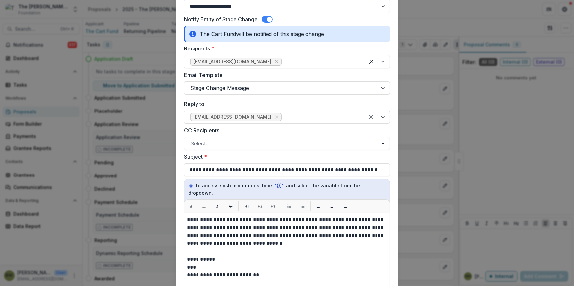
click at [297, 131] on label "CC Recipients" at bounding box center [285, 131] width 202 height 8
click at [192, 140] on input "CC Recipients" at bounding box center [191, 144] width 2 height 8
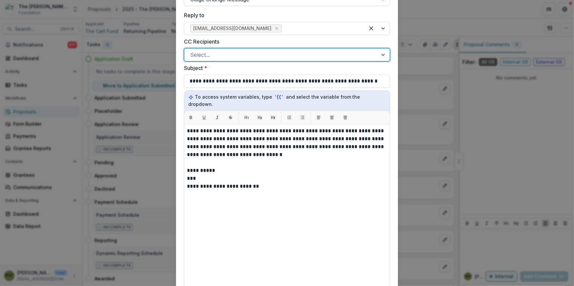
scroll to position [150, 0]
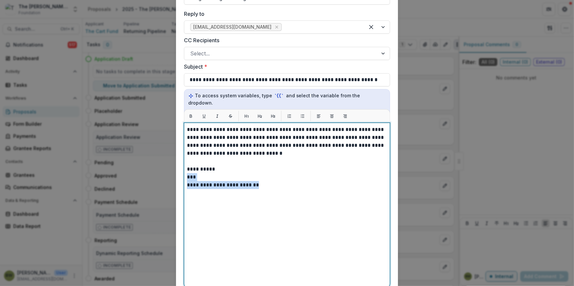
drag, startPoint x: 195, startPoint y: 170, endPoint x: 300, endPoint y: 181, distance: 106.2
click at [302, 187] on div "**********" at bounding box center [287, 205] width 200 height 159
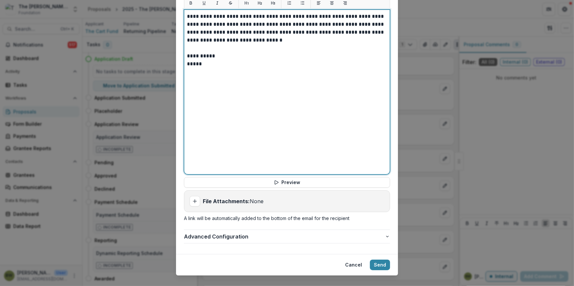
scroll to position [266, 0]
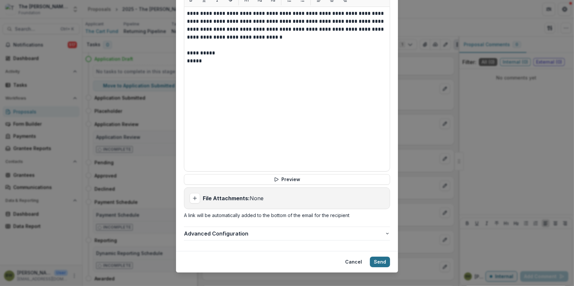
click at [377, 257] on button "Send" at bounding box center [380, 262] width 20 height 11
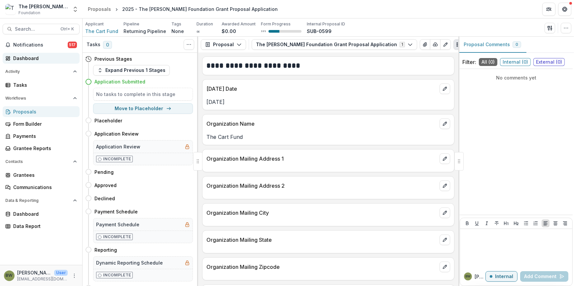
click at [19, 59] on div "Dashboard" at bounding box center [43, 58] width 61 height 7
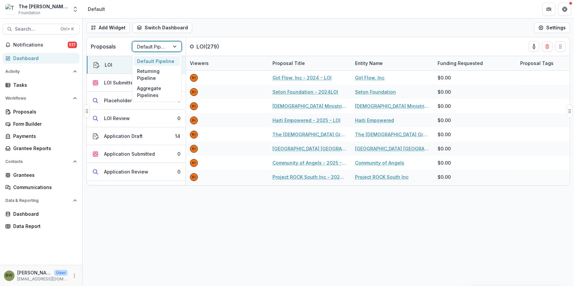
click at [153, 47] on div at bounding box center [151, 47] width 28 height 8
click at [155, 74] on div "Returning Pipeline" at bounding box center [157, 74] width 46 height 17
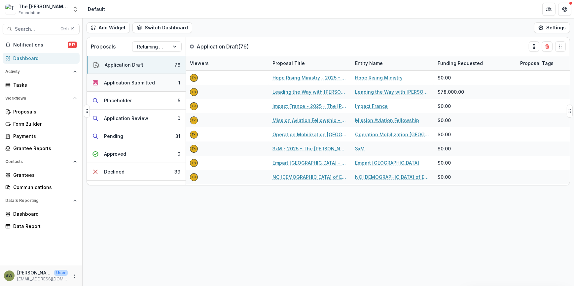
click at [131, 81] on div "Application Submitted" at bounding box center [129, 82] width 51 height 7
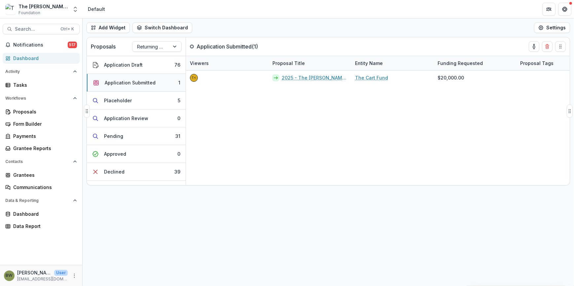
click at [131, 81] on div "Application Submitted" at bounding box center [130, 82] width 51 height 7
click at [144, 84] on div "Application Submitted" at bounding box center [130, 82] width 51 height 7
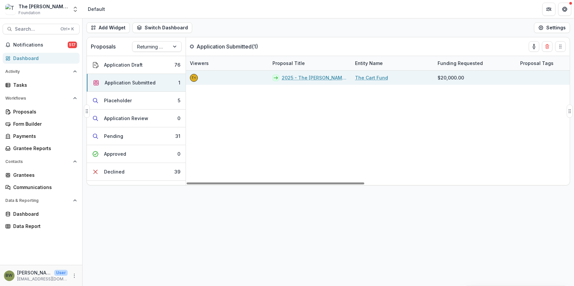
click at [324, 78] on link "2025 - The [PERSON_NAME] Foundation Grant Proposal Application" at bounding box center [314, 77] width 65 height 7
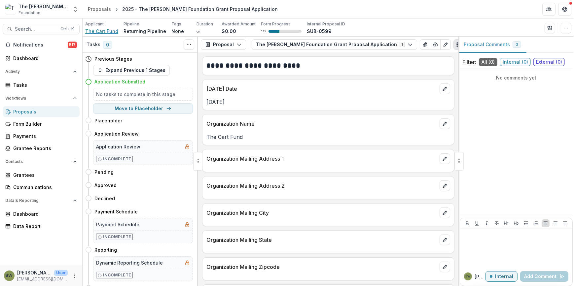
click at [106, 28] on span "The Cart Fund" at bounding box center [101, 31] width 33 height 7
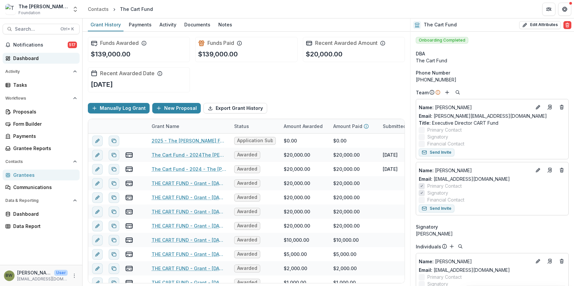
click at [42, 59] on div "Dashboard" at bounding box center [43, 58] width 61 height 7
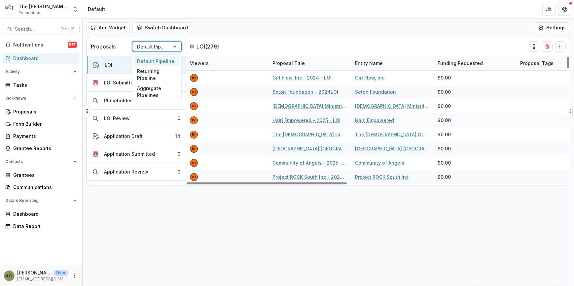
click at [147, 49] on div at bounding box center [151, 47] width 28 height 8
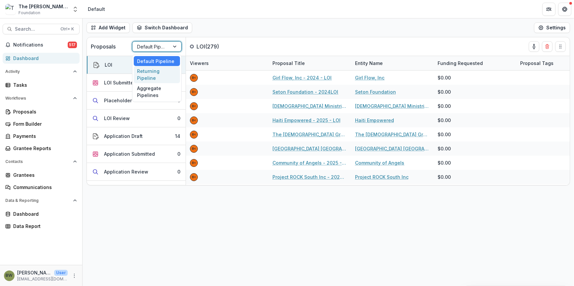
click at [142, 80] on div "Returning Pipeline" at bounding box center [157, 74] width 46 height 17
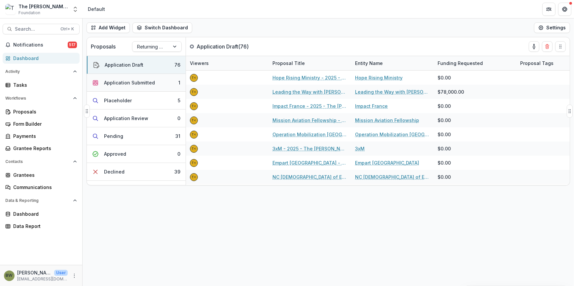
click at [132, 82] on div "Application Submitted" at bounding box center [129, 82] width 51 height 7
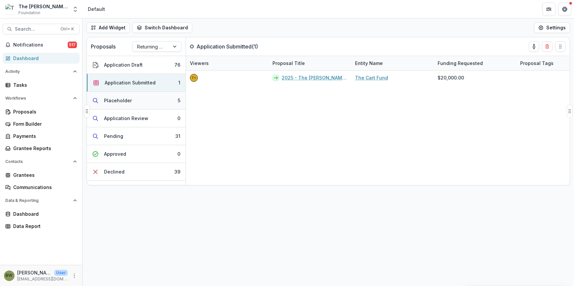
click at [123, 99] on div "Placeholder" at bounding box center [118, 100] width 28 height 7
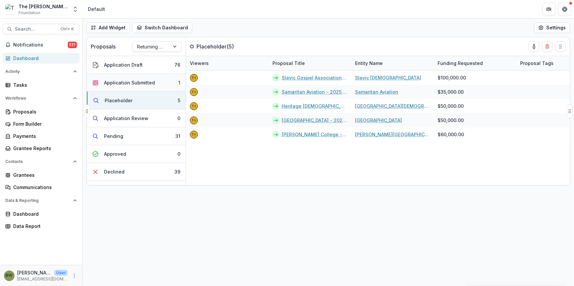
drag, startPoint x: 137, startPoint y: 86, endPoint x: 179, endPoint y: 87, distance: 42.6
click at [137, 86] on div "Application Submitted" at bounding box center [129, 82] width 51 height 7
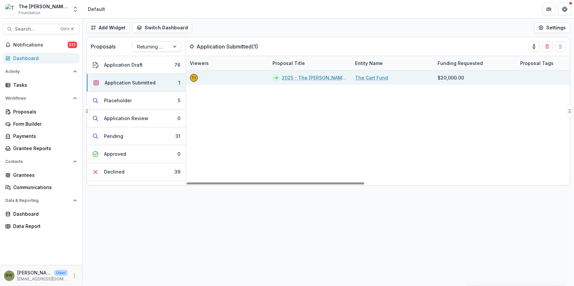
click at [316, 76] on link "2025 - The [PERSON_NAME] Foundation Grant Proposal Application" at bounding box center [314, 77] width 65 height 7
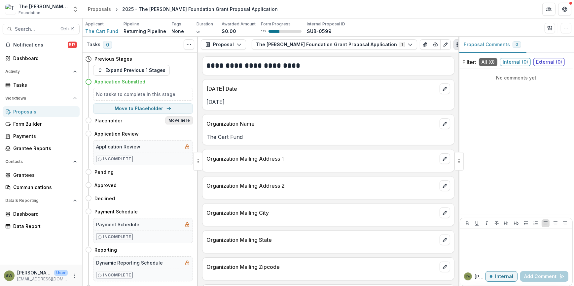
click at [182, 121] on button "Move here" at bounding box center [178, 121] width 27 height 8
select select "**********"
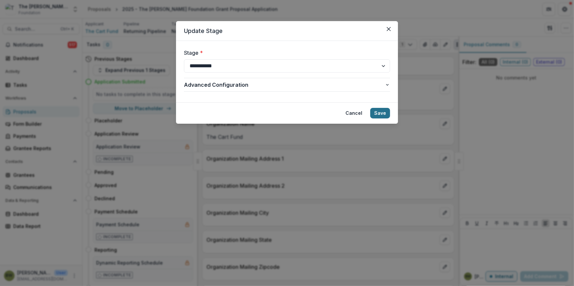
click at [378, 110] on button "Save" at bounding box center [380, 113] width 20 height 11
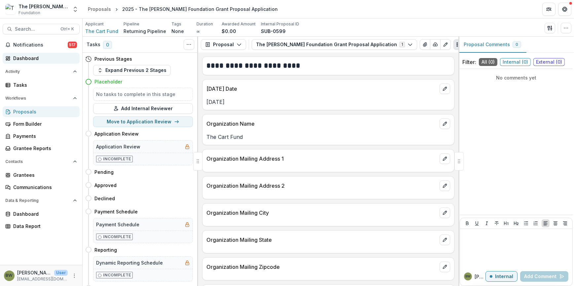
click at [22, 61] on div "Dashboard" at bounding box center [43, 58] width 61 height 7
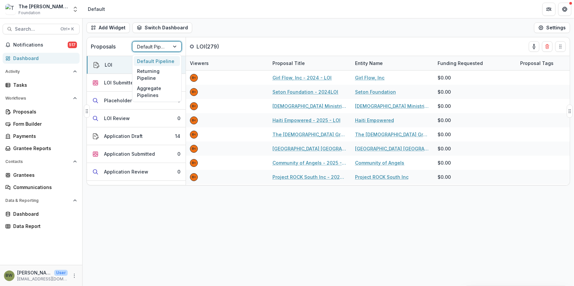
click at [147, 46] on div at bounding box center [151, 47] width 28 height 8
click at [142, 75] on div "Returning Pipeline" at bounding box center [157, 74] width 46 height 17
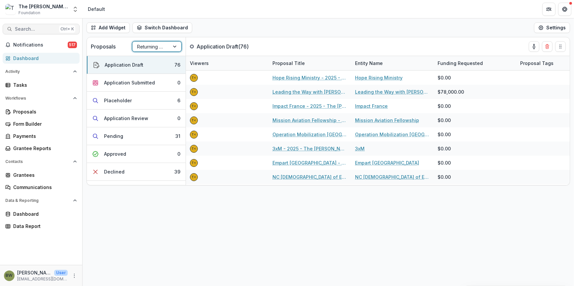
click at [14, 26] on button "Search... Ctrl + K" at bounding box center [41, 29] width 77 height 11
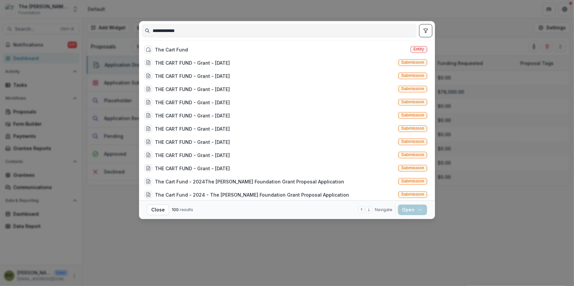
drag, startPoint x: 406, startPoint y: 37, endPoint x: 491, endPoint y: 46, distance: 85.7
click at [483, 45] on div "**********" at bounding box center [287, 143] width 574 height 286
type input "**********"
click at [416, 49] on span "Entity" at bounding box center [419, 49] width 11 height 5
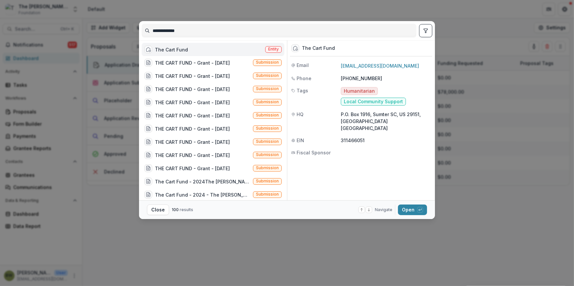
click at [268, 49] on span "Entity" at bounding box center [273, 49] width 11 height 5
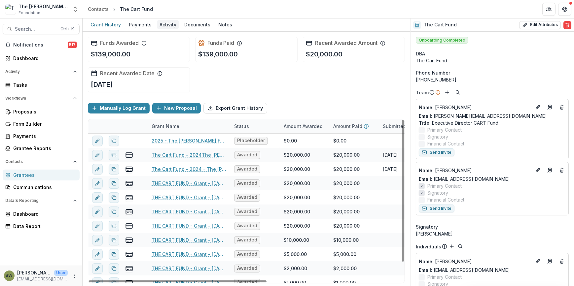
click at [167, 23] on div "Activity" at bounding box center [168, 25] width 22 height 10
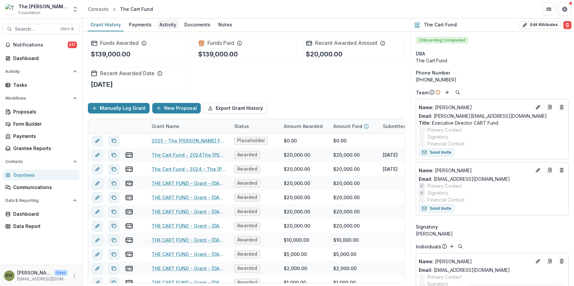
click at [162, 28] on div "Activity" at bounding box center [168, 25] width 22 height 10
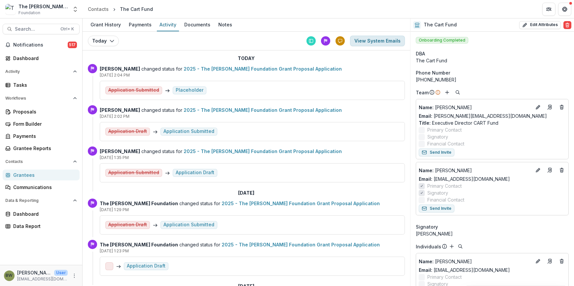
click at [365, 41] on button "View System Emails" at bounding box center [377, 41] width 55 height 11
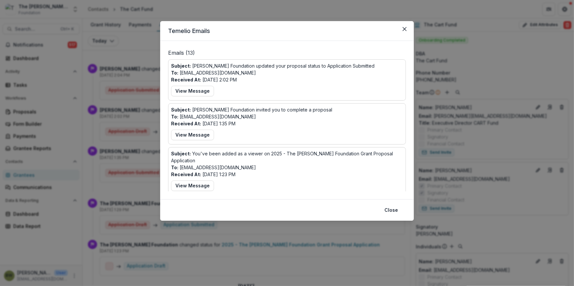
click at [195, 74] on p "To: mgellick@gmail.com" at bounding box center [213, 72] width 85 height 7
click at [192, 92] on button "View Message" at bounding box center [192, 91] width 43 height 11
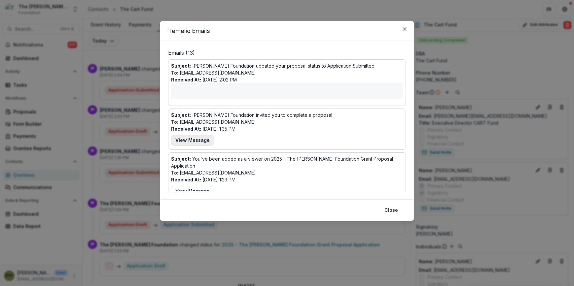
click at [194, 140] on button "View Message" at bounding box center [192, 140] width 43 height 11
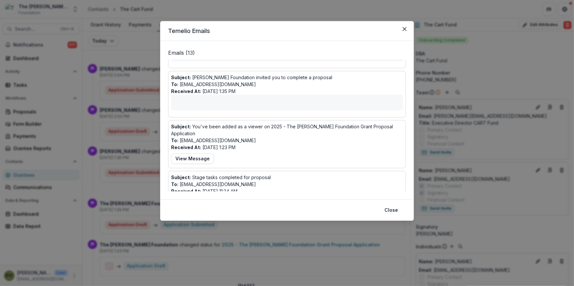
scroll to position [3, 0]
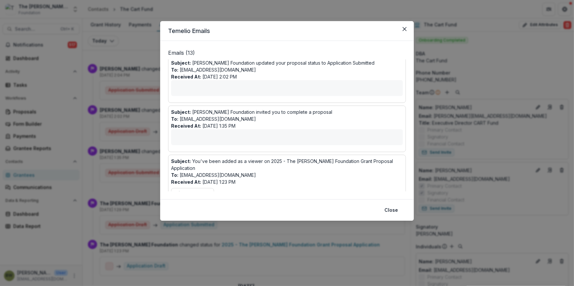
click at [211, 140] on div "Subject: Bolick Foundation invited you to complete a proposal To: mgellick@gmai…" at bounding box center [287, 129] width 232 height 41
click at [405, 30] on icon "Close" at bounding box center [405, 29] width 4 height 4
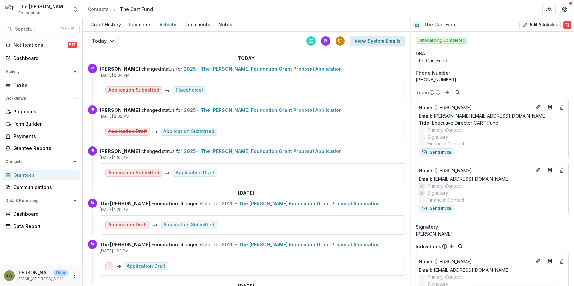
click at [367, 44] on button "View System Emails" at bounding box center [377, 41] width 55 height 11
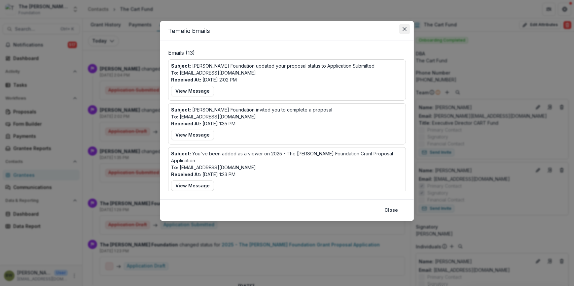
click at [406, 28] on icon "Close" at bounding box center [405, 29] width 4 height 4
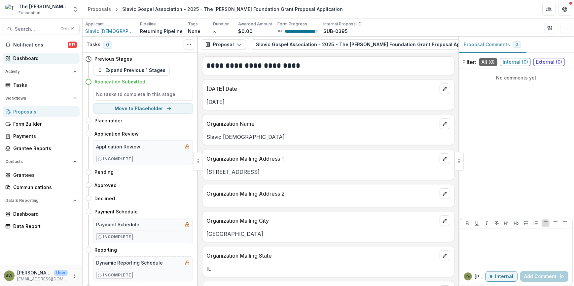
click at [24, 57] on div "Dashboard" at bounding box center [43, 58] width 61 height 7
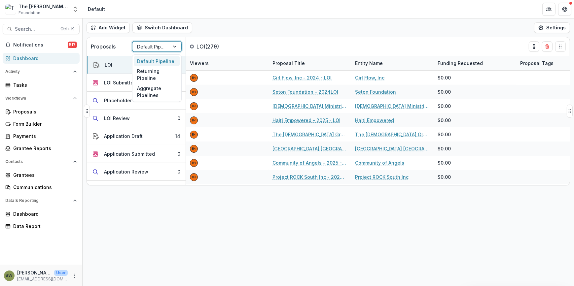
click at [159, 44] on div at bounding box center [151, 47] width 28 height 8
click at [148, 74] on div "Returning Pipeline" at bounding box center [157, 74] width 46 height 17
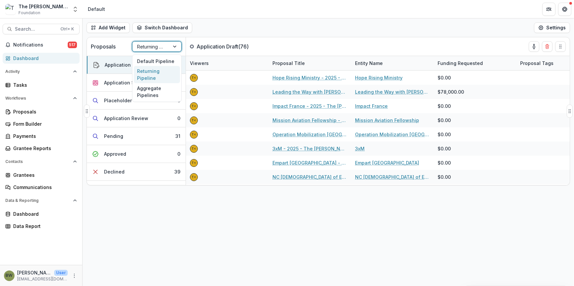
click at [170, 49] on div at bounding box center [175, 47] width 12 height 10
click at [164, 62] on div "Default Pipeline" at bounding box center [157, 61] width 46 height 10
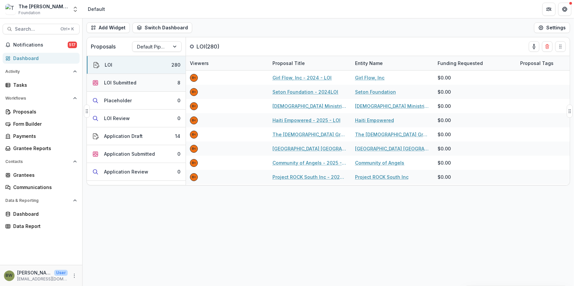
click at [119, 79] on div "LOI Submitted" at bounding box center [120, 82] width 32 height 7
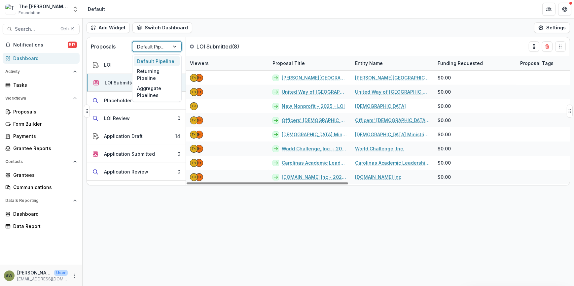
click at [142, 51] on div "Default Pipeline" at bounding box center [150, 47] width 37 height 10
click at [142, 70] on div "Returning Pipeline" at bounding box center [157, 74] width 46 height 17
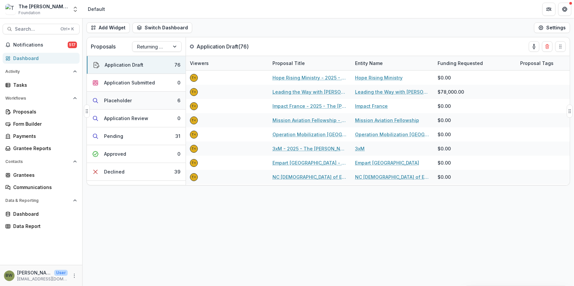
click at [116, 98] on div "Placeholder" at bounding box center [118, 100] width 28 height 7
